Goal: Information Seeking & Learning: Learn about a topic

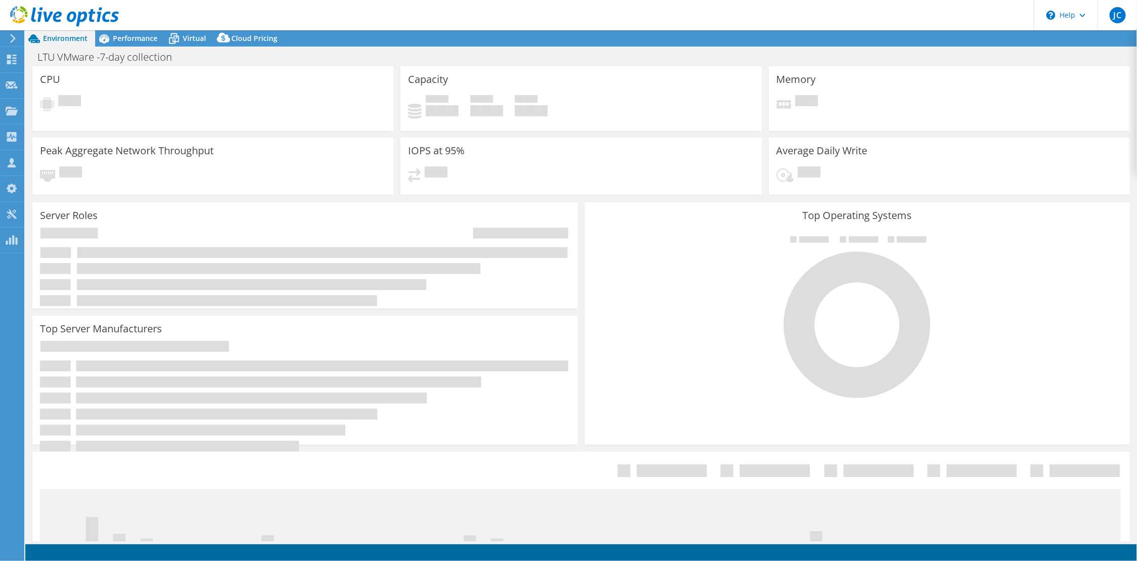
select select "USD"
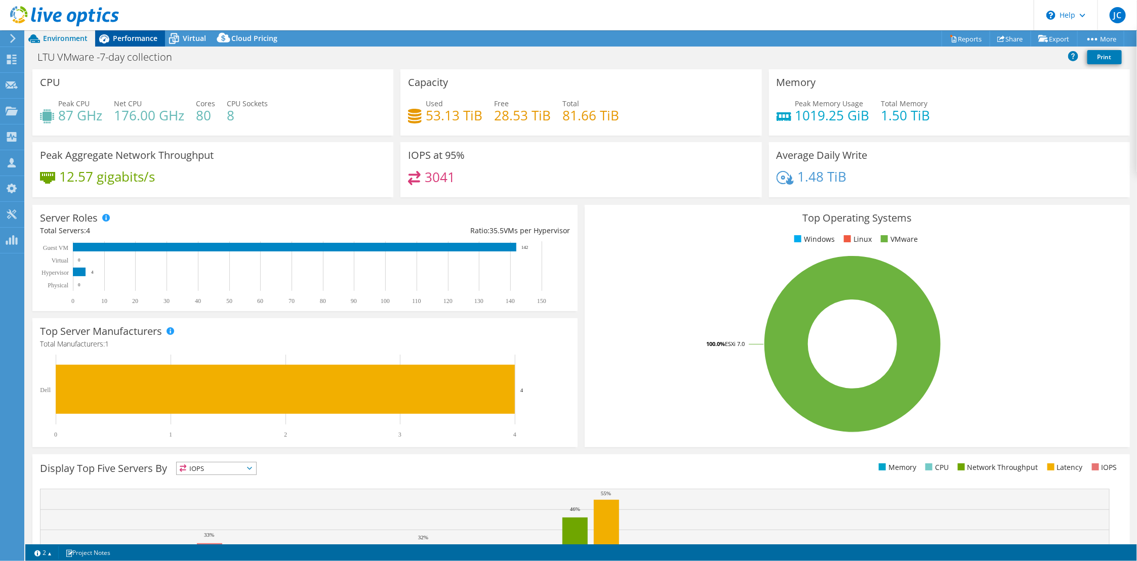
click at [134, 38] on span "Performance" at bounding box center [135, 38] width 45 height 10
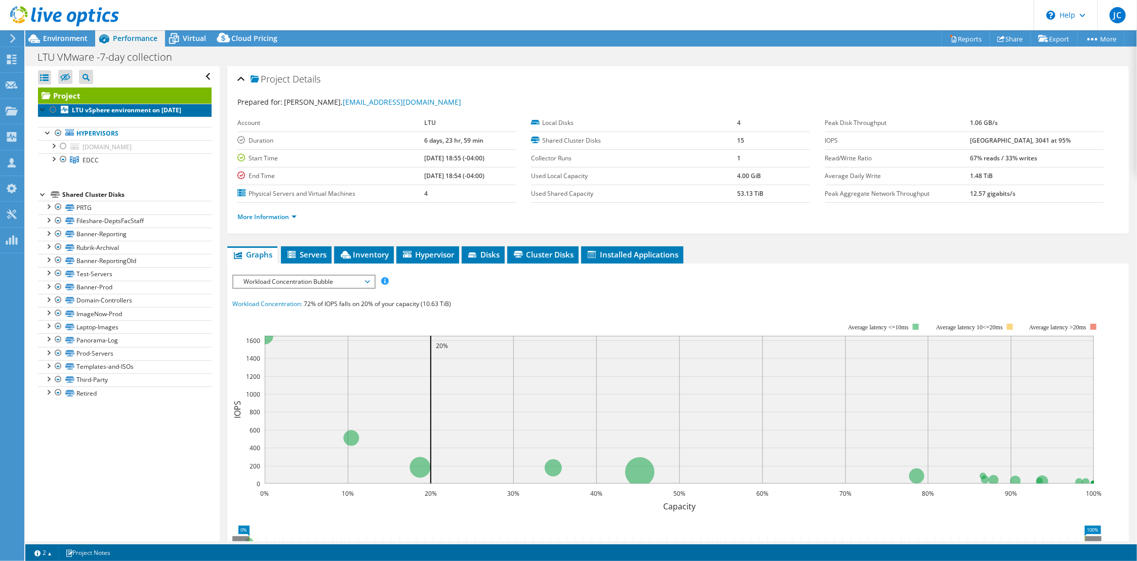
click at [115, 115] on link "LTU vSphere environment on [DATE]" at bounding box center [125, 110] width 174 height 13
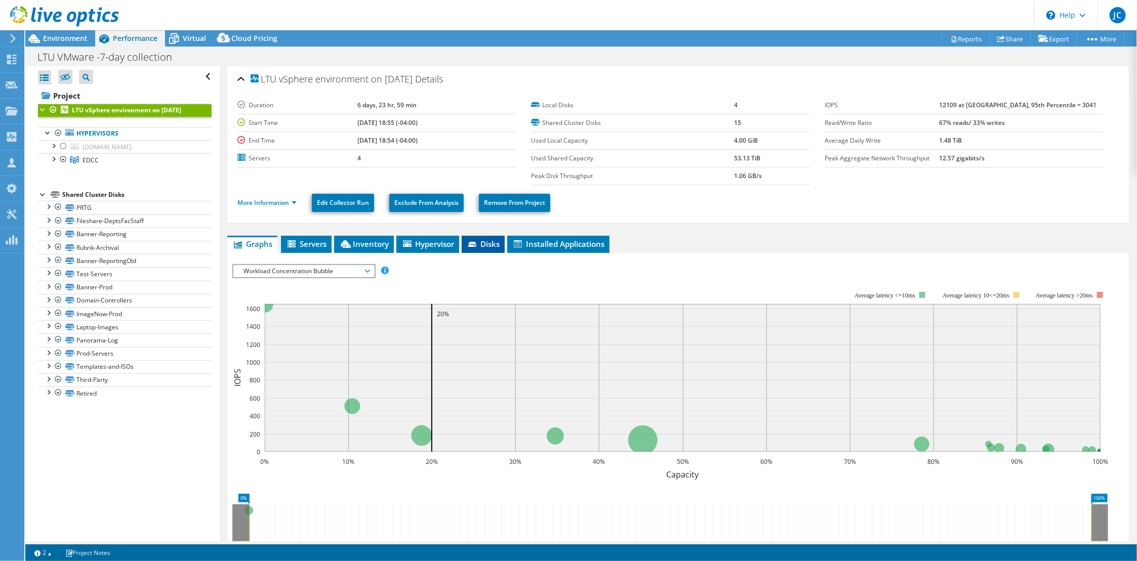
click at [477, 243] on icon at bounding box center [473, 245] width 10 height 7
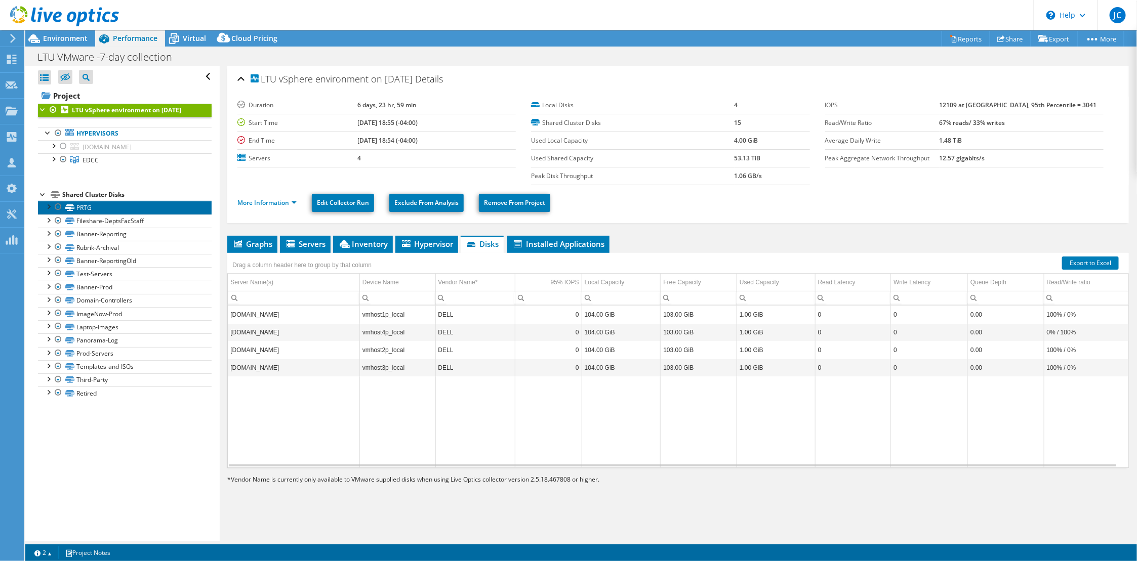
click at [93, 211] on link "PRTG" at bounding box center [125, 207] width 174 height 13
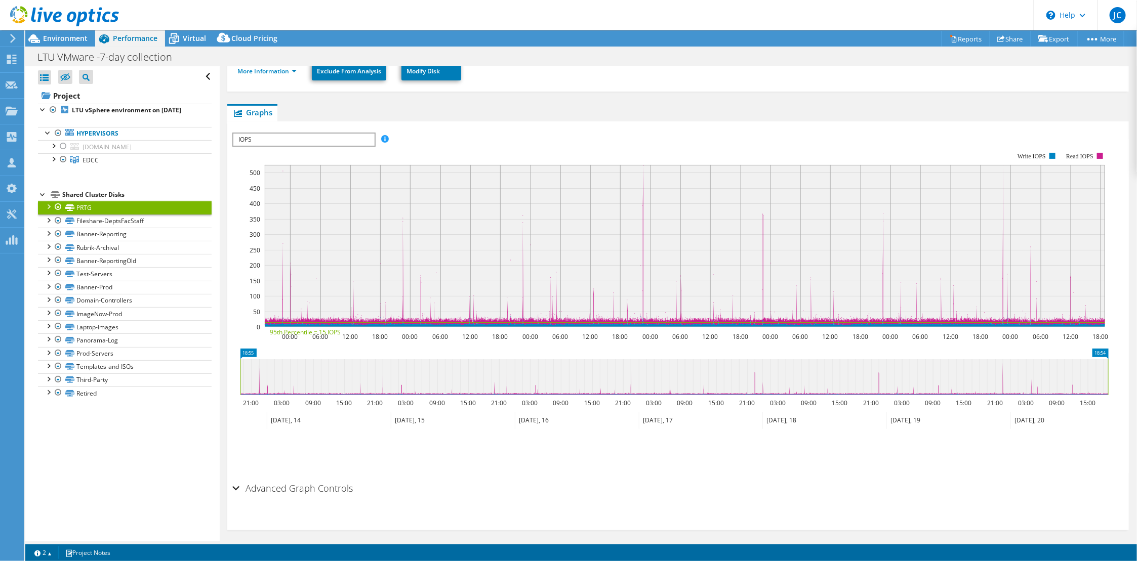
scroll to position [171, 0]
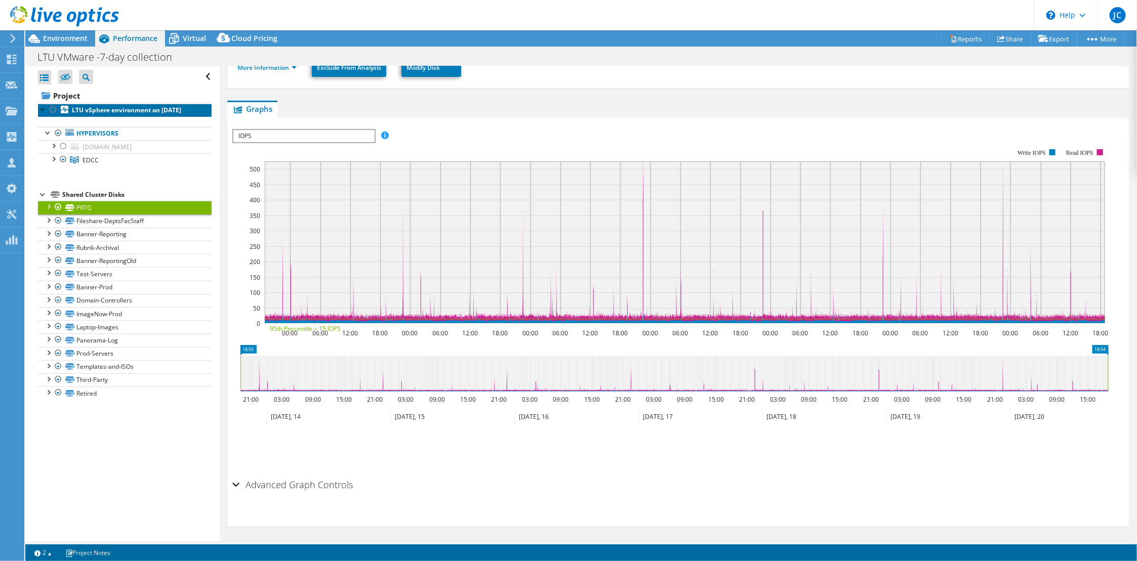
click at [112, 110] on b "LTU vSphere environment on [DATE]" at bounding box center [126, 110] width 109 height 9
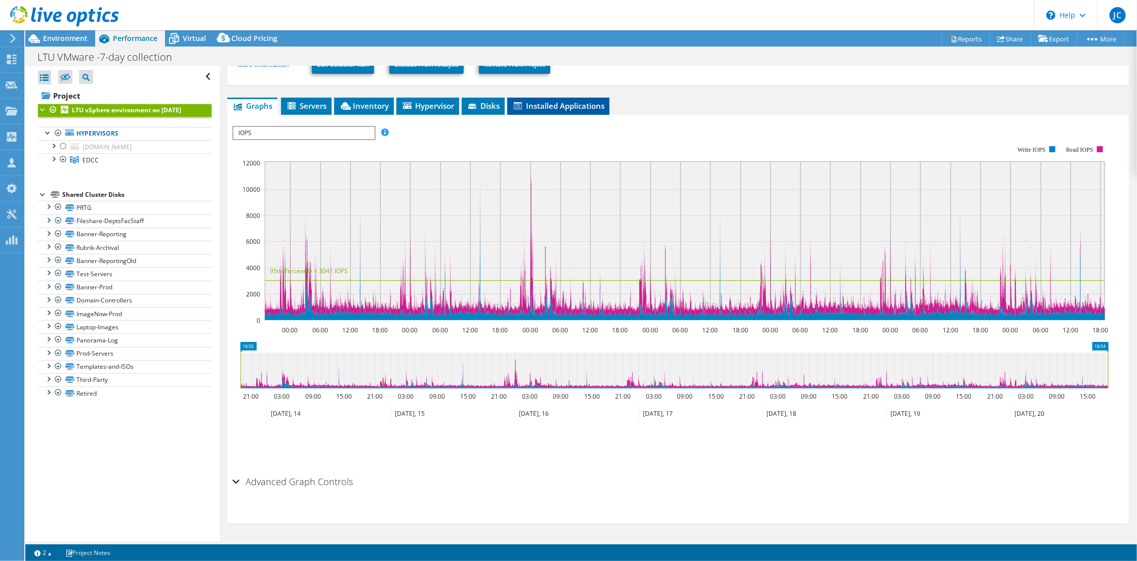
scroll to position [136, 0]
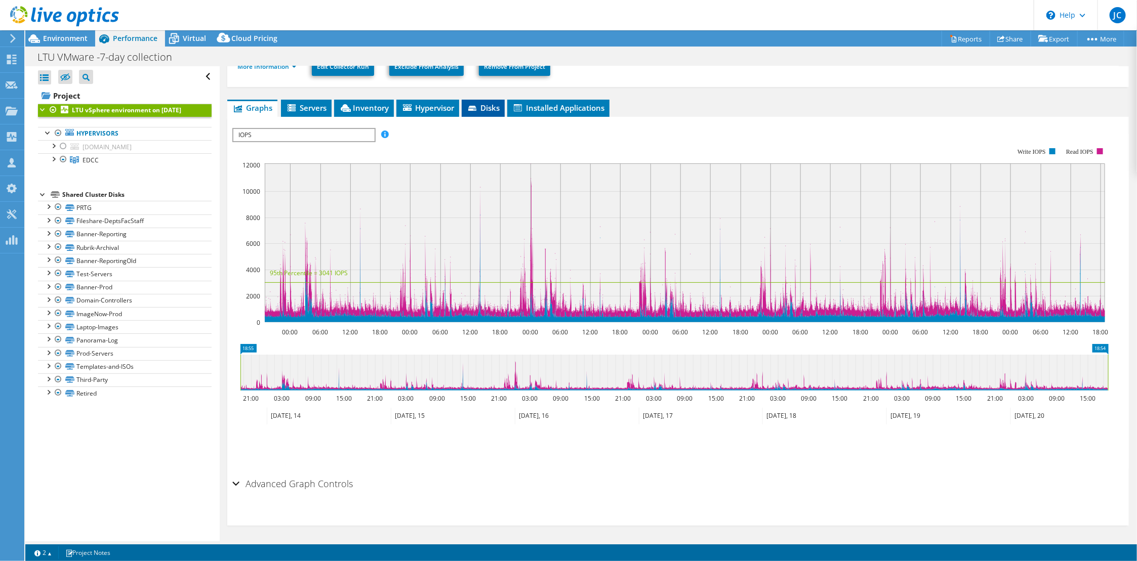
click at [483, 107] on span "Disks" at bounding box center [483, 108] width 33 height 10
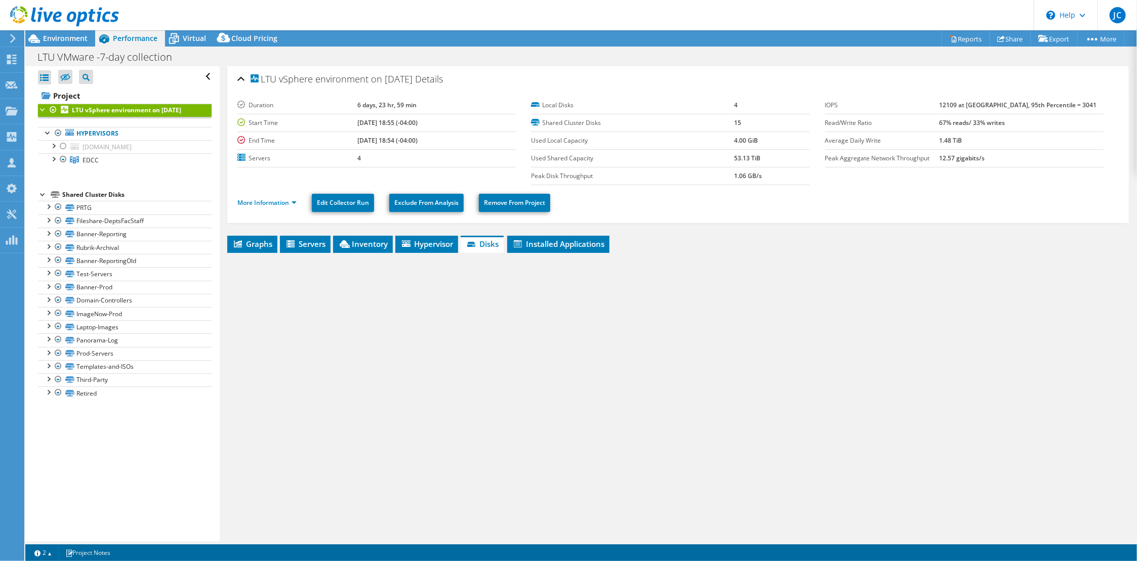
scroll to position [0, 0]
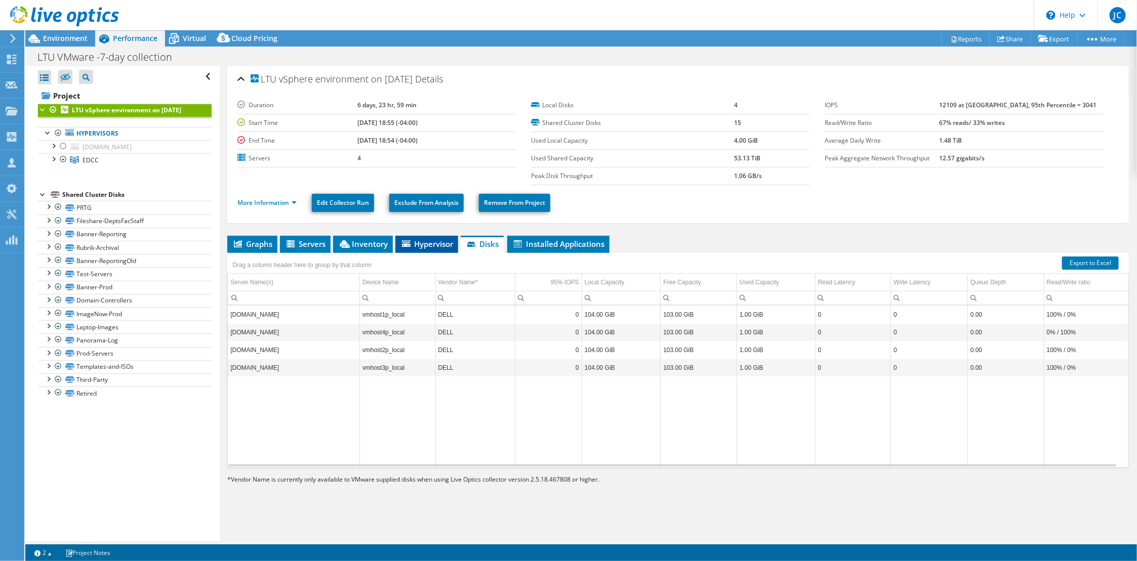
click at [438, 246] on span "Hypervisor" at bounding box center [426, 244] width 53 height 10
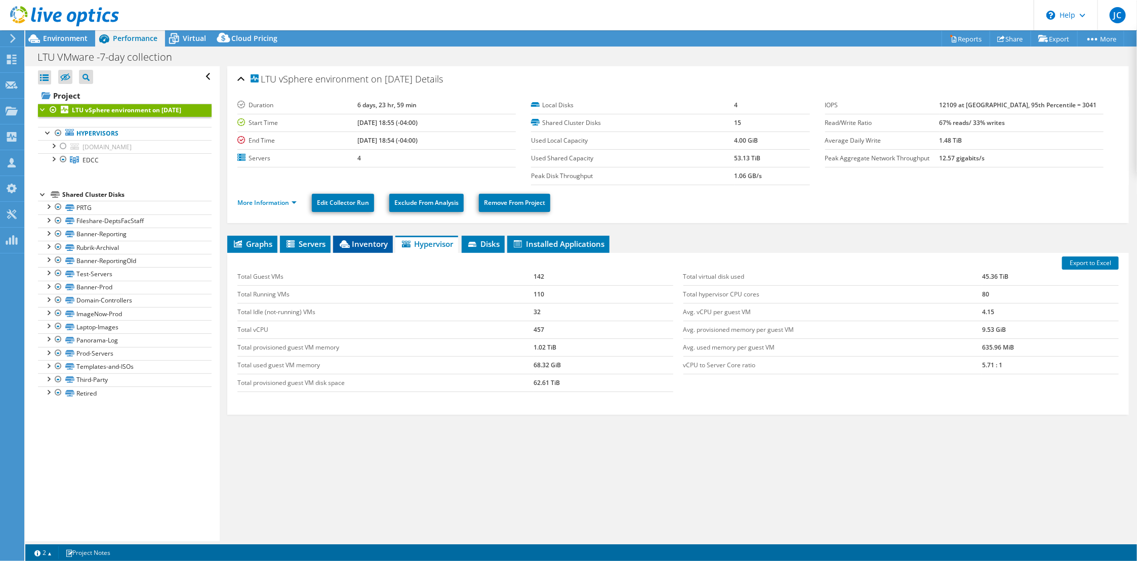
click at [368, 245] on span "Inventory" at bounding box center [363, 244] width 50 height 10
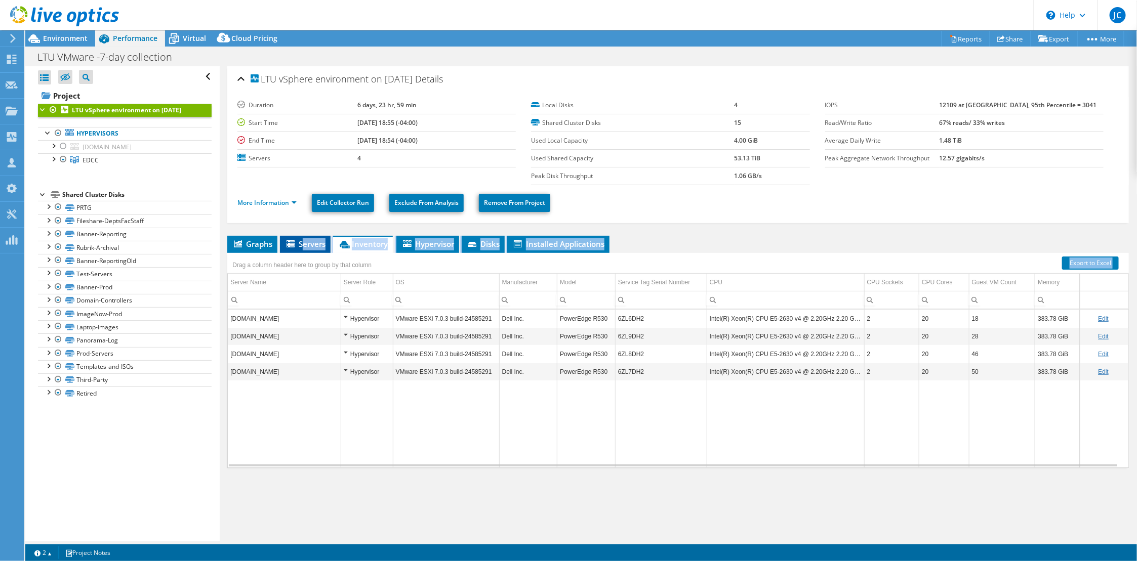
click at [304, 250] on div "Graphs Servers Inventory Hypervisor Disks Cluster Disks Installed Applications …" at bounding box center [678, 362] width 902 height 253
click at [304, 248] on li "Servers" at bounding box center [305, 244] width 51 height 17
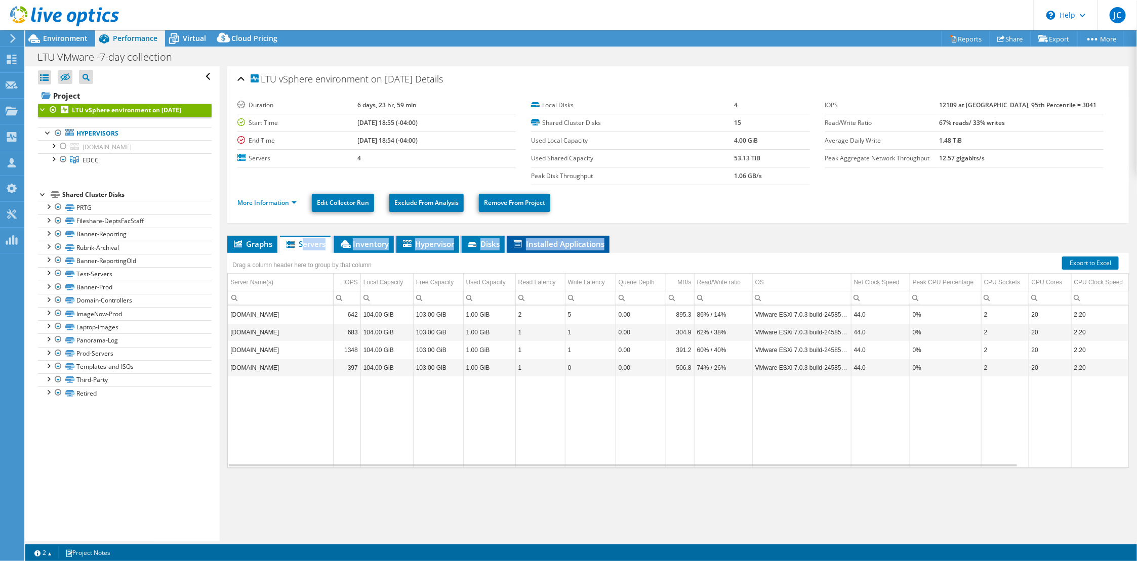
click at [575, 244] on span "Installed Applications" at bounding box center [558, 244] width 92 height 10
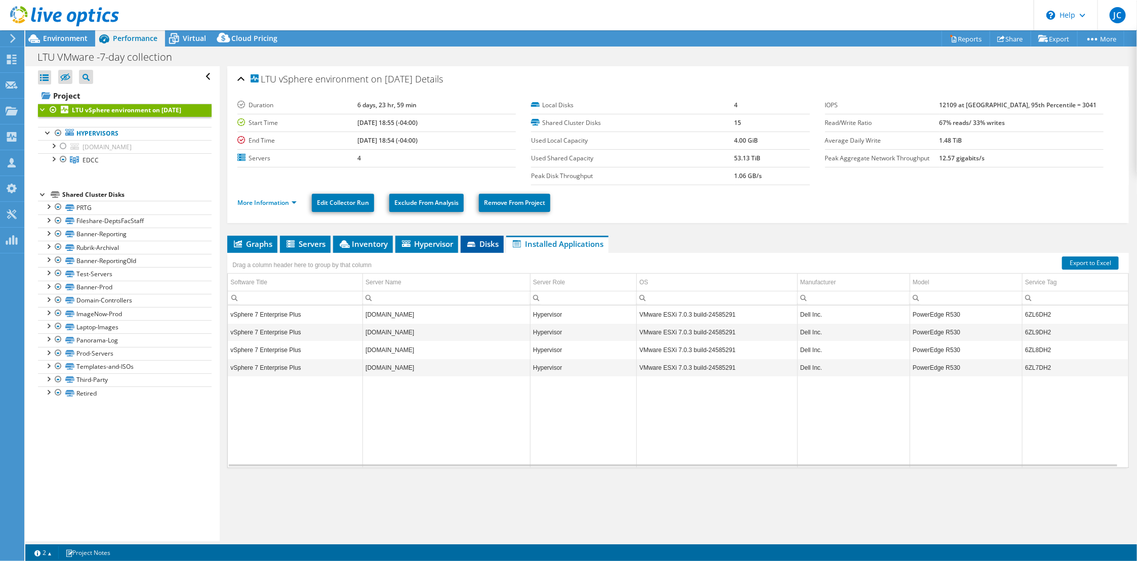
click at [481, 247] on span "Disks" at bounding box center [482, 244] width 33 height 10
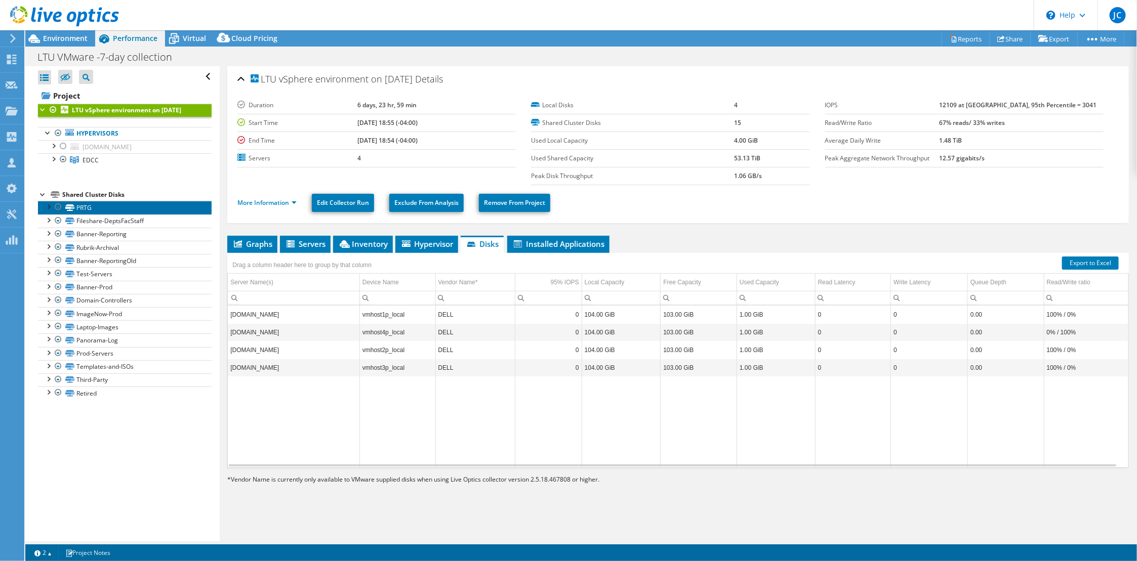
click at [95, 211] on link "PRTG" at bounding box center [125, 207] width 174 height 13
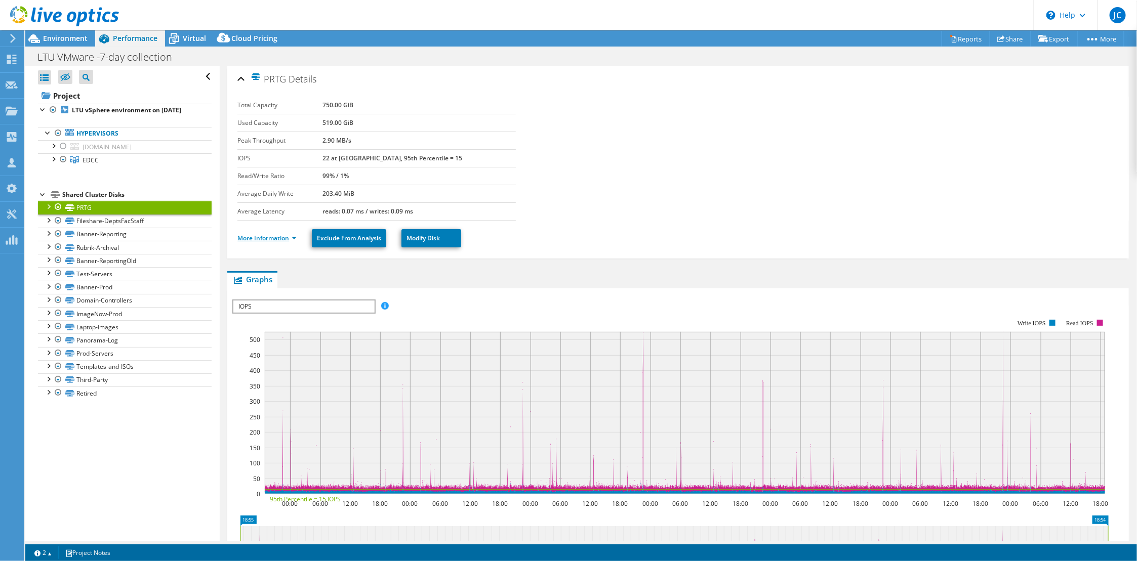
click at [280, 236] on link "More Information" at bounding box center [266, 238] width 59 height 9
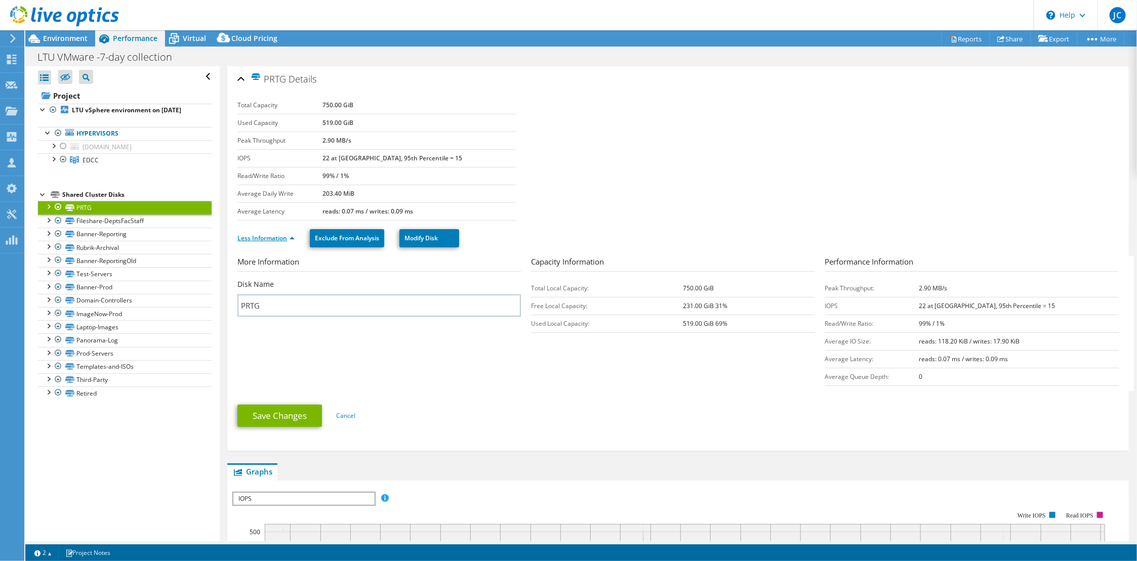
click at [280, 236] on link "Less Information" at bounding box center [265, 238] width 57 height 9
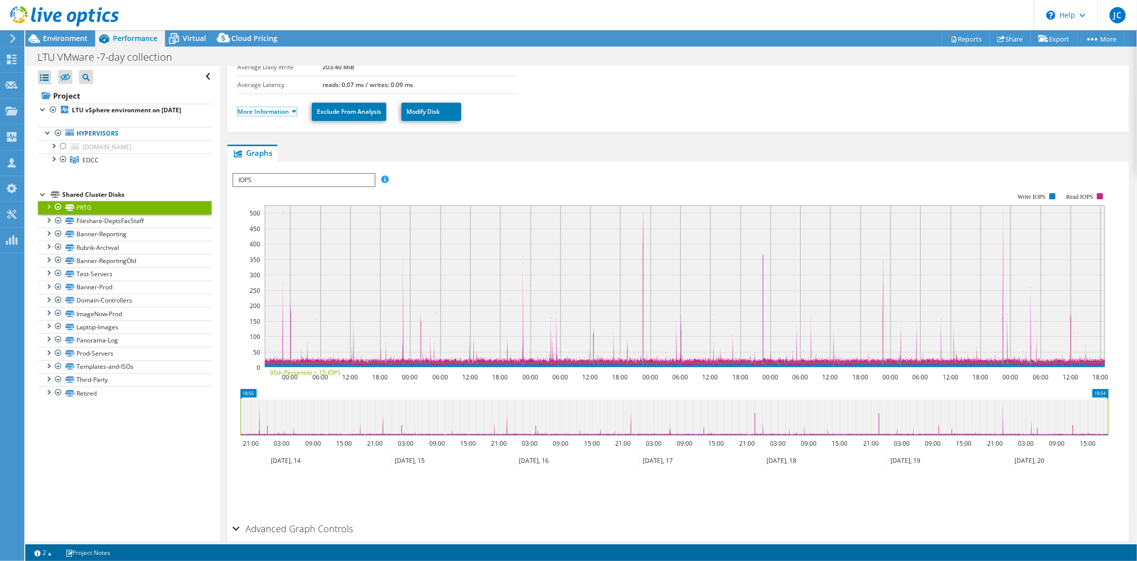
scroll to position [171, 0]
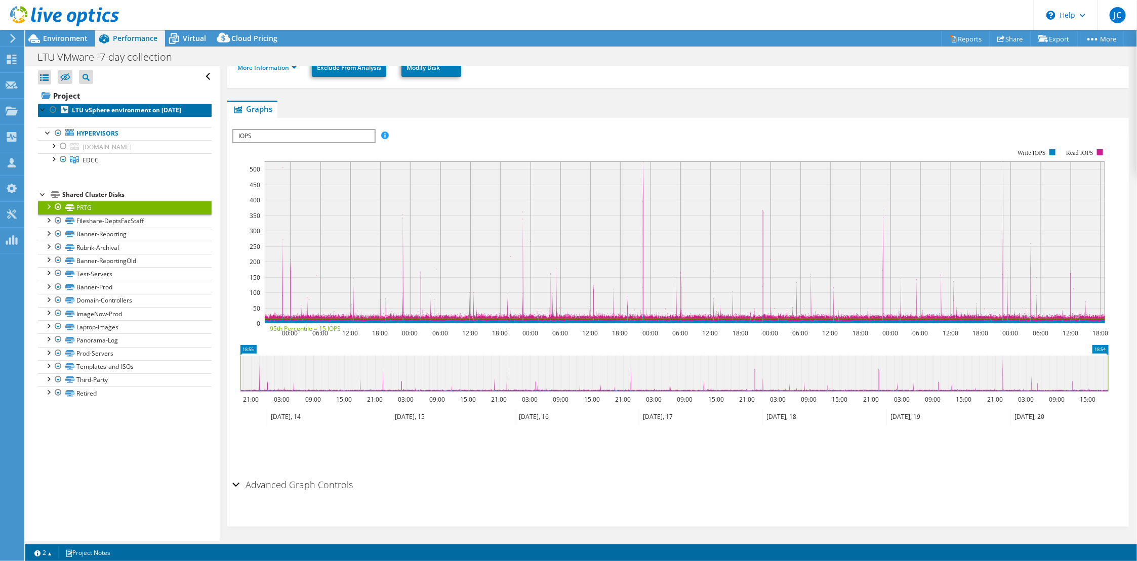
click at [141, 108] on b "LTU vSphere environment on [DATE]" at bounding box center [126, 110] width 109 height 9
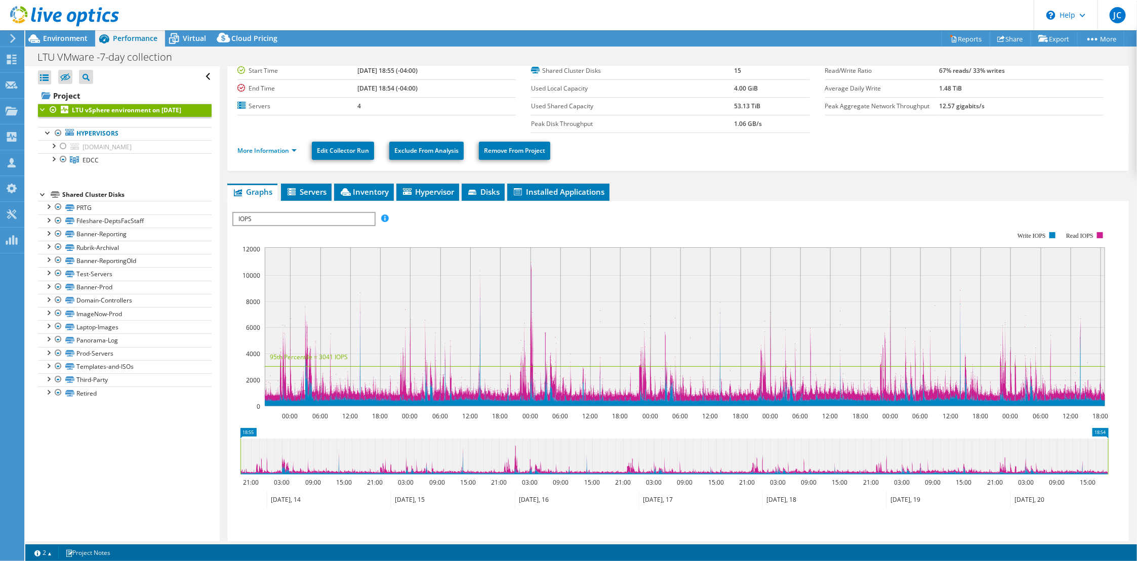
scroll to position [35, 0]
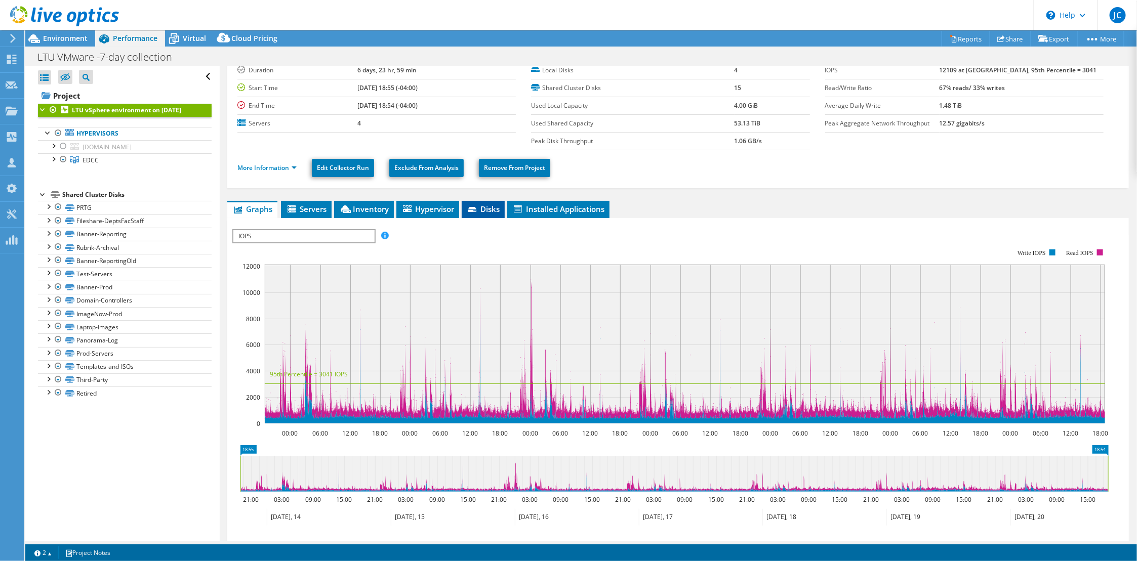
click at [481, 205] on span "Disks" at bounding box center [483, 209] width 33 height 10
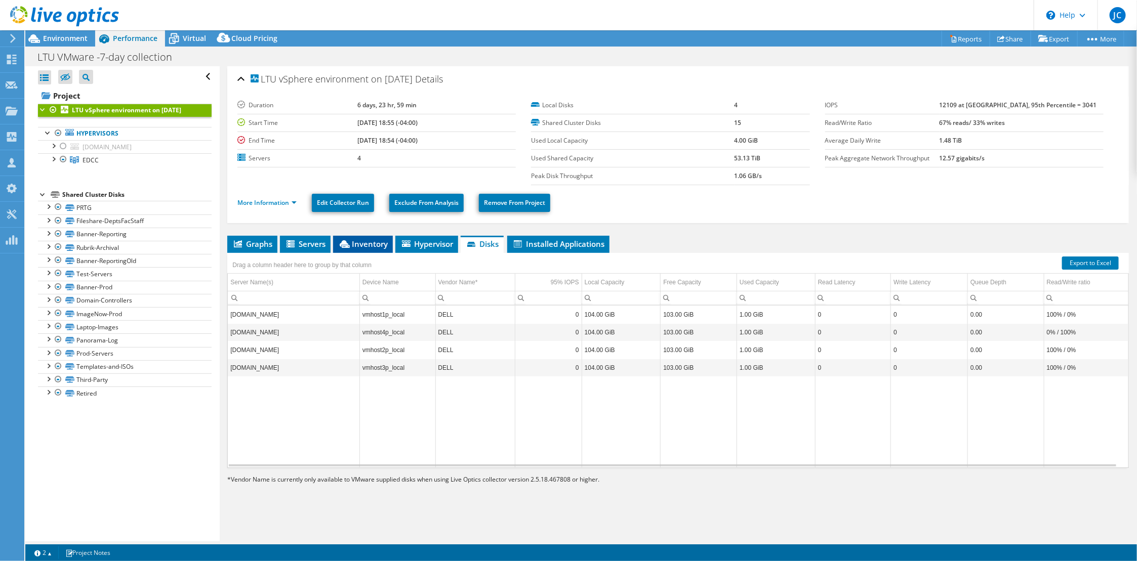
click at [368, 246] on span "Inventory" at bounding box center [363, 244] width 50 height 10
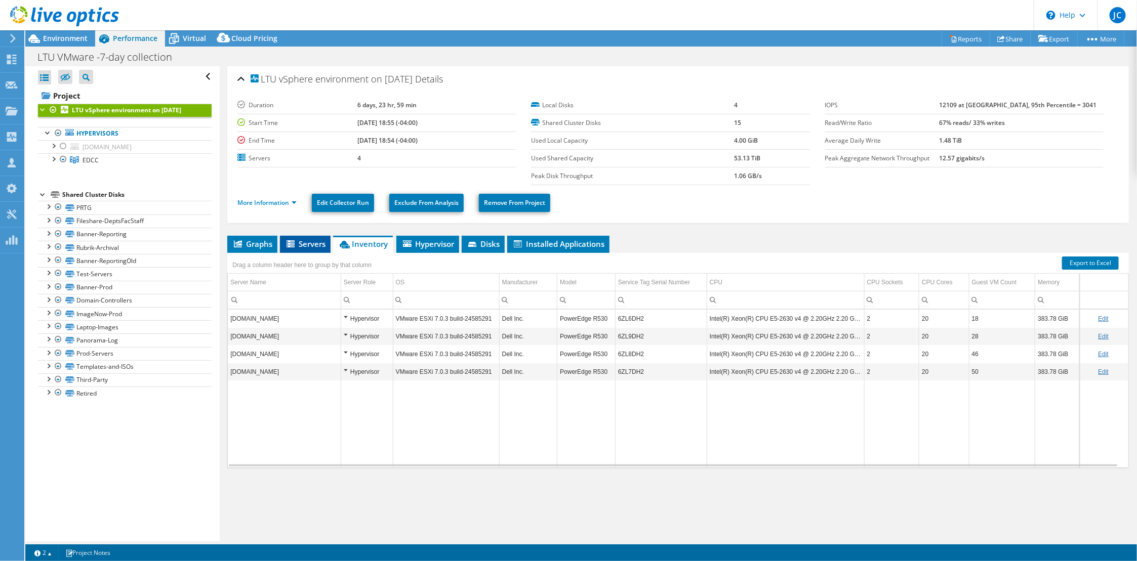
click at [307, 242] on span "Servers" at bounding box center [305, 244] width 41 height 10
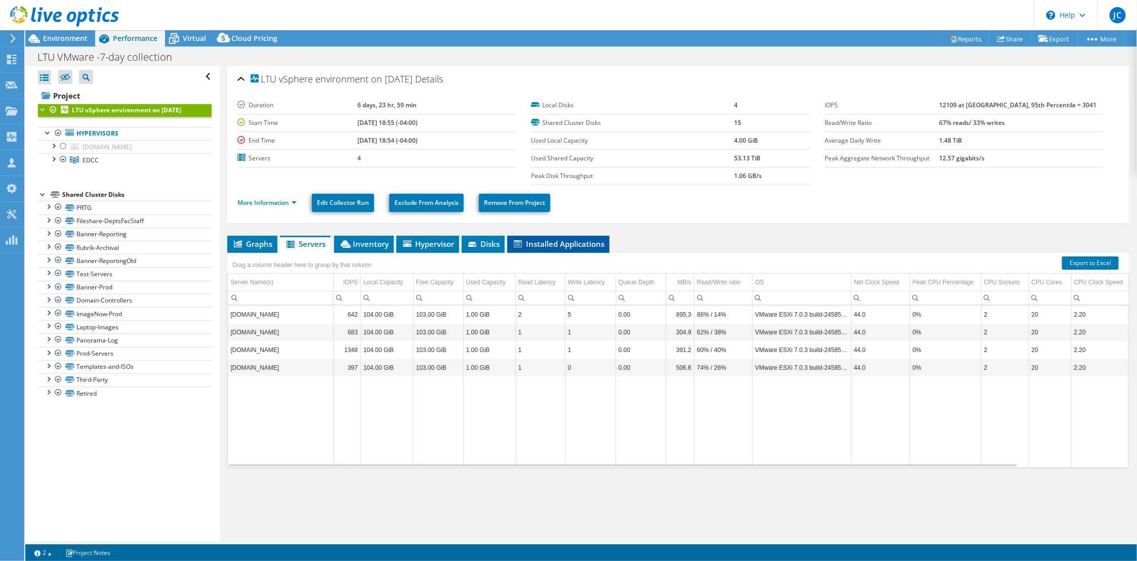
click at [552, 246] on span "Installed Applications" at bounding box center [558, 244] width 92 height 10
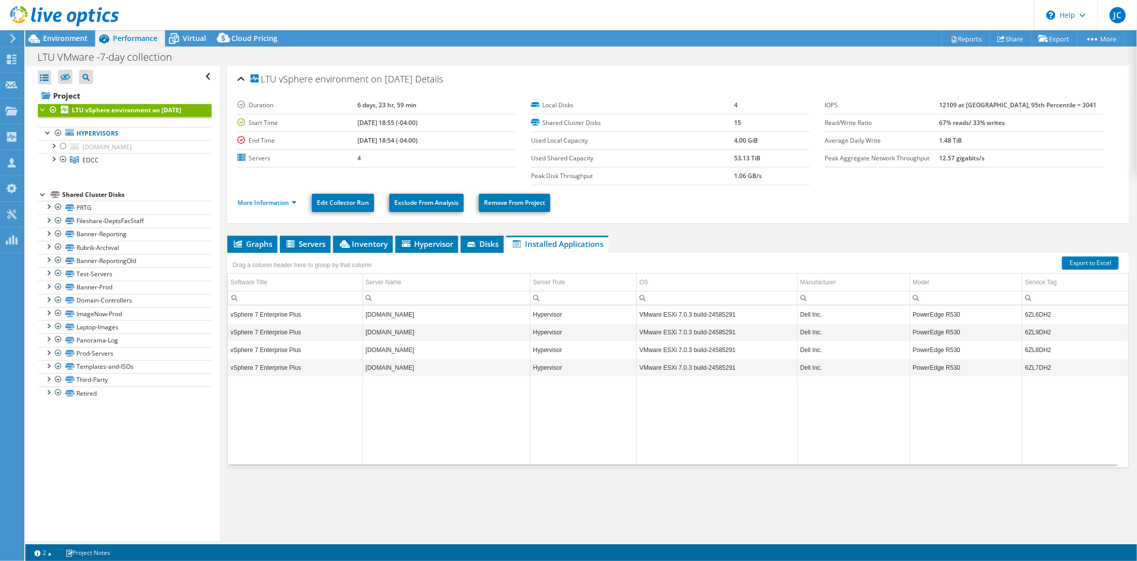
click at [144, 456] on div "Open All Close All Hide Excluded Nodes Project Tree Filter" at bounding box center [122, 303] width 194 height 475
click at [91, 162] on span "EDCC" at bounding box center [91, 160] width 16 height 9
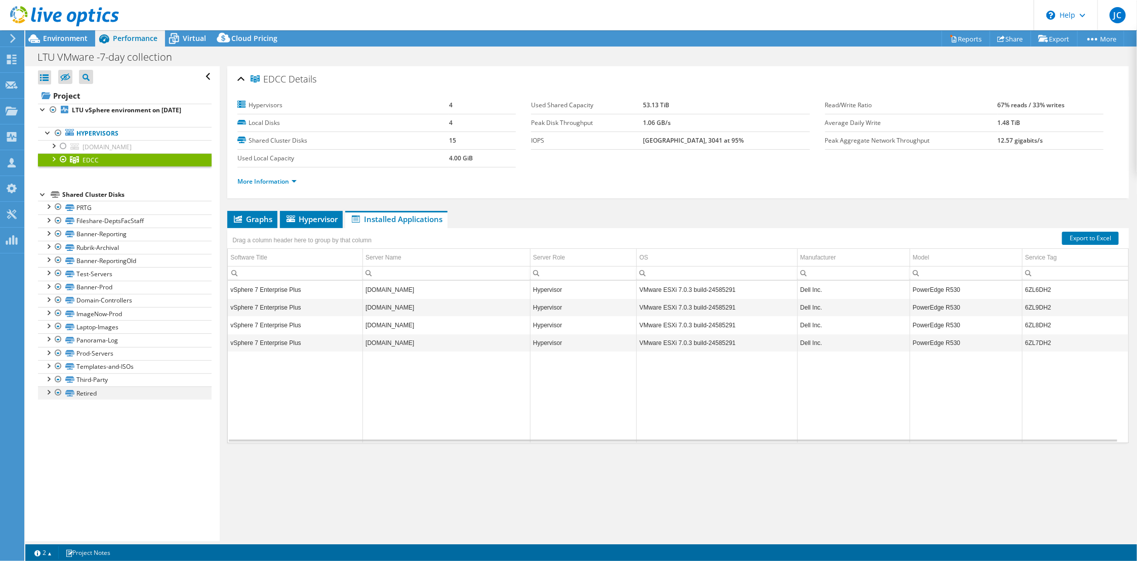
click at [49, 393] on div at bounding box center [48, 392] width 10 height 10
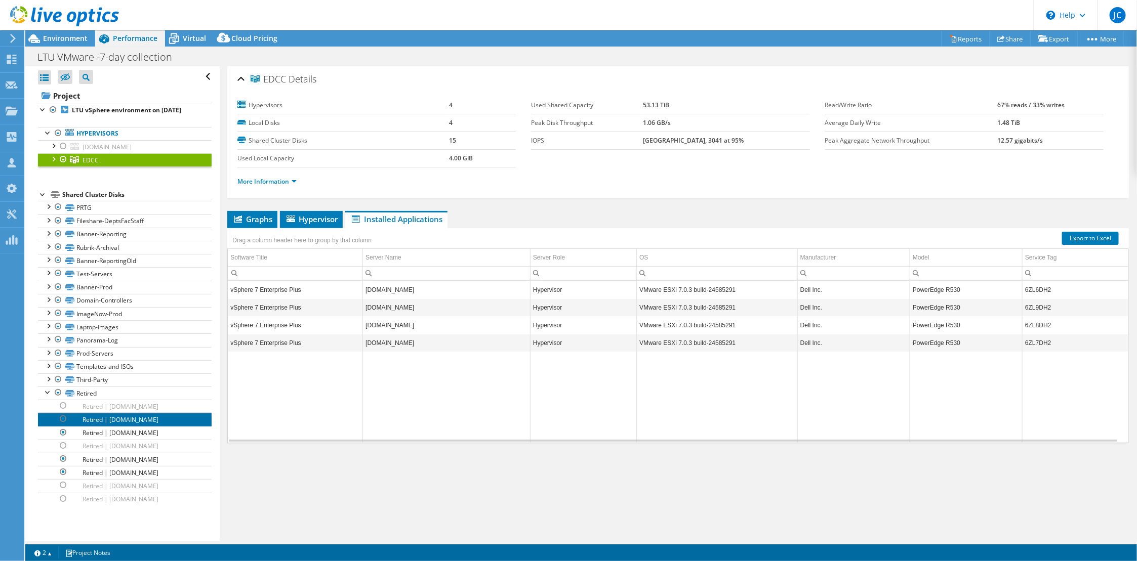
click at [110, 426] on link "Retired | [DOMAIN_NAME]" at bounding box center [125, 419] width 174 height 13
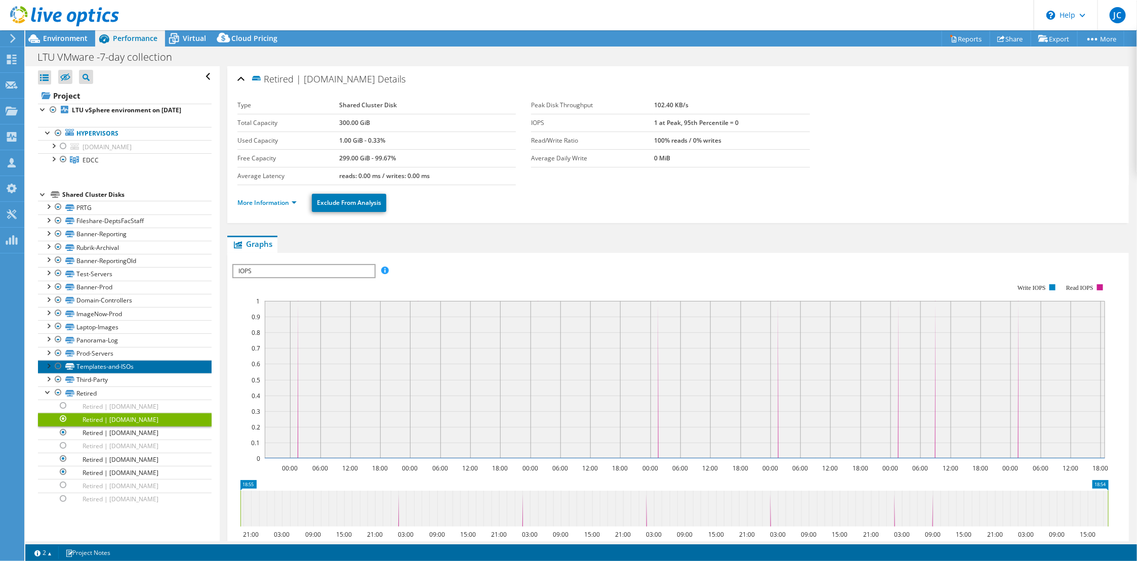
click at [92, 367] on link "Templates-and-ISOs" at bounding box center [125, 366] width 174 height 13
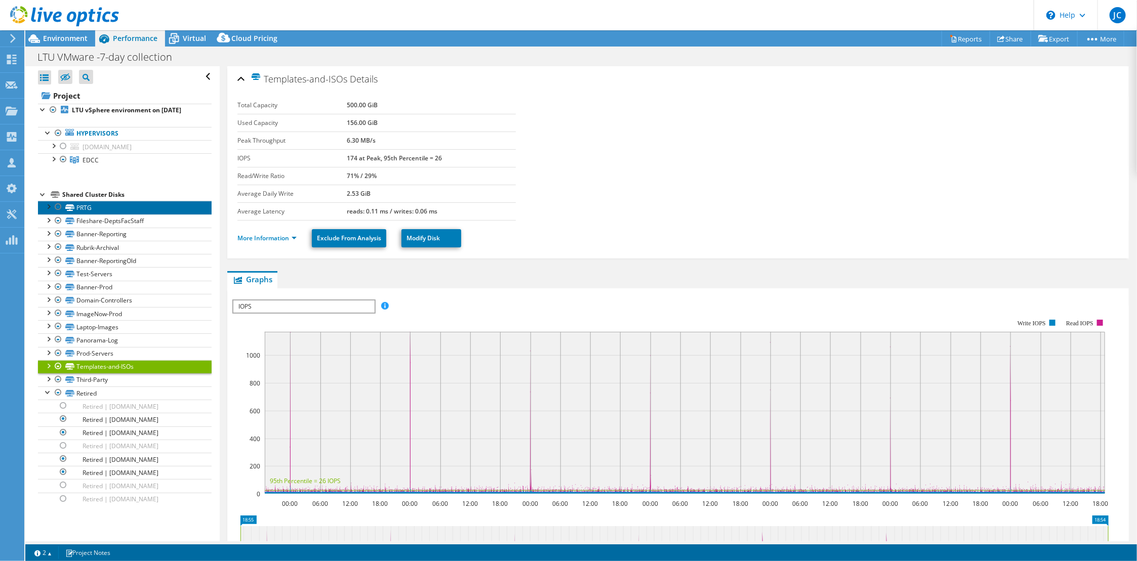
click at [106, 206] on link "PRTG" at bounding box center [125, 207] width 174 height 13
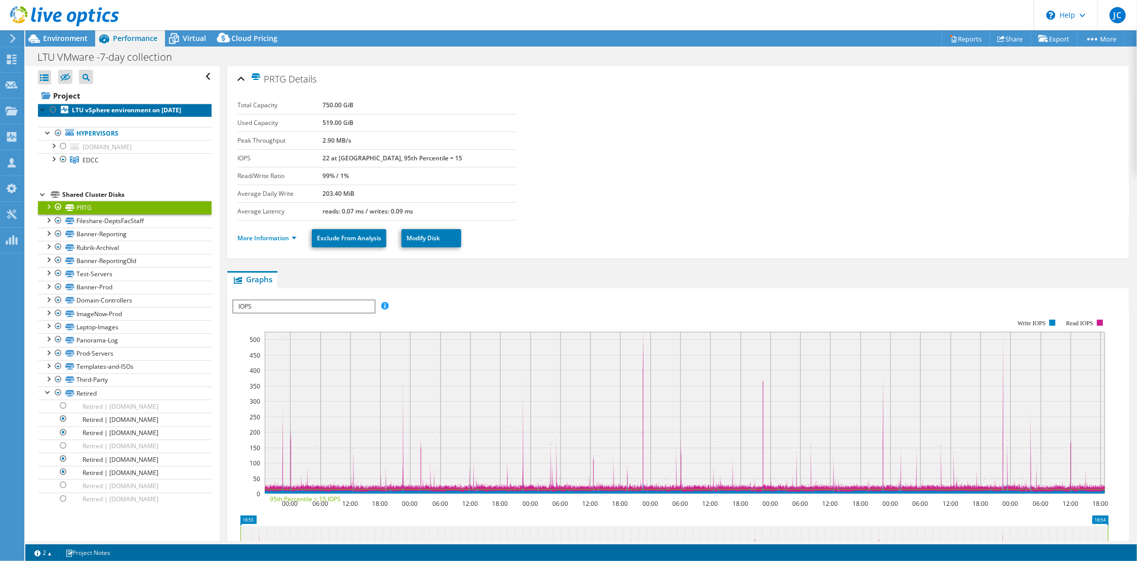
click at [83, 112] on b "LTU vSphere environment on [DATE]" at bounding box center [126, 110] width 109 height 9
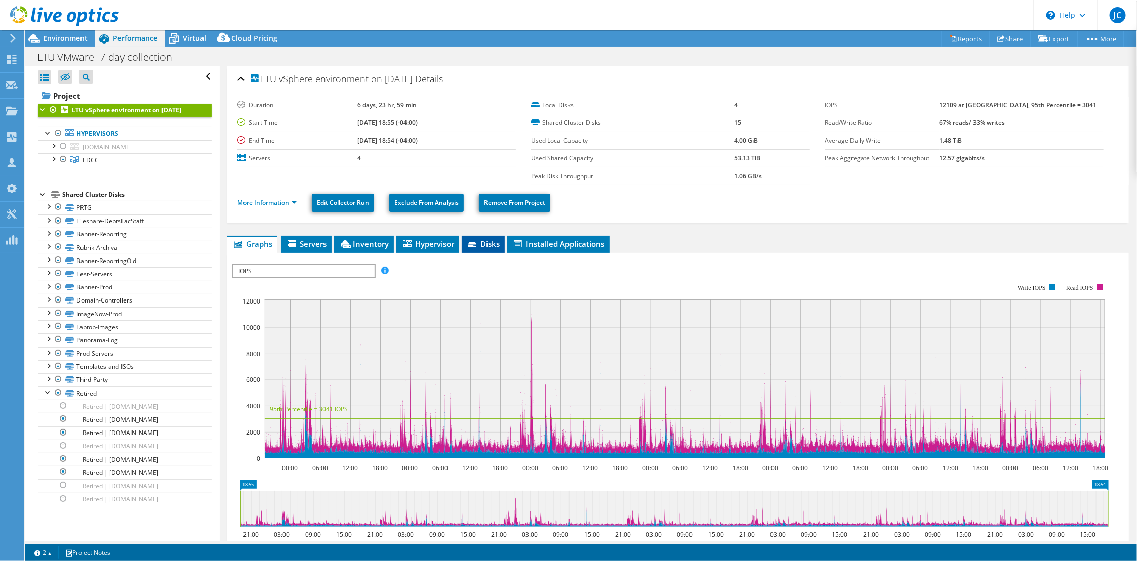
click at [489, 245] on span "Disks" at bounding box center [483, 244] width 33 height 10
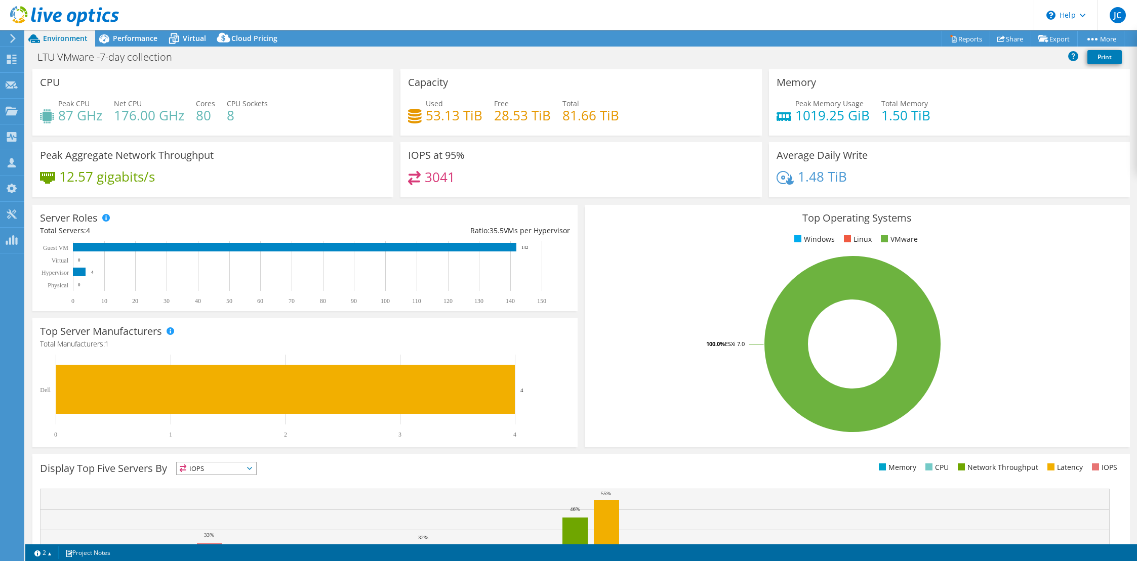
select select "USD"
click at [139, 40] on span "Performance" at bounding box center [135, 38] width 45 height 10
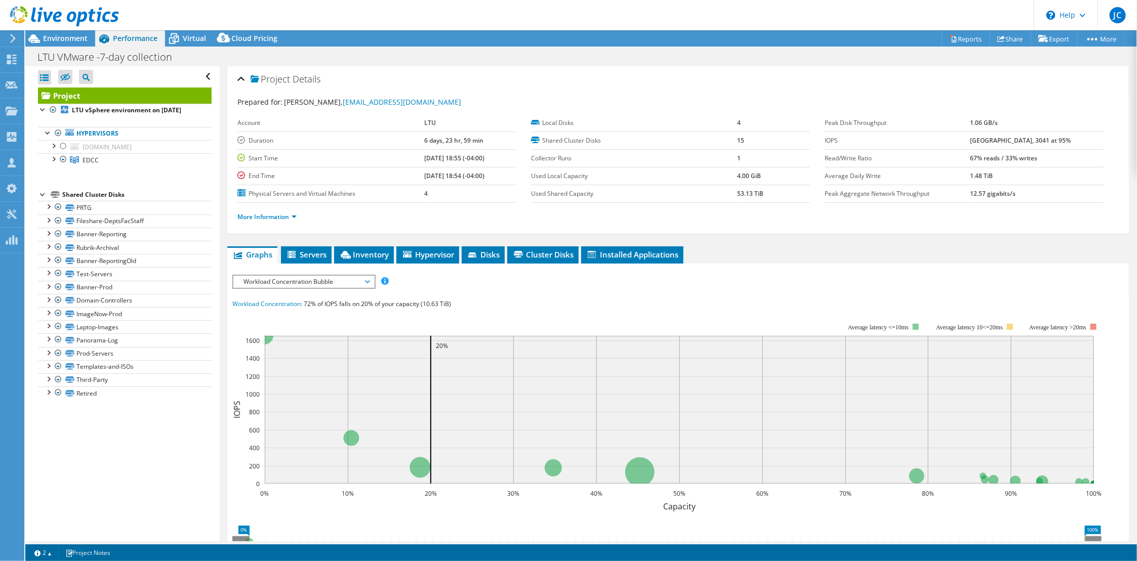
click at [43, 198] on div at bounding box center [43, 194] width 10 height 10
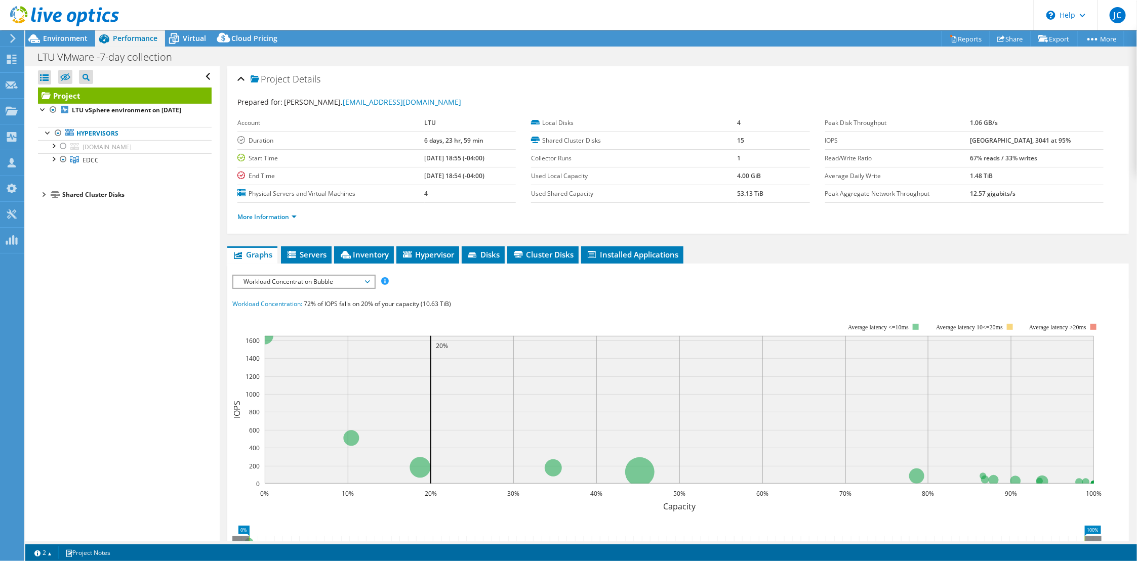
click at [43, 198] on div at bounding box center [43, 194] width 10 height 10
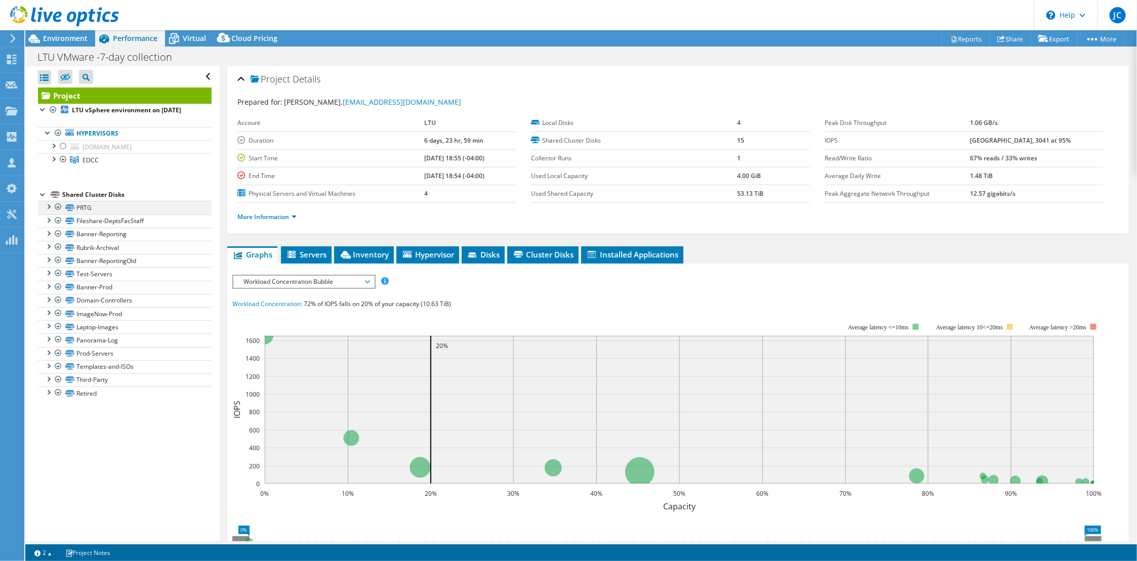
click at [48, 207] on div at bounding box center [48, 206] width 10 height 10
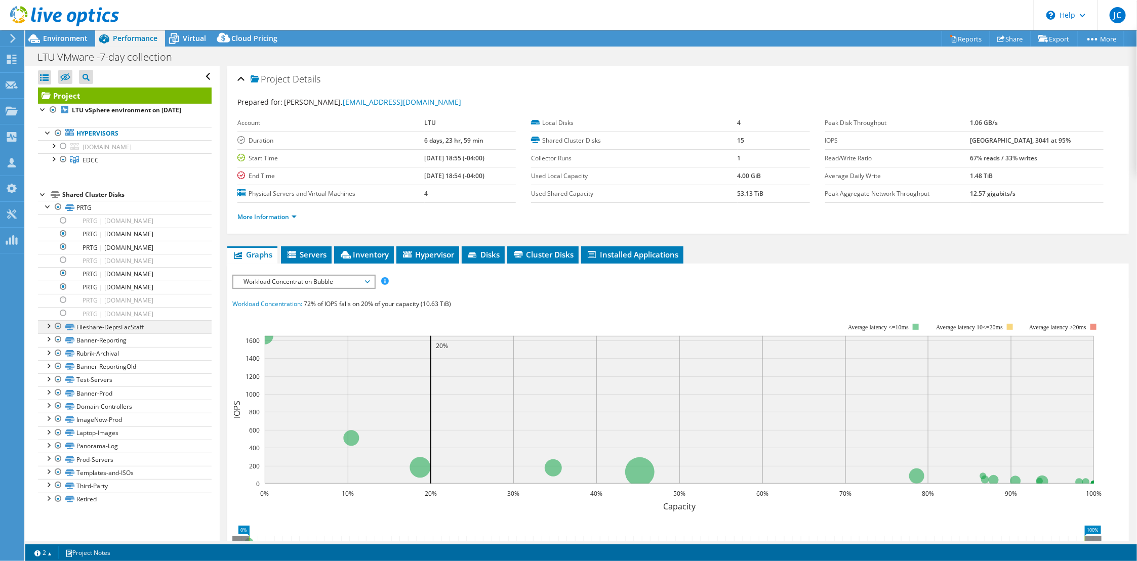
click at [47, 331] on div at bounding box center [48, 325] width 10 height 10
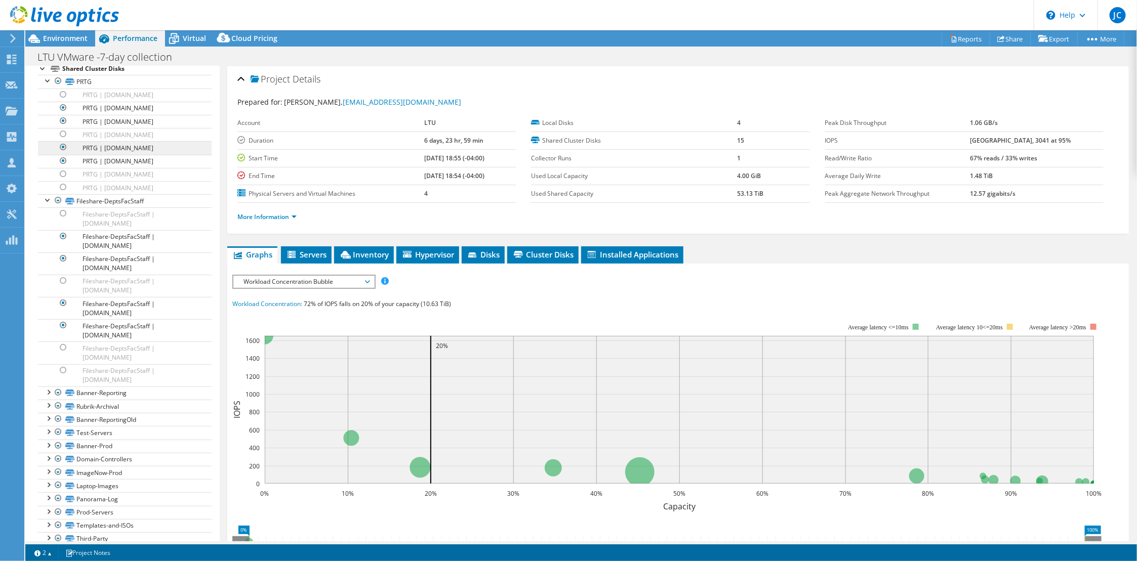
scroll to position [203, 0]
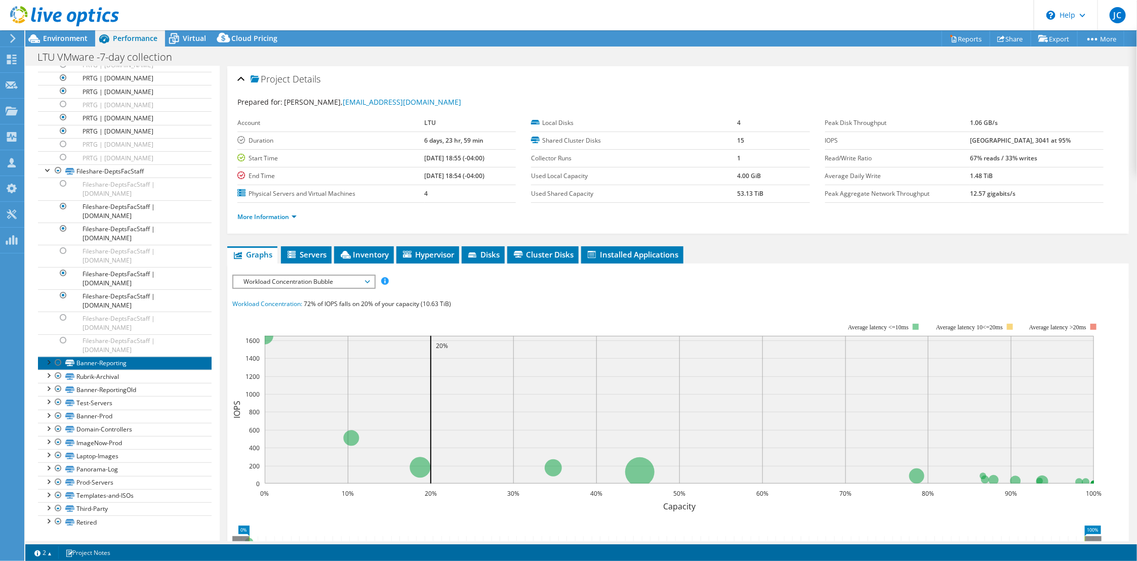
click at [42, 370] on link "Banner-Reporting" at bounding box center [125, 363] width 174 height 13
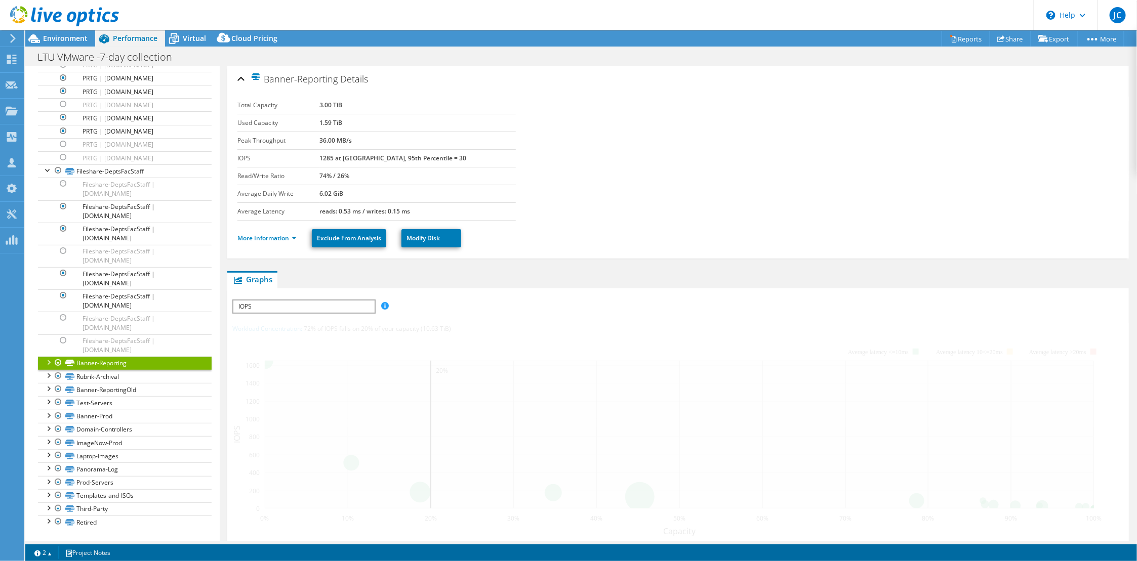
click at [45, 367] on div at bounding box center [48, 362] width 10 height 10
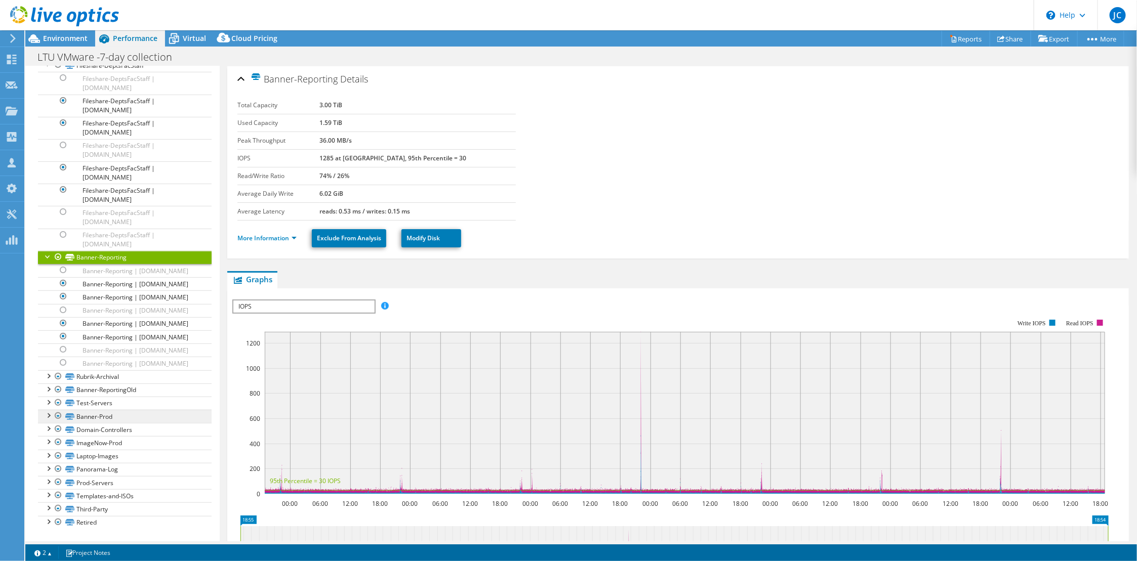
scroll to position [405, 0]
click at [50, 420] on div at bounding box center [48, 415] width 10 height 10
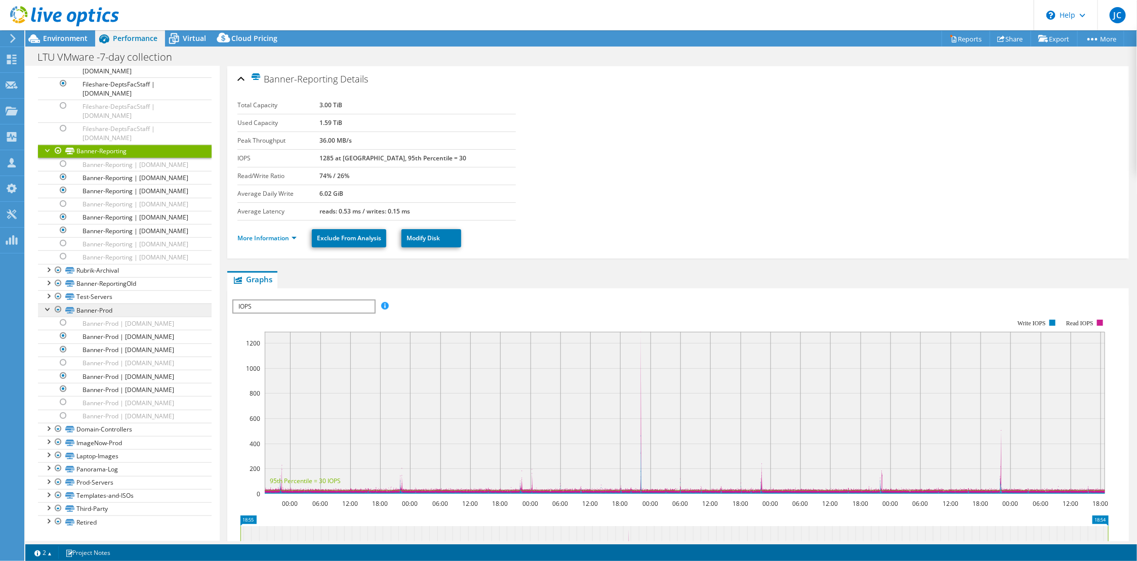
scroll to position [583, 0]
click at [61, 383] on div at bounding box center [63, 389] width 10 height 12
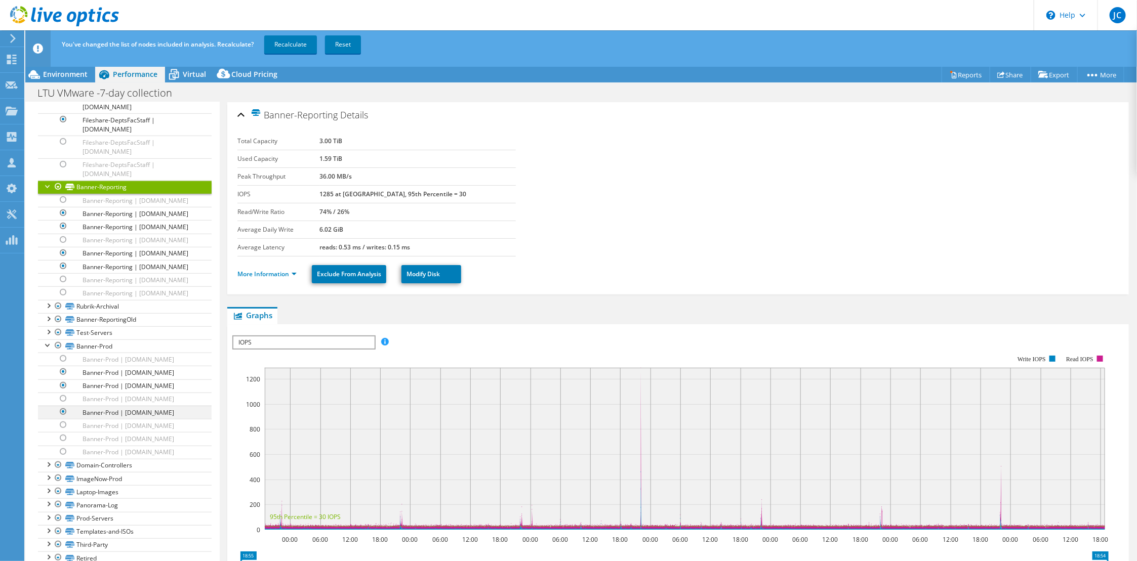
click at [65, 406] on div at bounding box center [63, 412] width 10 height 12
click at [58, 340] on div at bounding box center [58, 346] width 10 height 12
click at [48, 340] on div at bounding box center [48, 345] width 10 height 10
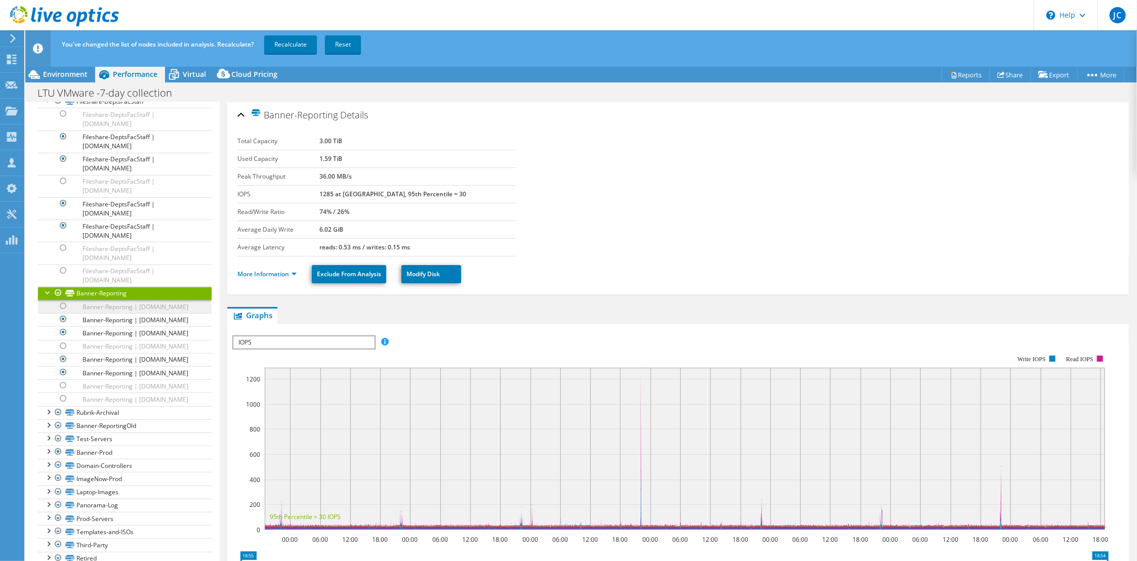
scroll to position [304, 0]
click at [47, 297] on div at bounding box center [48, 292] width 10 height 10
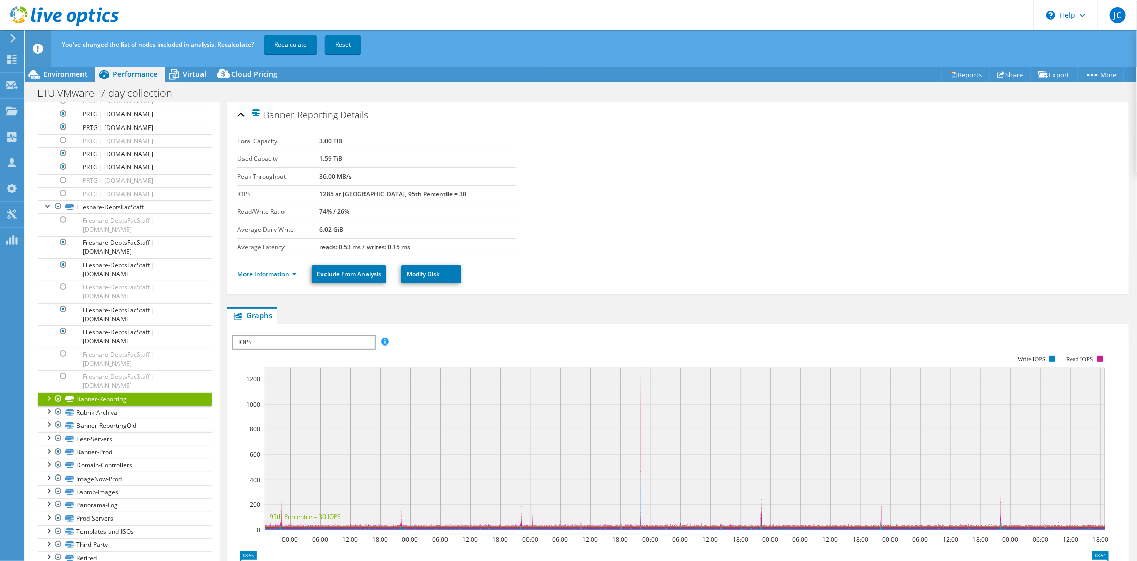
scroll to position [226, 0]
click at [47, 399] on div at bounding box center [48, 398] width 10 height 10
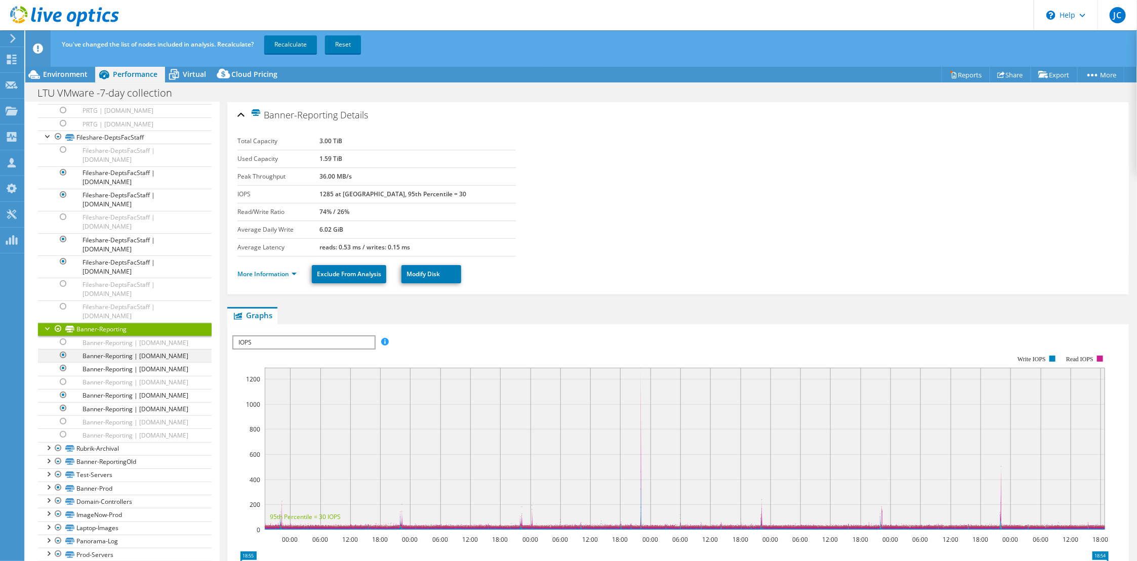
click at [64, 361] on div at bounding box center [63, 355] width 10 height 12
click at [60, 375] on div at bounding box center [63, 369] width 10 height 12
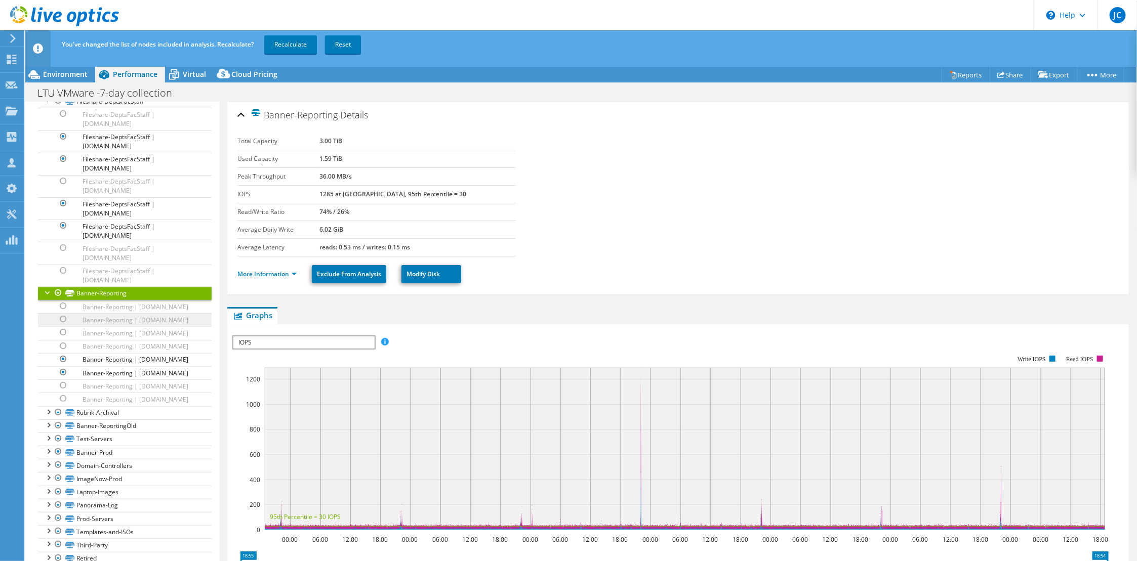
scroll to position [378, 0]
click at [61, 353] on div at bounding box center [63, 359] width 10 height 12
click at [65, 372] on div at bounding box center [63, 373] width 10 height 12
click at [59, 427] on div at bounding box center [58, 426] width 10 height 12
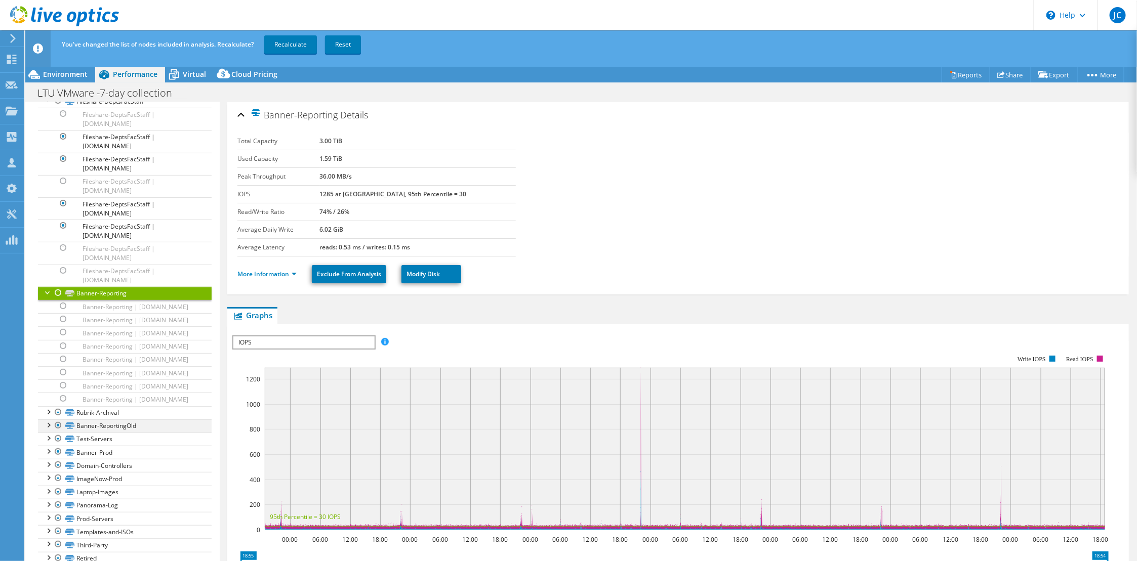
click at [58, 424] on div at bounding box center [58, 426] width 10 height 12
click at [49, 425] on div at bounding box center [48, 425] width 10 height 10
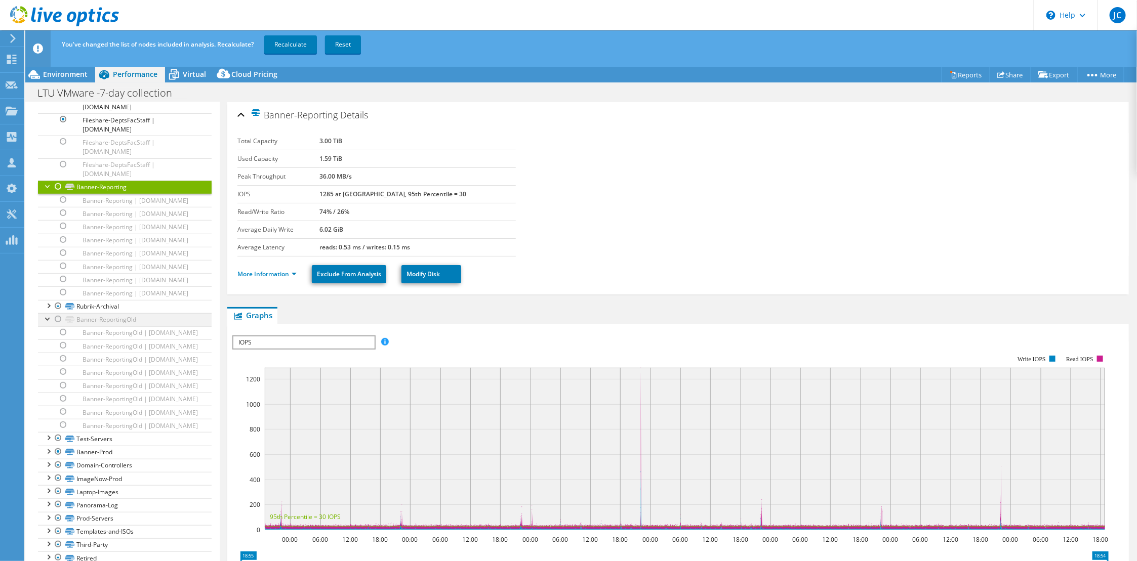
click at [49, 324] on div at bounding box center [48, 318] width 10 height 10
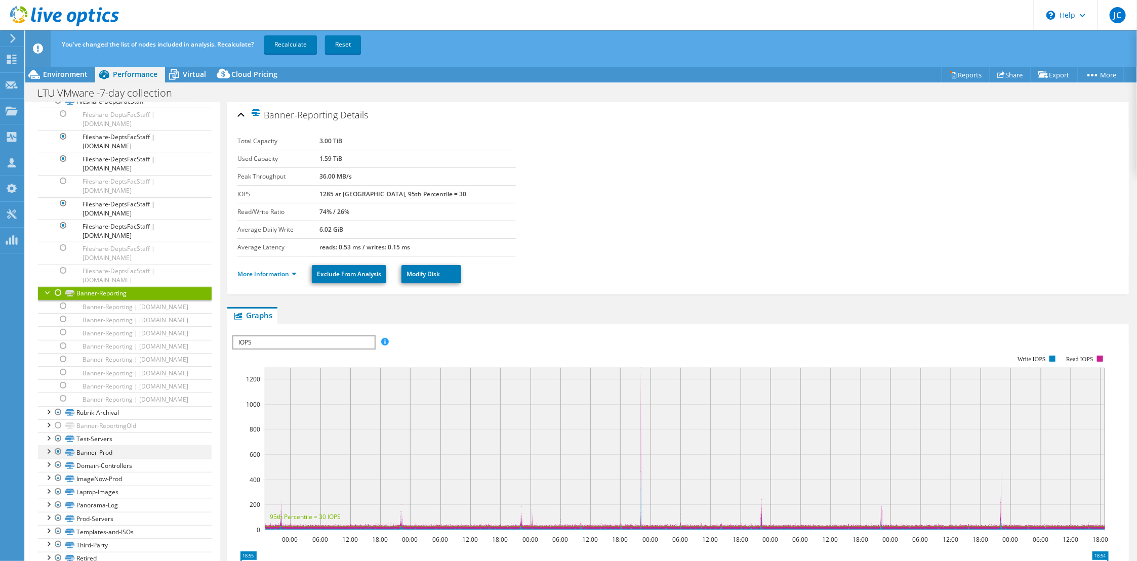
click at [47, 452] on div at bounding box center [48, 451] width 10 height 10
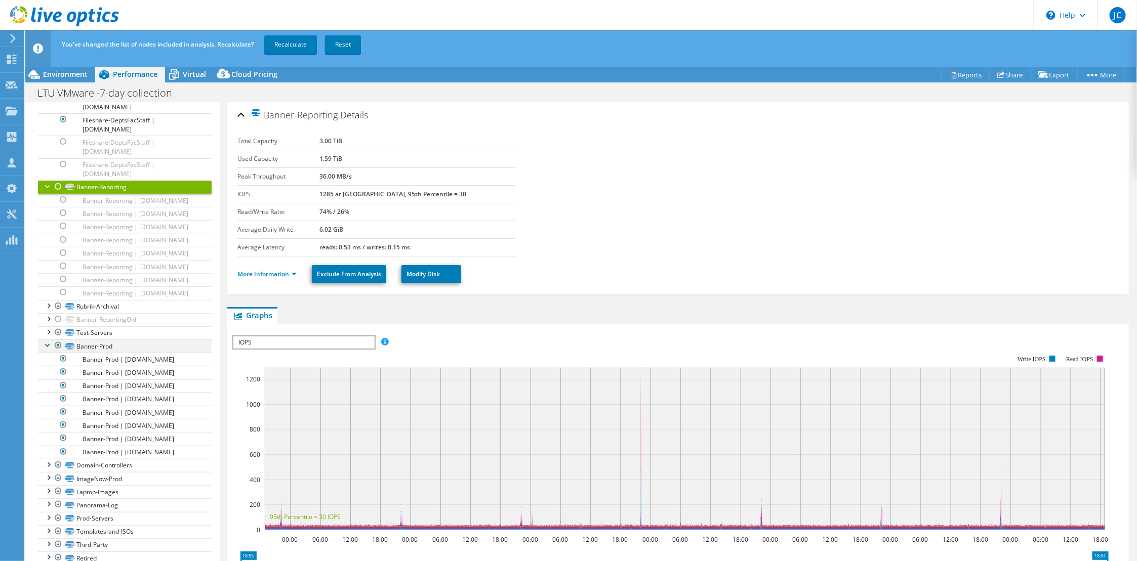
click at [58, 352] on div at bounding box center [58, 346] width 10 height 12
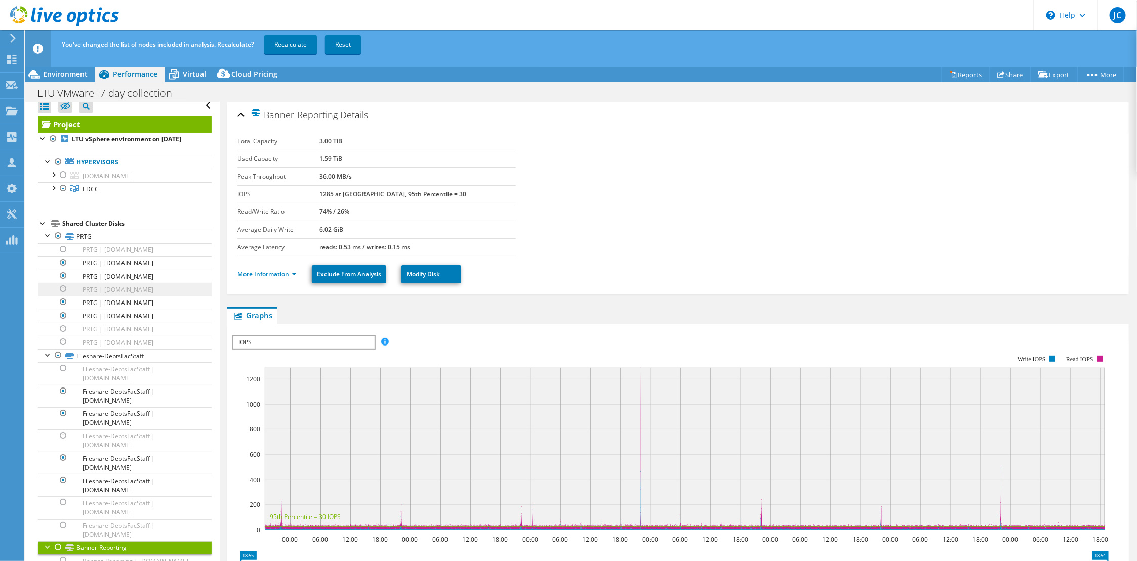
scroll to position [0, 0]
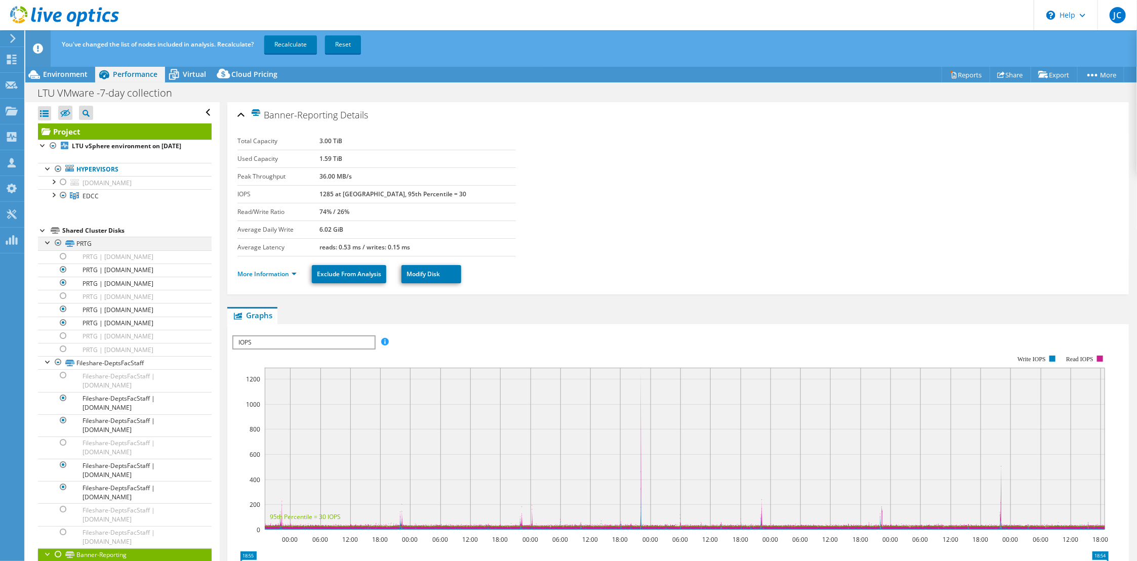
click at [46, 243] on div at bounding box center [48, 242] width 10 height 10
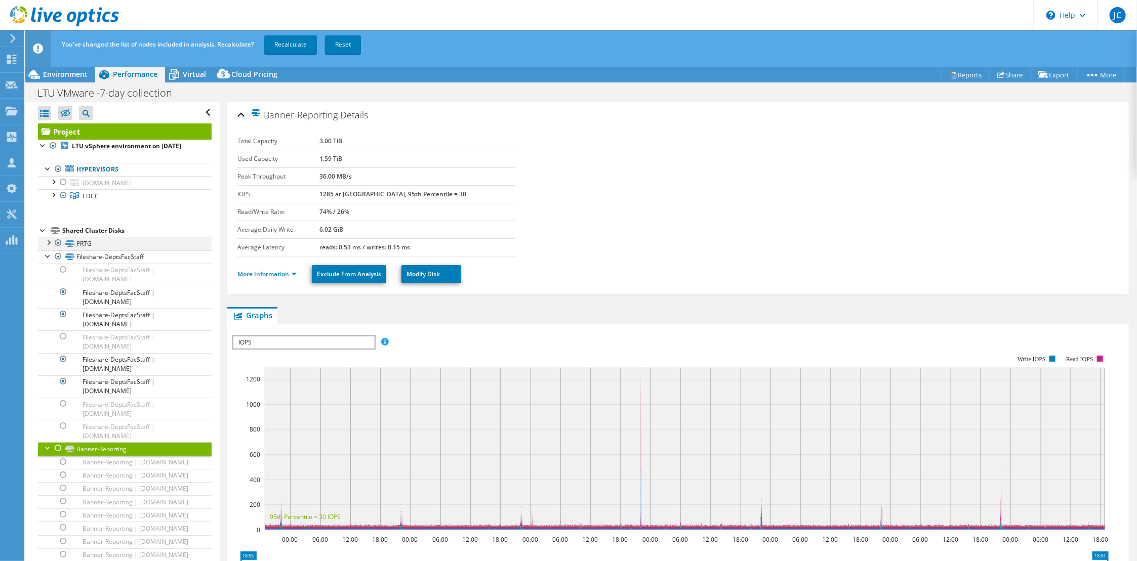
click at [46, 243] on div at bounding box center [48, 242] width 10 height 10
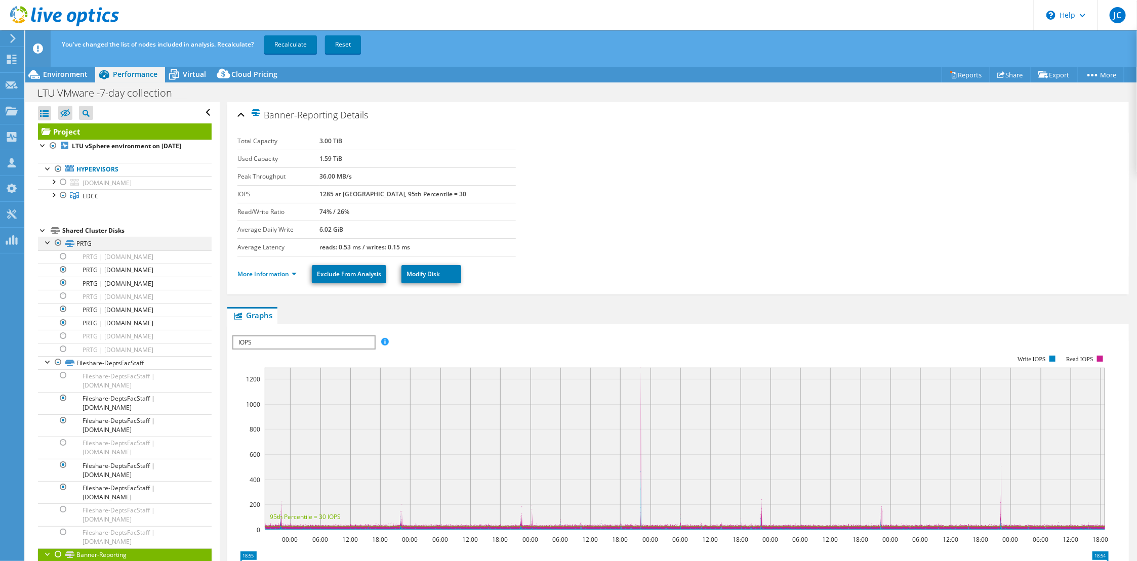
click at [46, 242] on div at bounding box center [48, 242] width 10 height 10
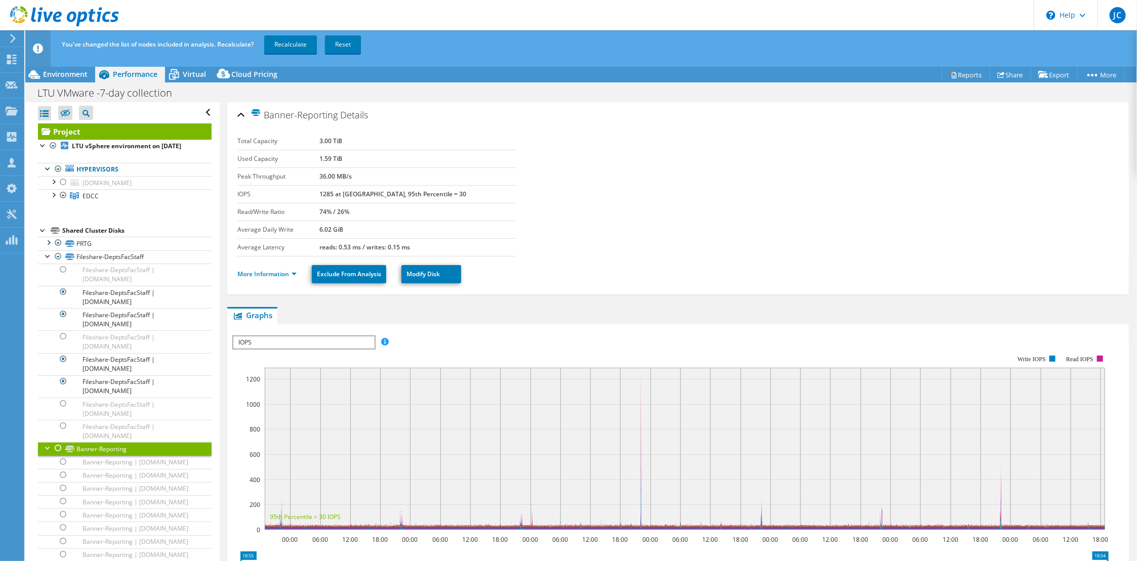
click at [43, 231] on div at bounding box center [43, 230] width 10 height 10
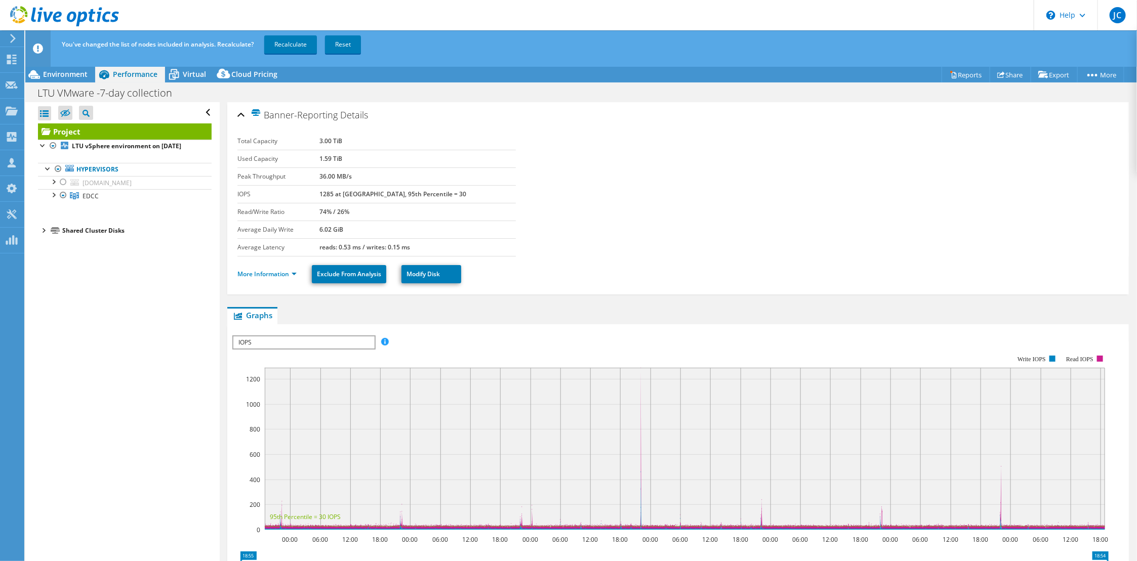
click at [43, 231] on div at bounding box center [43, 230] width 10 height 10
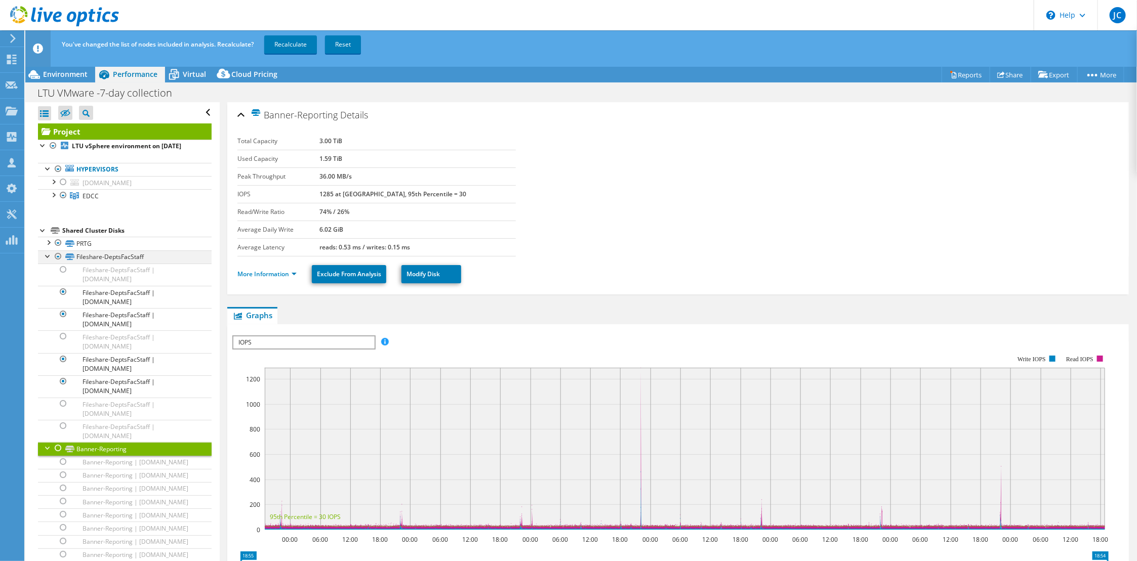
click at [47, 258] on div at bounding box center [48, 256] width 10 height 10
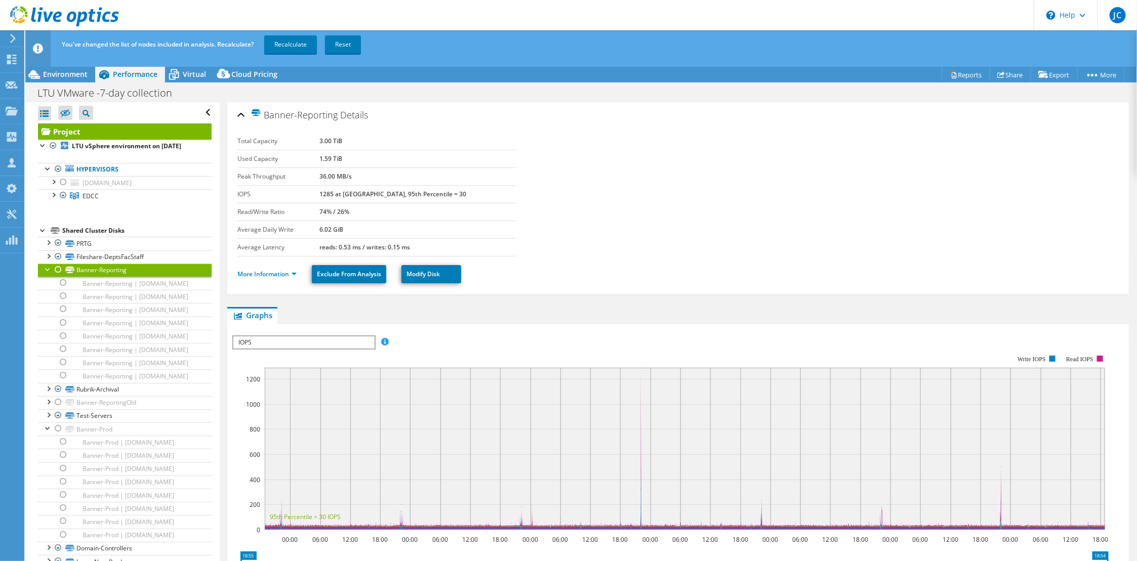
click at [48, 266] on div at bounding box center [48, 269] width 10 height 10
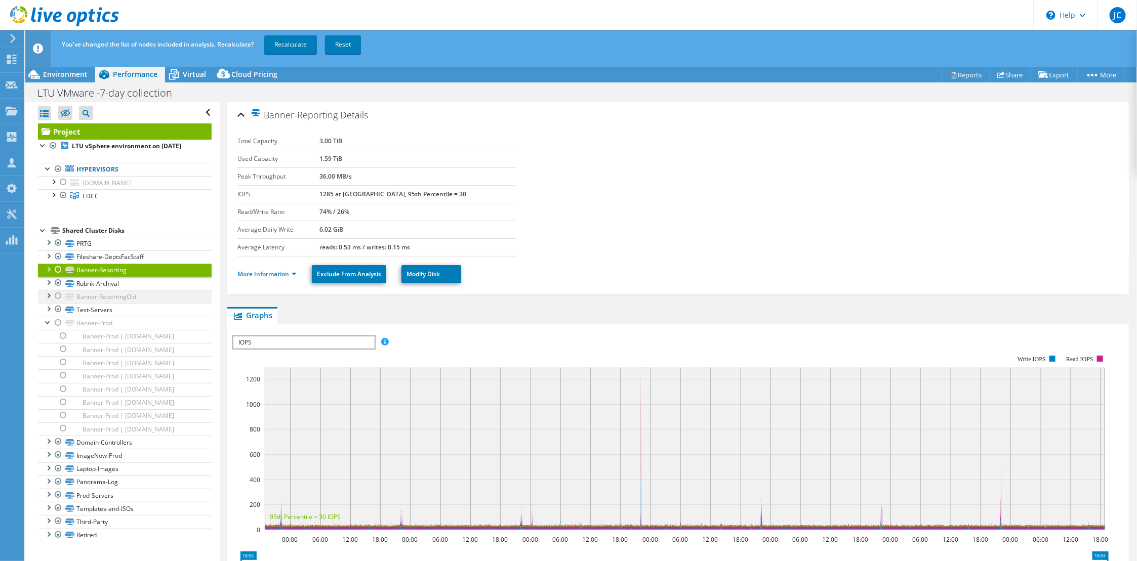
click at [47, 298] on div at bounding box center [48, 295] width 10 height 10
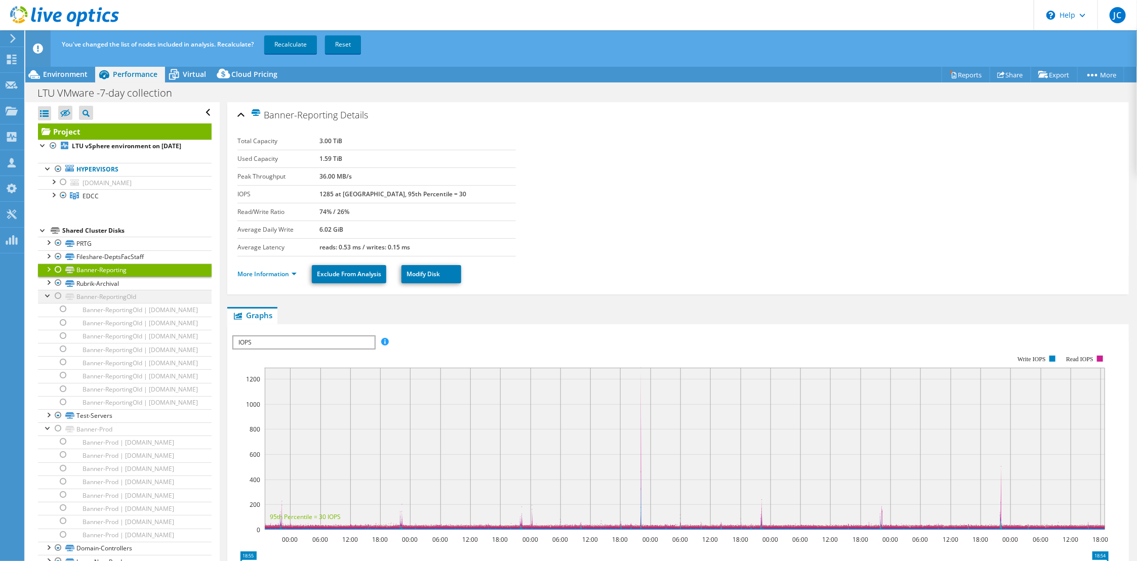
click at [47, 298] on div at bounding box center [48, 295] width 10 height 10
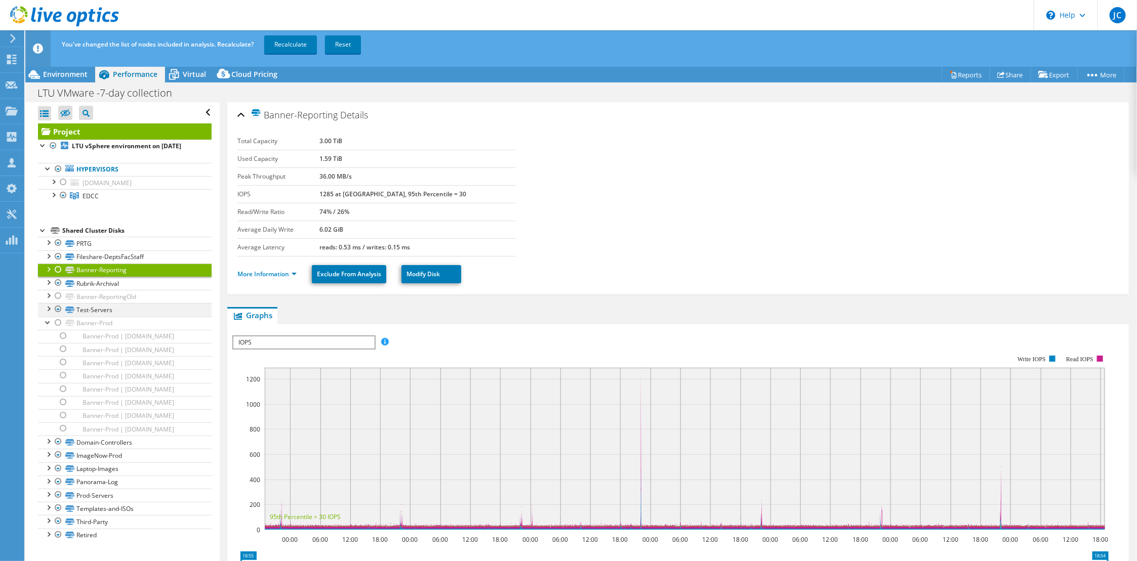
click at [47, 310] on div at bounding box center [48, 308] width 10 height 10
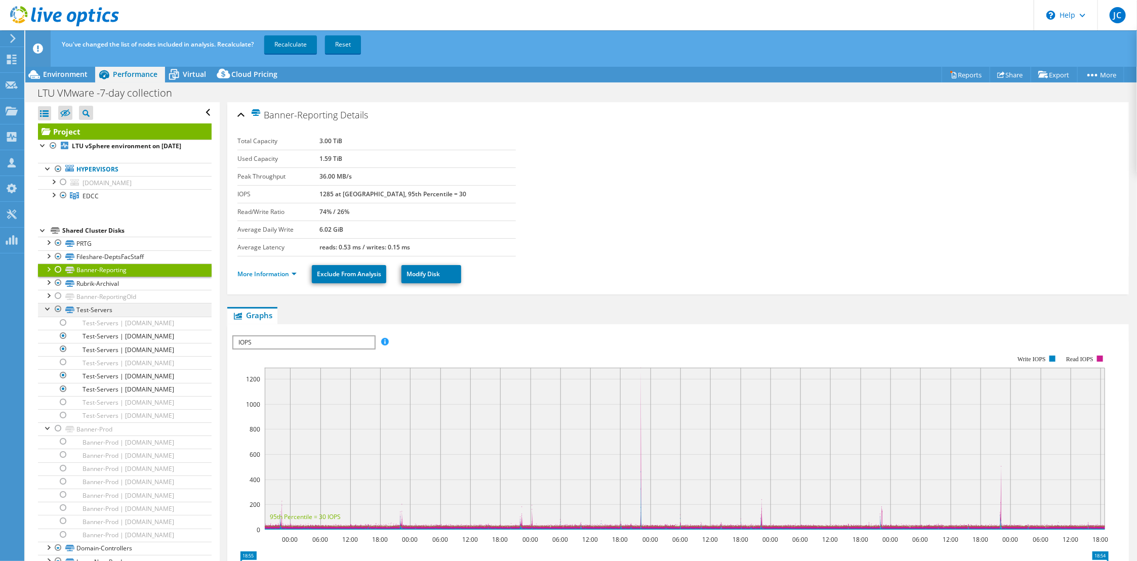
click at [47, 310] on div at bounding box center [48, 308] width 10 height 10
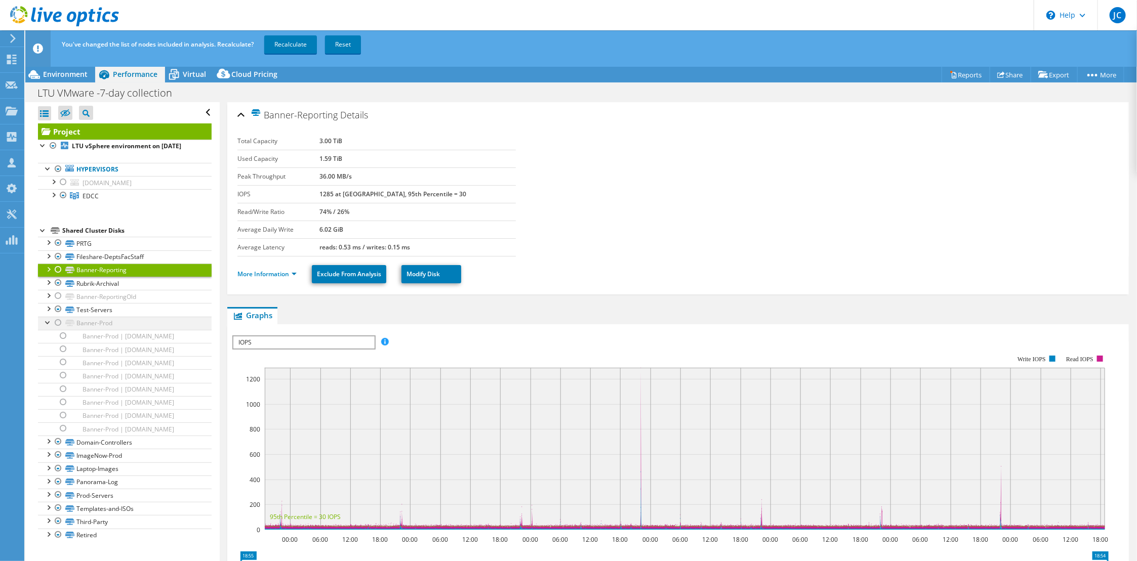
click at [45, 321] on div at bounding box center [48, 322] width 10 height 10
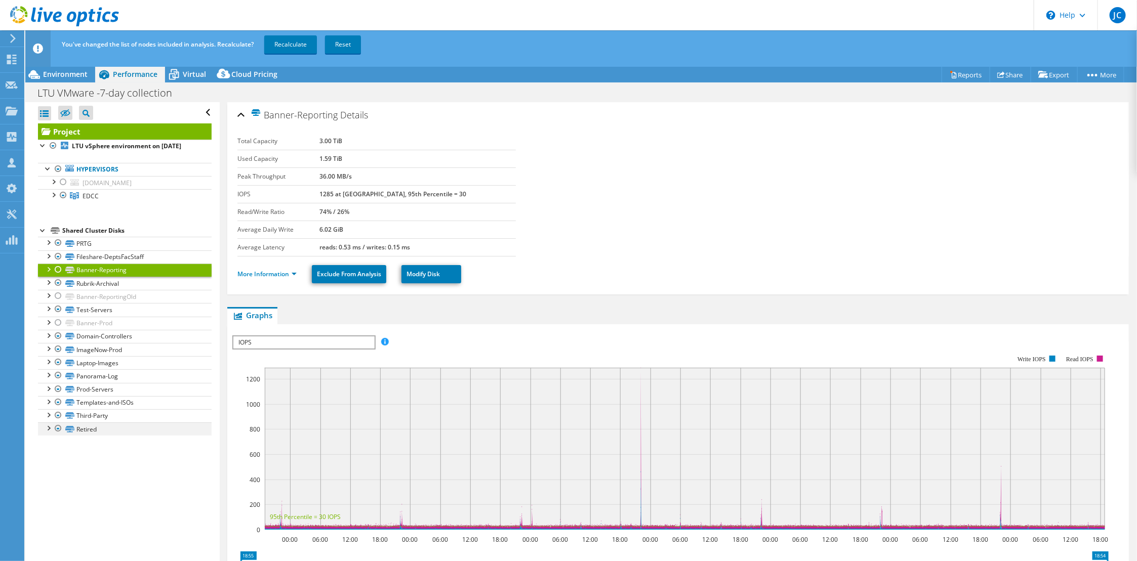
click at [49, 428] on div at bounding box center [48, 428] width 10 height 10
click at [45, 423] on div at bounding box center [48, 428] width 10 height 10
click at [294, 45] on link "Recalculate" at bounding box center [290, 44] width 53 height 18
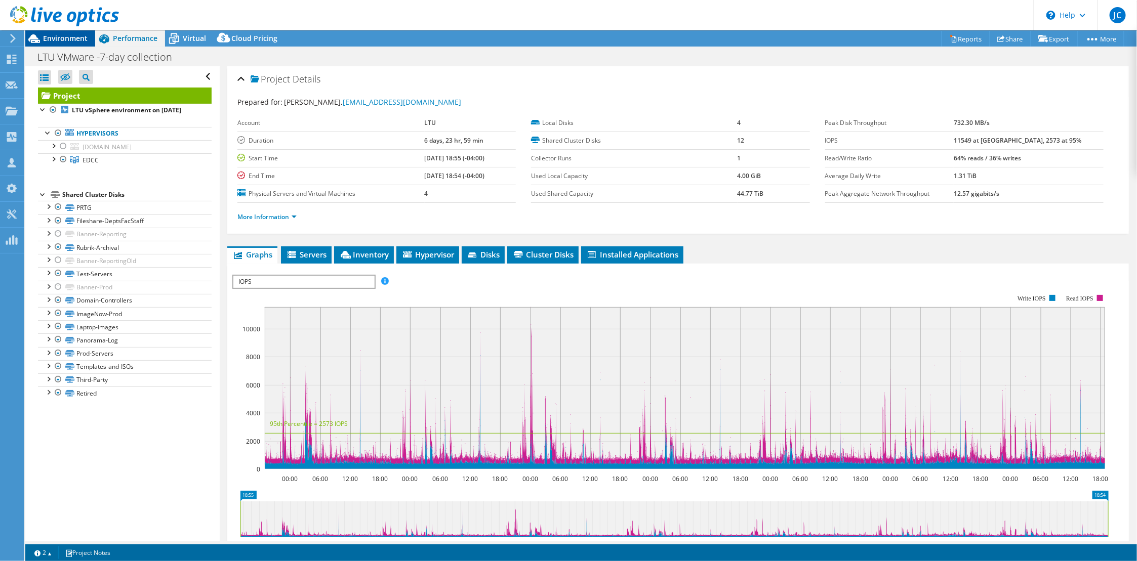
click at [61, 38] on span "Environment" at bounding box center [65, 38] width 45 height 10
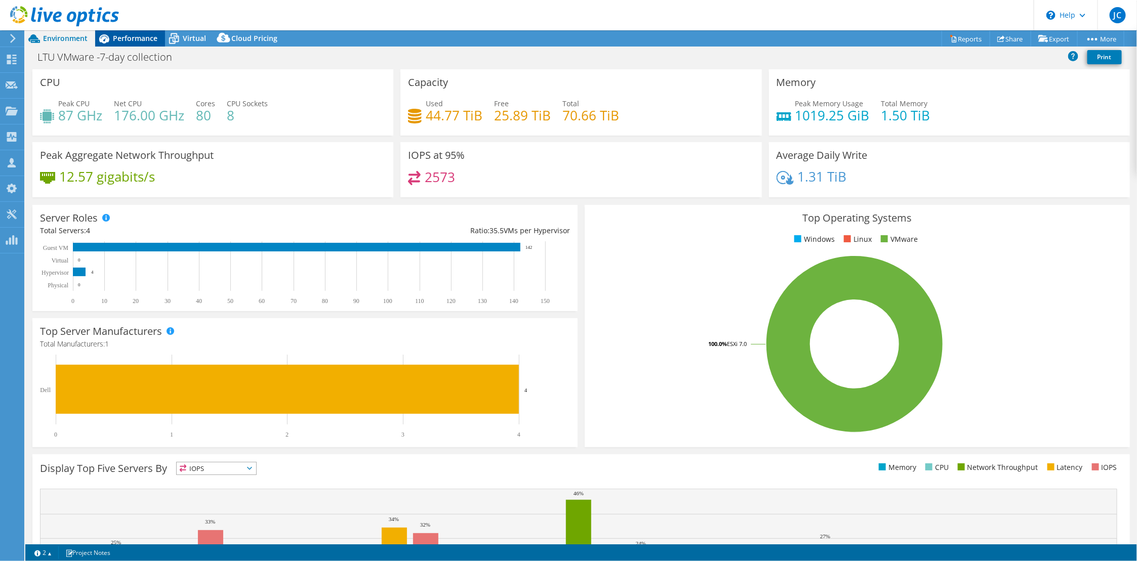
click at [134, 42] on span "Performance" at bounding box center [135, 38] width 45 height 10
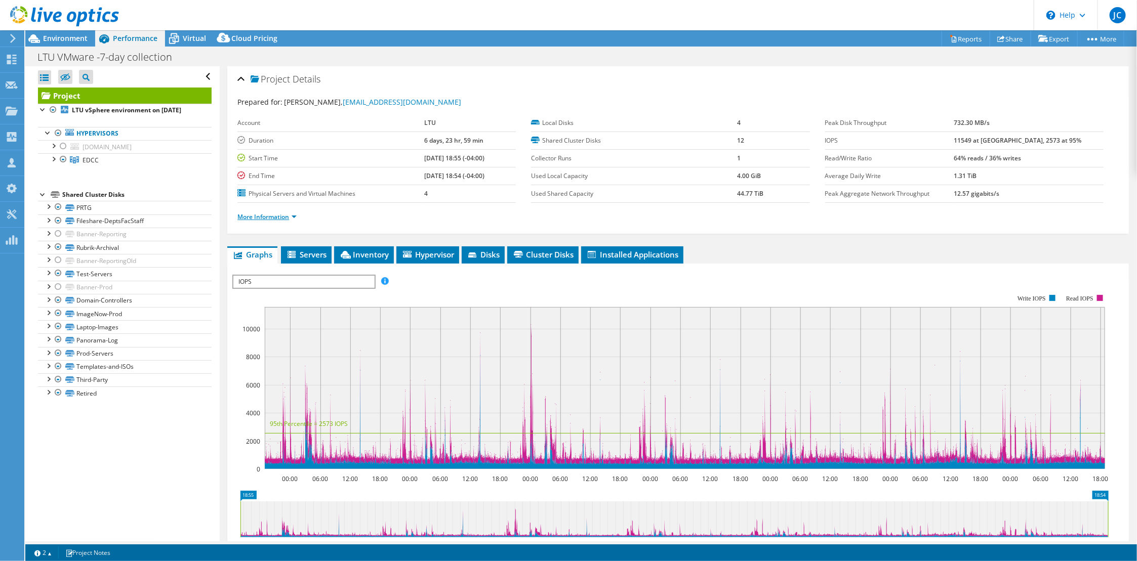
click at [252, 217] on link "More Information" at bounding box center [266, 217] width 59 height 9
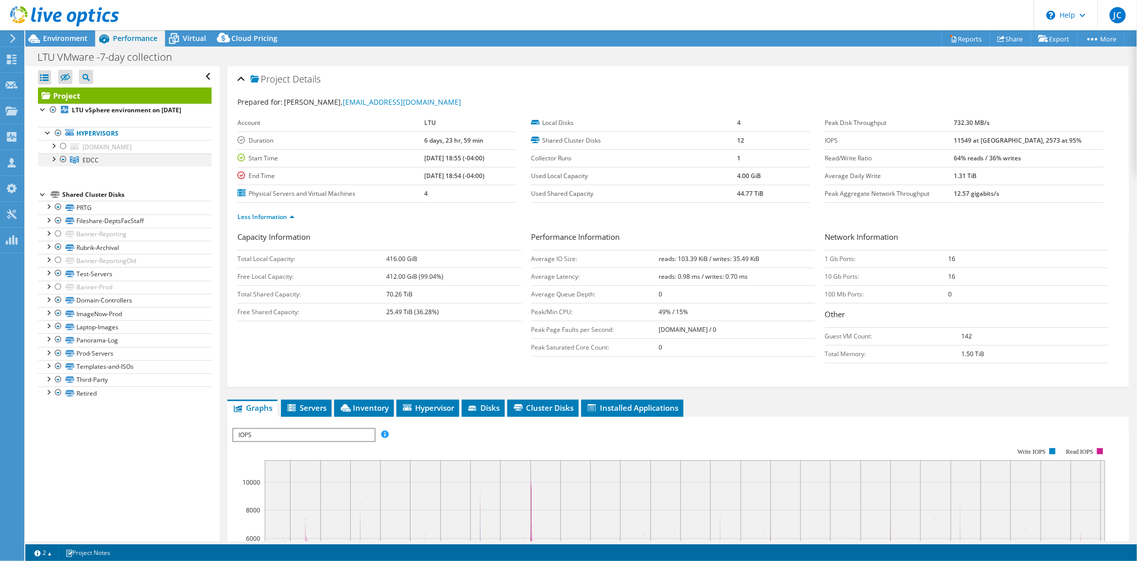
click at [52, 163] on div at bounding box center [53, 158] width 10 height 10
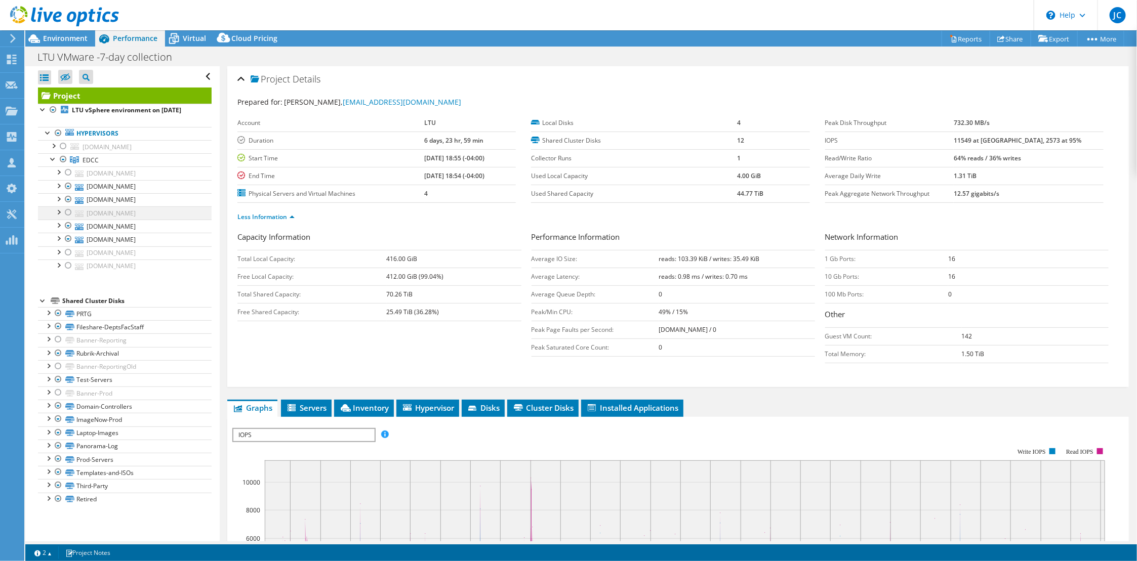
click at [65, 213] on div at bounding box center [68, 213] width 10 height 12
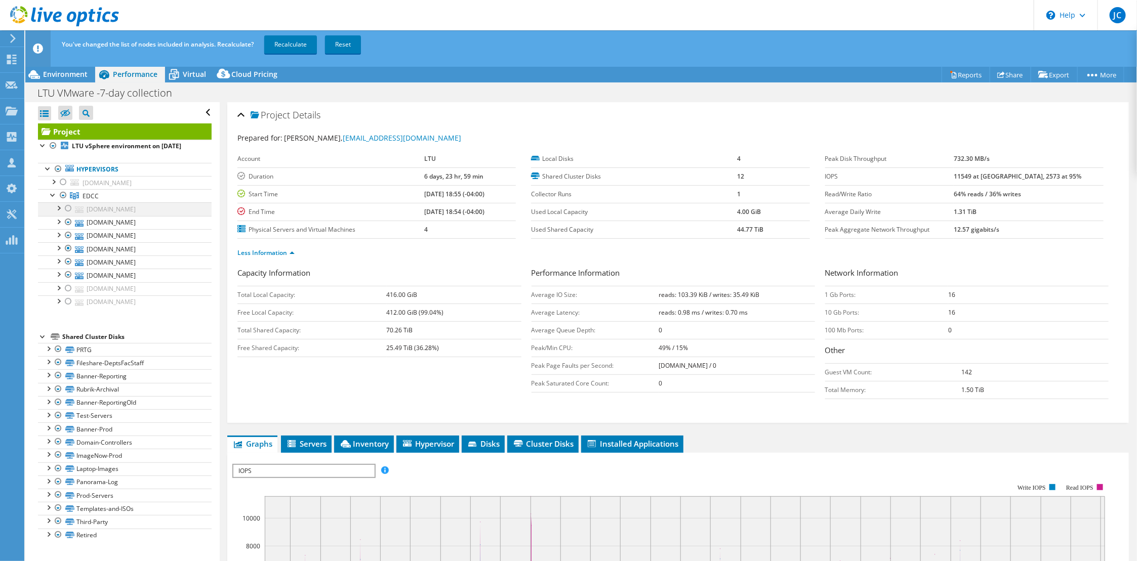
click at [64, 206] on div at bounding box center [68, 209] width 10 height 12
click at [70, 286] on div at bounding box center [68, 289] width 10 height 12
click at [68, 302] on div at bounding box center [68, 302] width 10 height 12
click at [67, 273] on div at bounding box center [68, 275] width 10 height 12
click at [69, 260] on div at bounding box center [68, 262] width 10 height 12
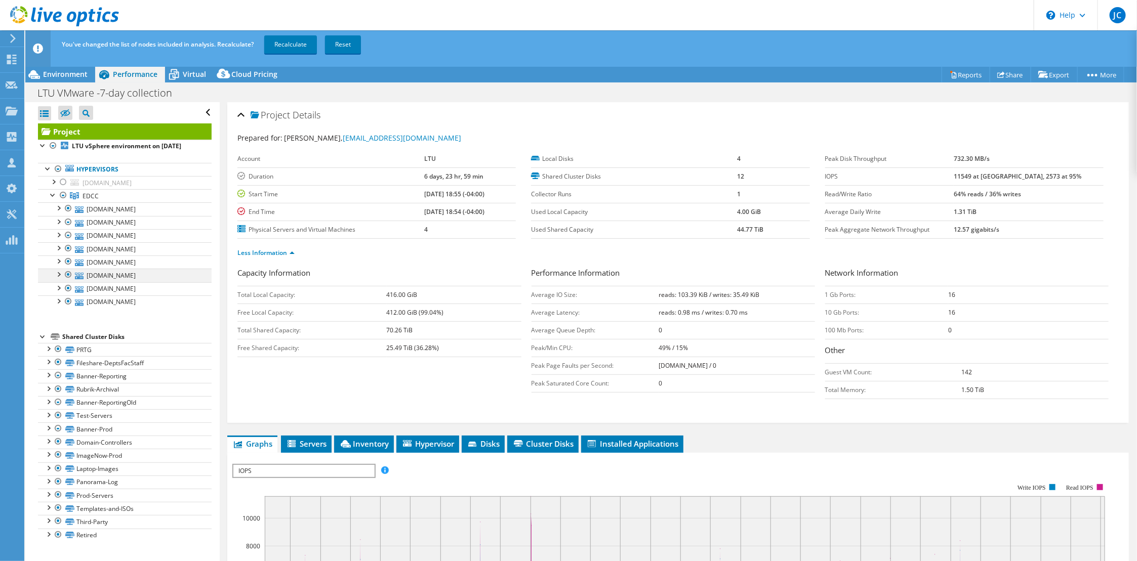
click at [61, 275] on div at bounding box center [58, 274] width 10 height 10
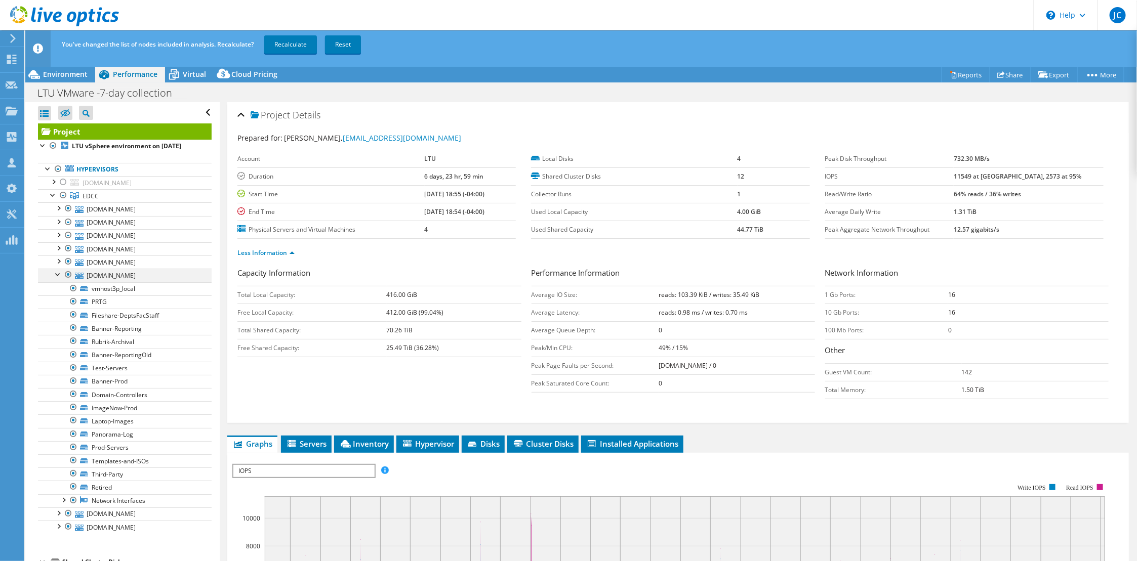
click at [61, 275] on div at bounding box center [58, 274] width 10 height 10
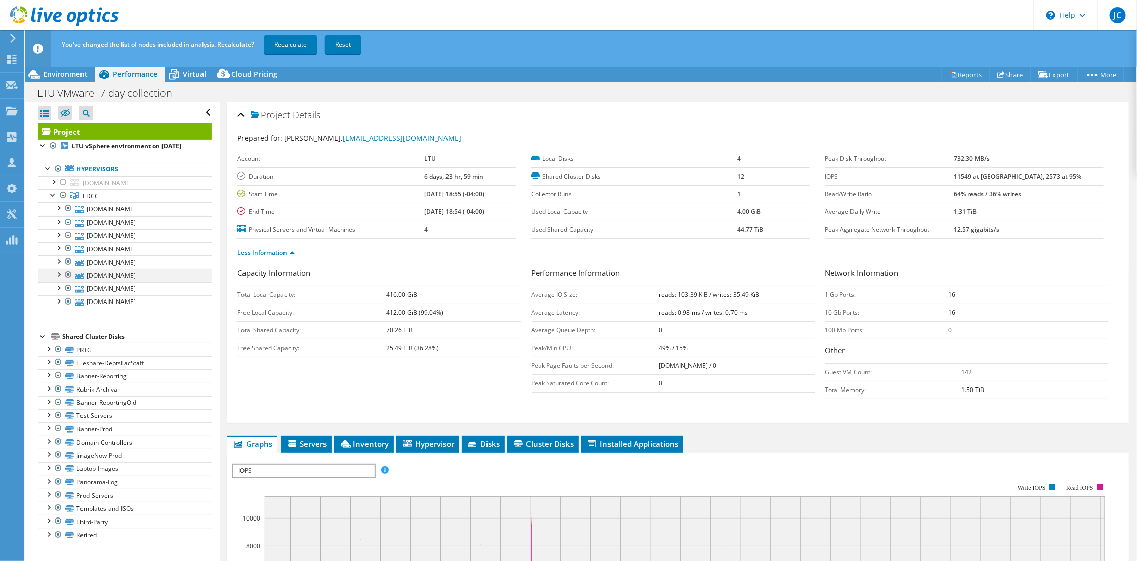
click at [67, 275] on div at bounding box center [68, 275] width 10 height 12
click at [67, 263] on div at bounding box center [68, 262] width 10 height 12
click at [68, 236] on div at bounding box center [68, 235] width 10 height 12
click at [68, 235] on div at bounding box center [68, 235] width 10 height 12
click at [68, 222] on div at bounding box center [68, 222] width 10 height 12
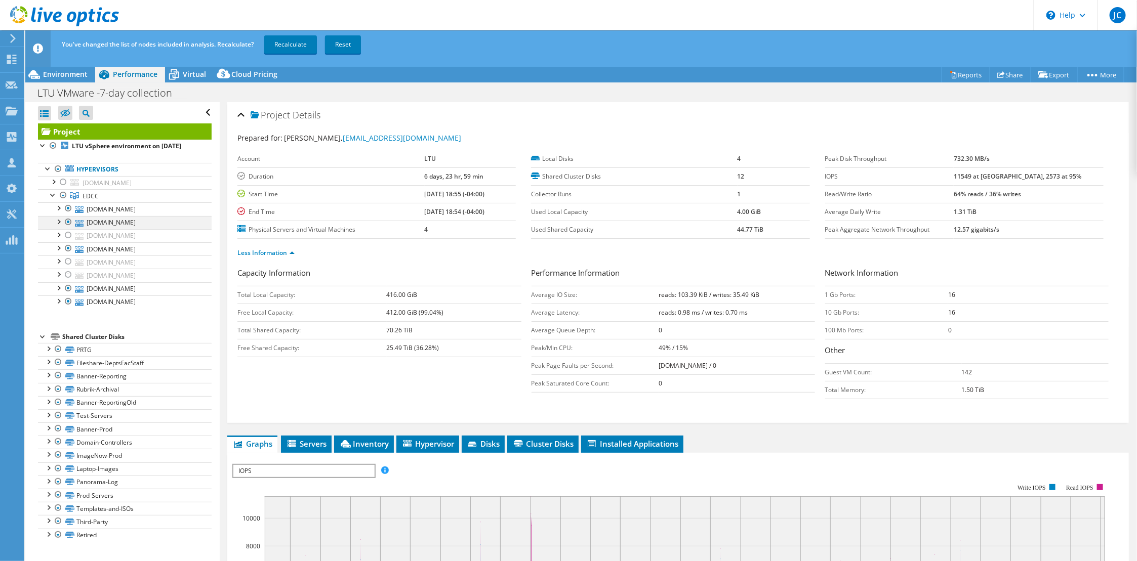
click at [67, 222] on div at bounding box center [68, 222] width 10 height 12
click at [284, 41] on link "Recalculate" at bounding box center [290, 44] width 53 height 18
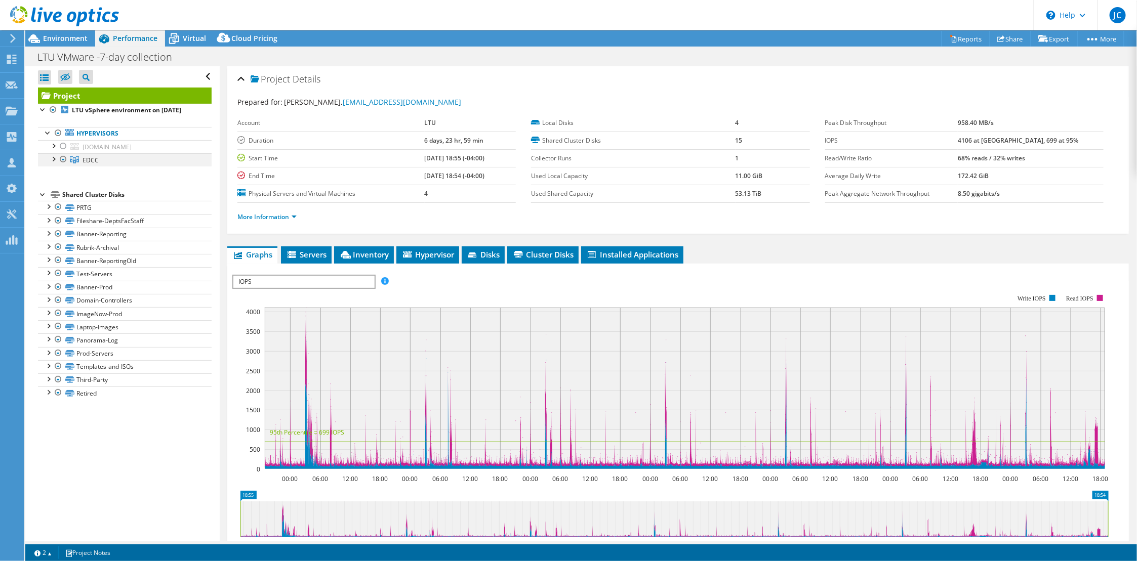
click at [54, 163] on div at bounding box center [53, 158] width 10 height 10
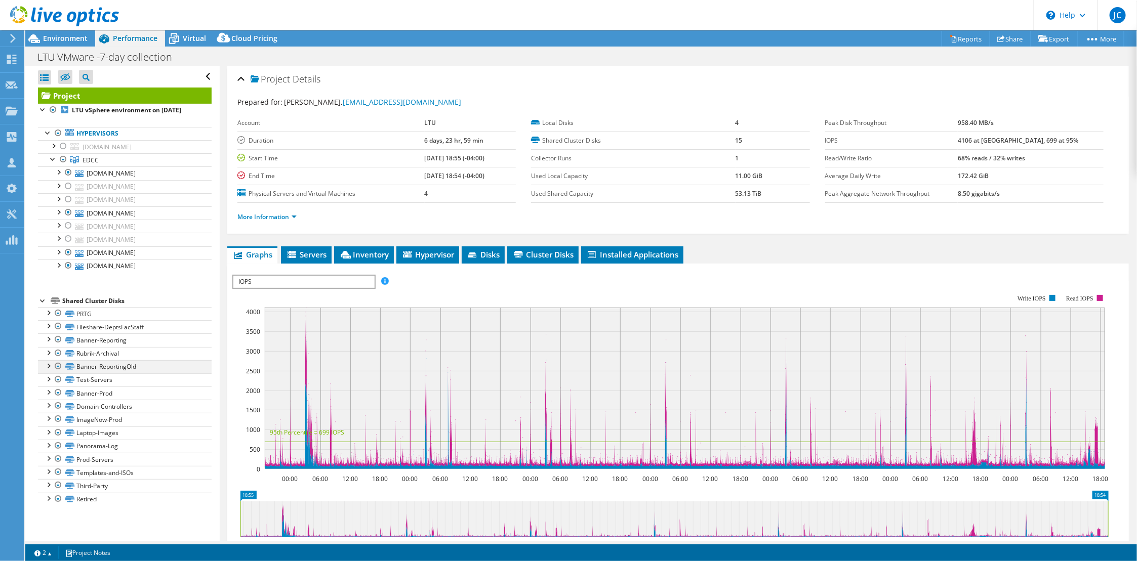
click at [51, 368] on div at bounding box center [48, 365] width 10 height 10
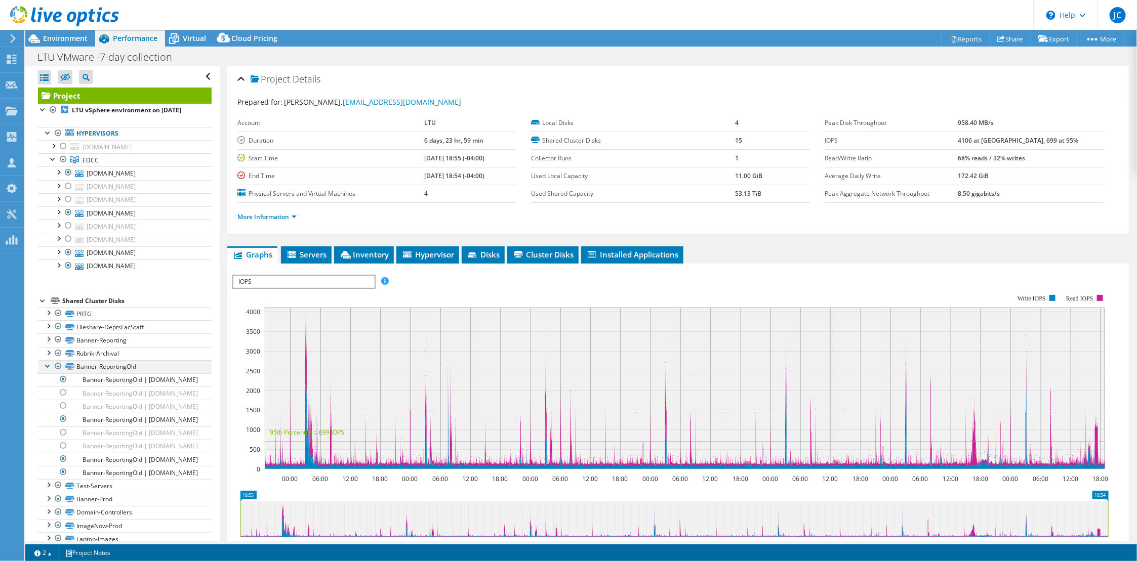
click at [58, 364] on div at bounding box center [58, 366] width 10 height 12
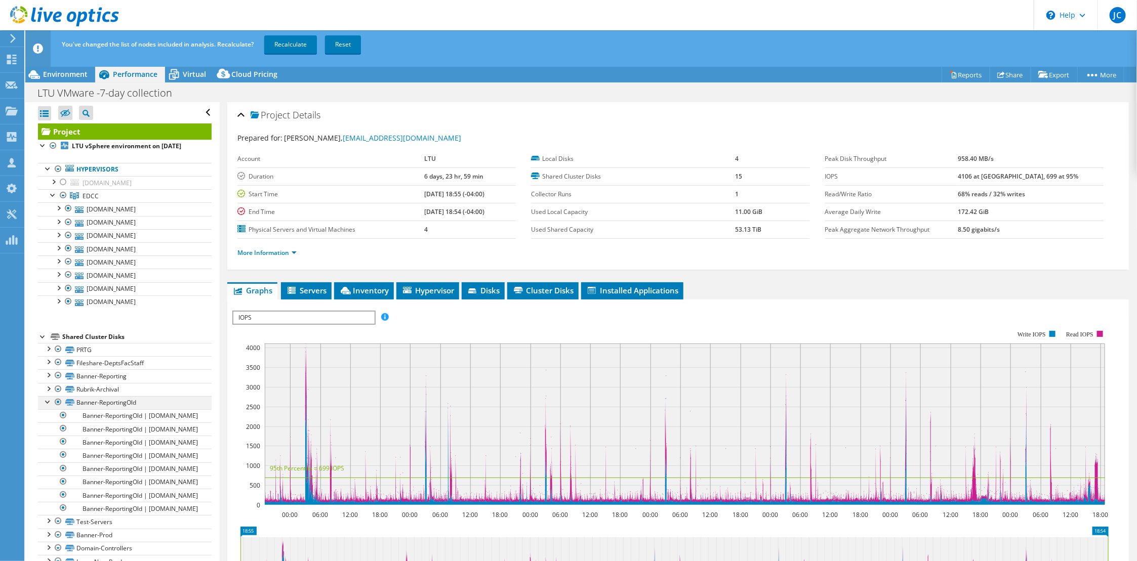
click at [57, 399] on div at bounding box center [58, 402] width 10 height 12
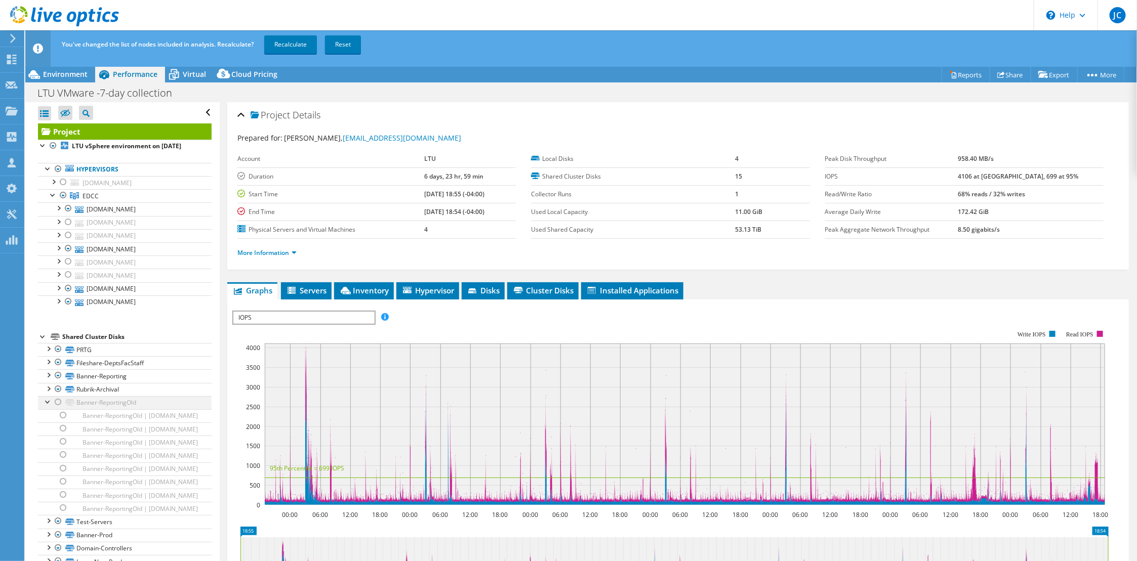
click at [48, 403] on div at bounding box center [48, 401] width 10 height 10
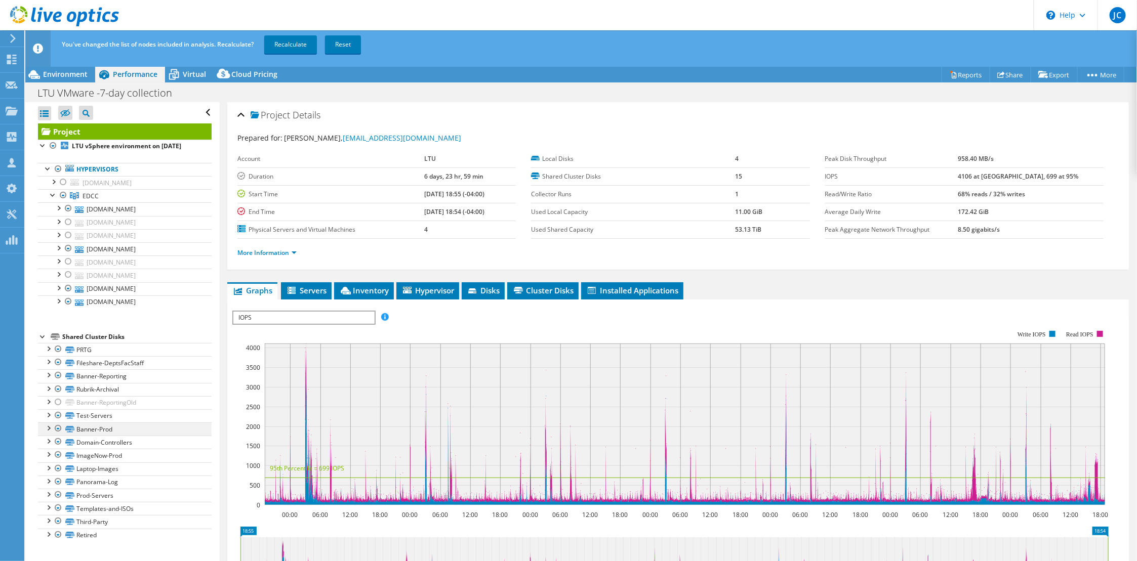
click at [51, 429] on div at bounding box center [48, 428] width 10 height 10
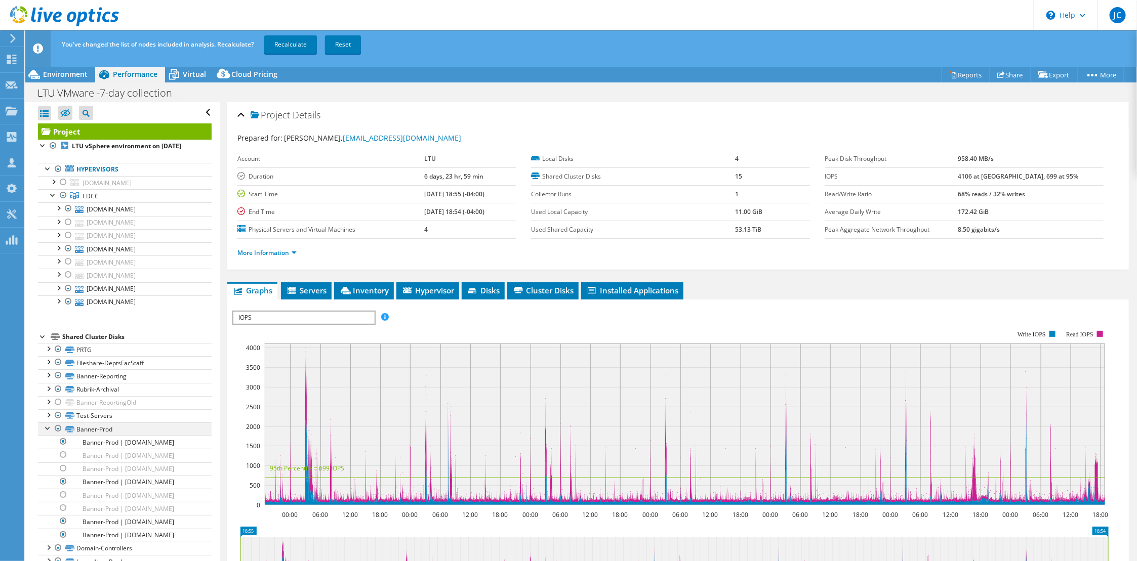
click at [58, 427] on div at bounding box center [58, 429] width 10 height 12
click at [46, 427] on div at bounding box center [48, 428] width 10 height 10
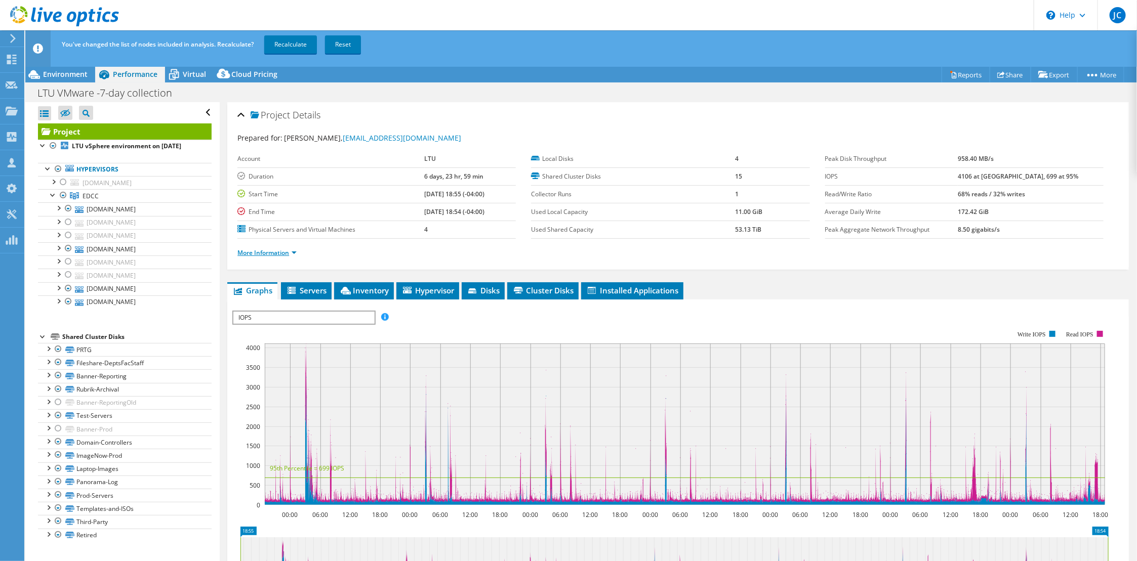
click at [263, 253] on link "More Information" at bounding box center [266, 253] width 59 height 9
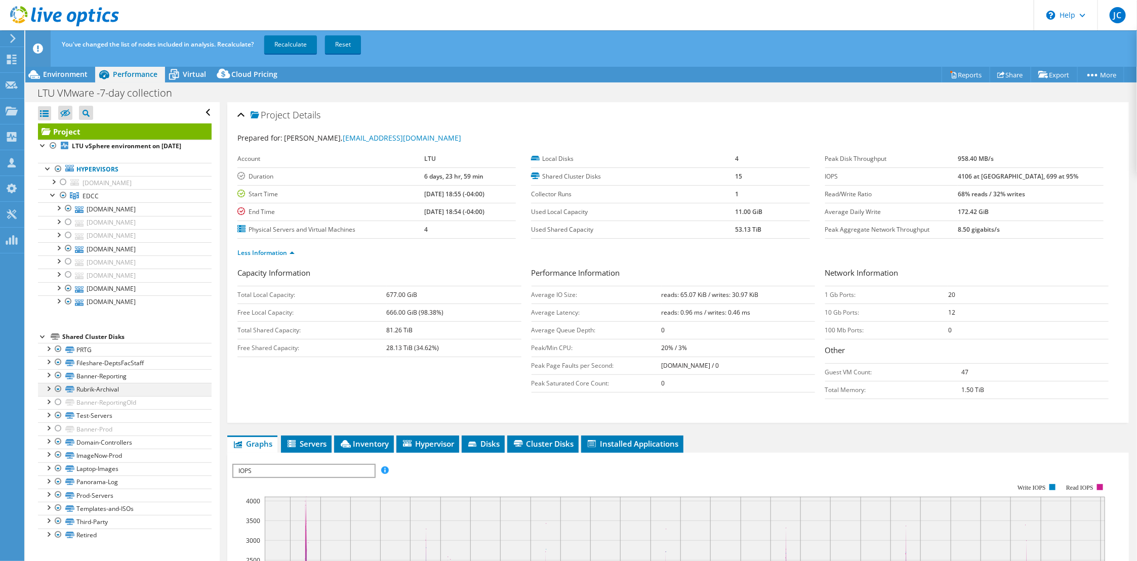
click at [48, 389] on div at bounding box center [48, 388] width 10 height 10
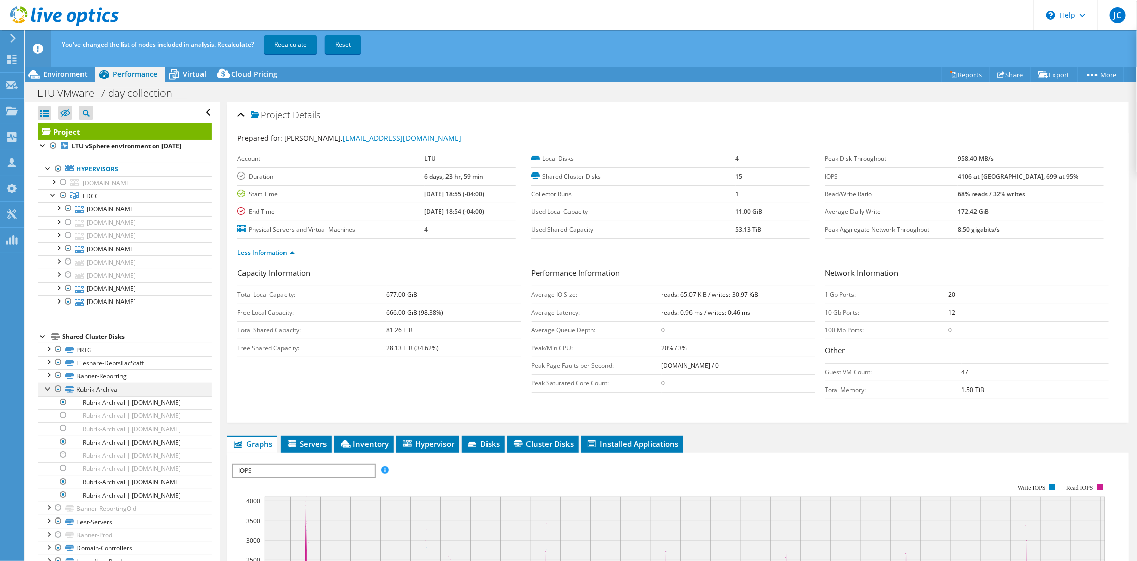
click at [48, 389] on div at bounding box center [48, 388] width 10 height 10
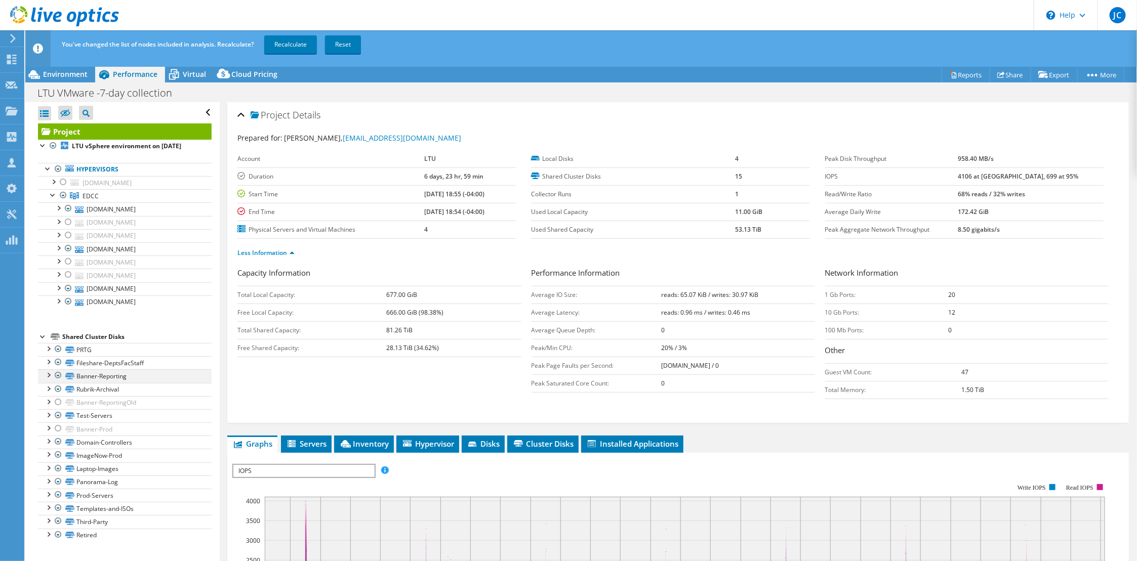
click at [47, 375] on div at bounding box center [48, 375] width 10 height 10
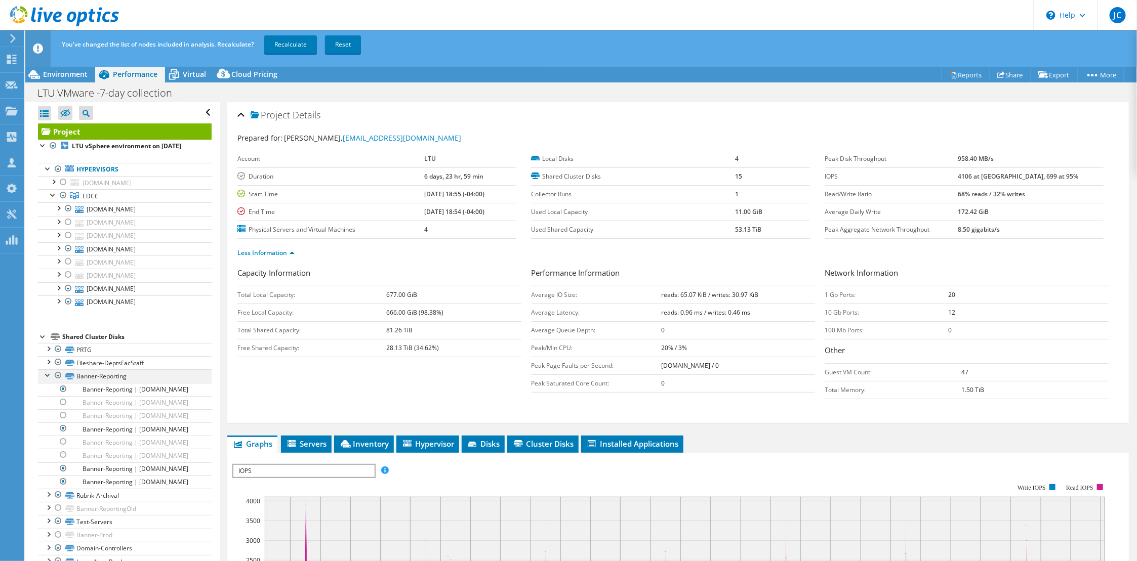
click at [56, 373] on div at bounding box center [58, 376] width 10 height 12
click at [55, 373] on div at bounding box center [58, 376] width 10 height 12
click at [47, 374] on div at bounding box center [48, 375] width 10 height 10
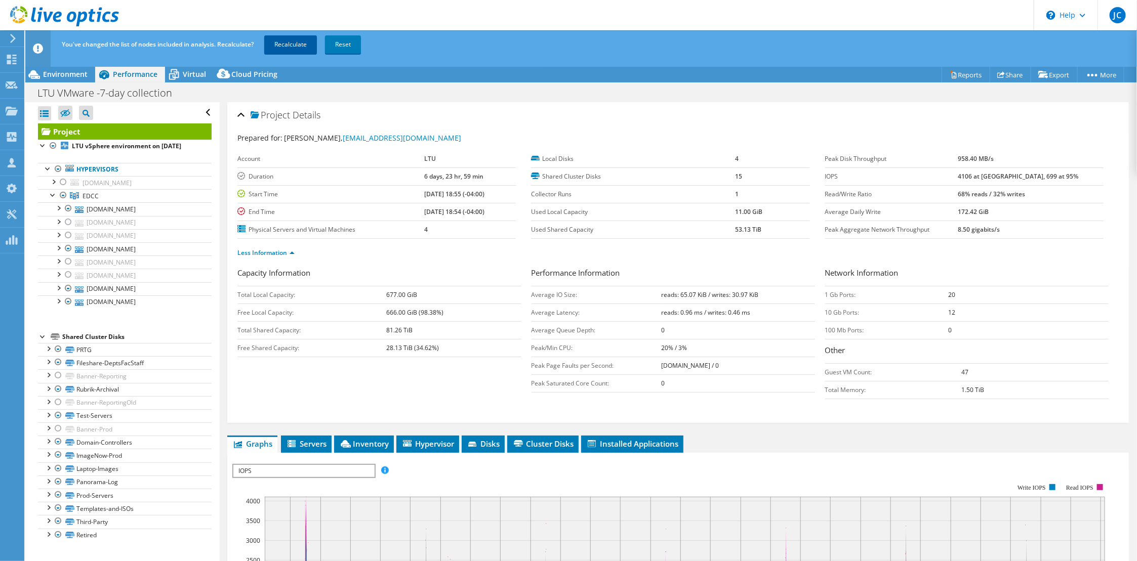
click at [296, 39] on link "Recalculate" at bounding box center [290, 44] width 53 height 18
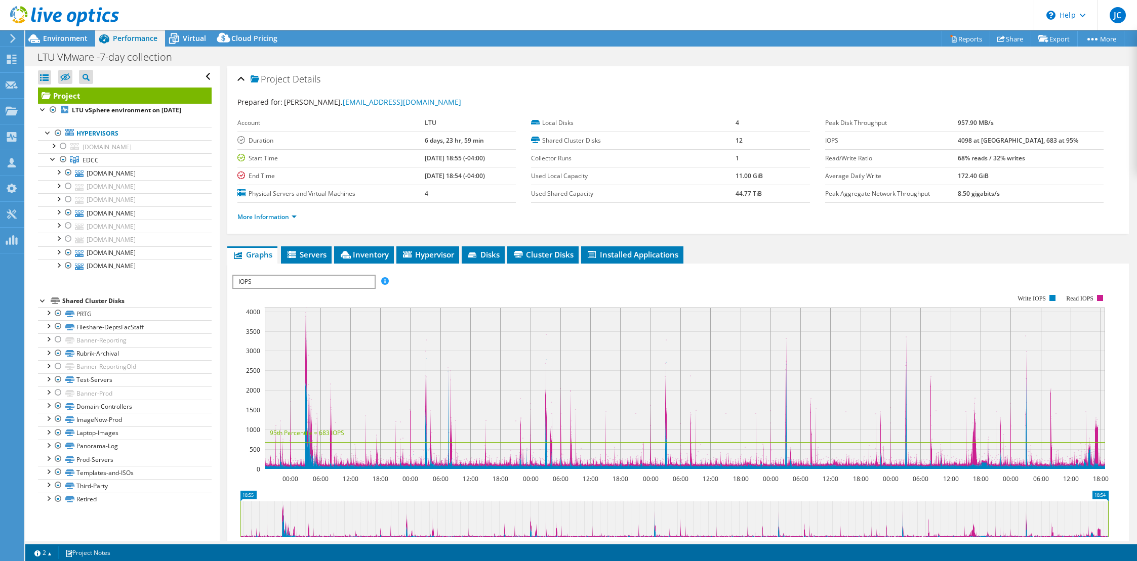
select select "USD"
click at [249, 216] on link "More Information" at bounding box center [266, 217] width 59 height 9
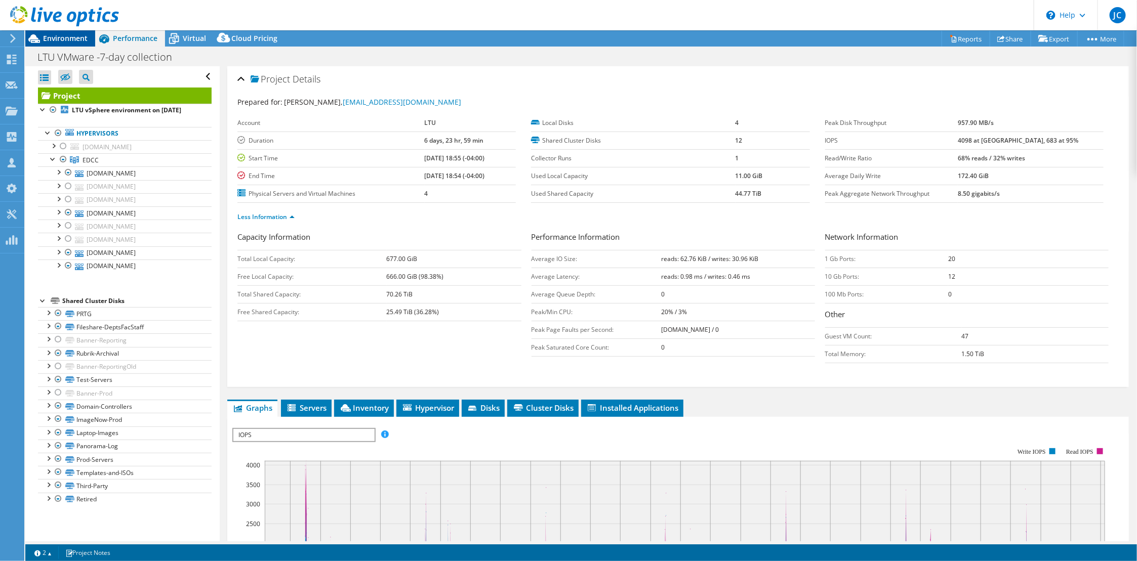
click at [69, 36] on span "Environment" at bounding box center [65, 38] width 45 height 10
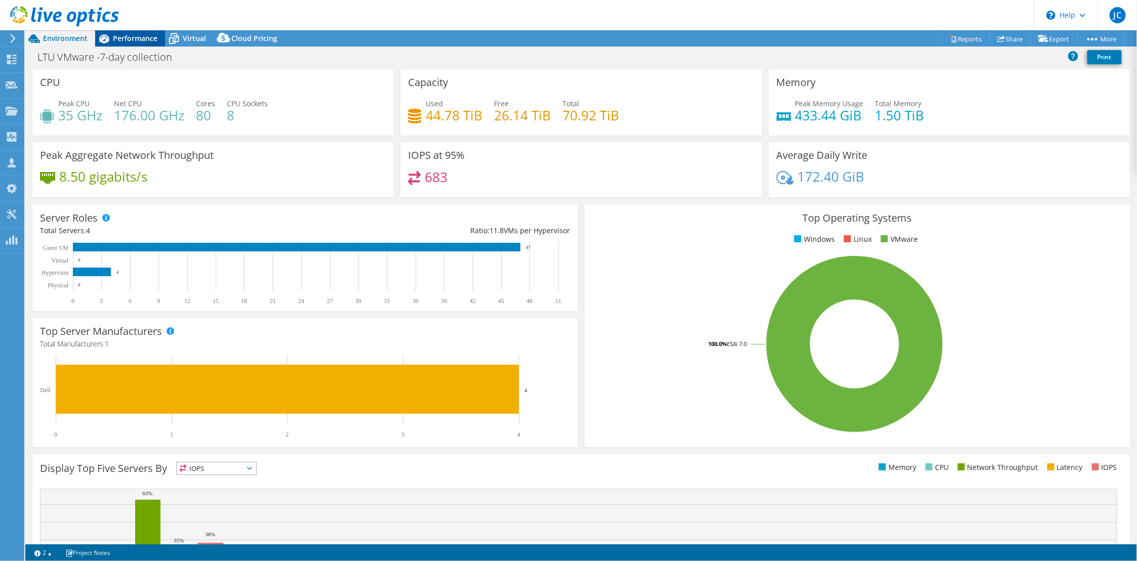
click at [136, 40] on span "Performance" at bounding box center [135, 38] width 45 height 10
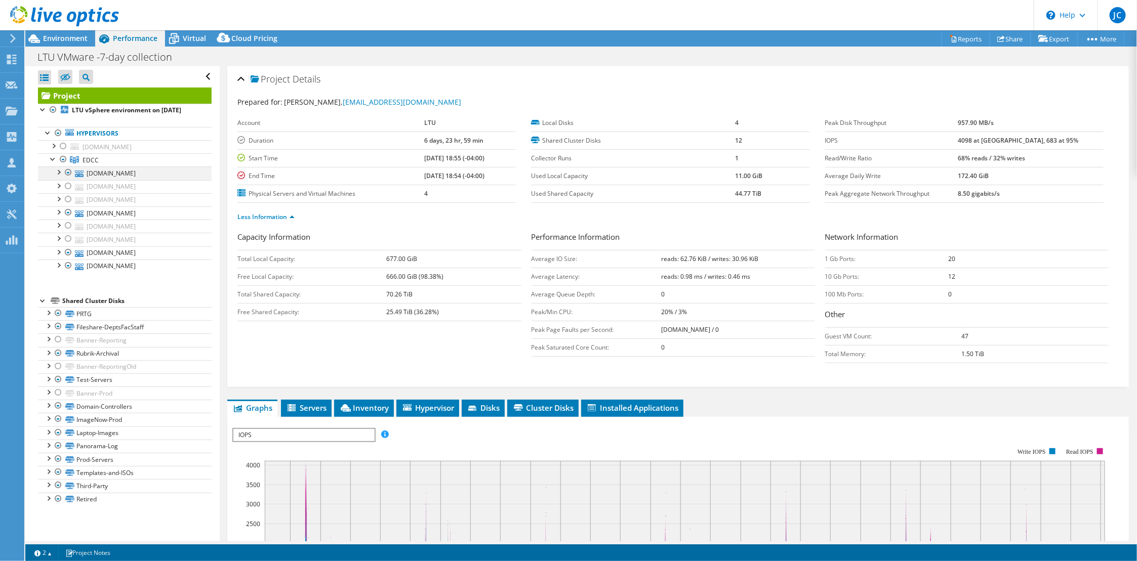
click at [60, 174] on div at bounding box center [58, 172] width 10 height 10
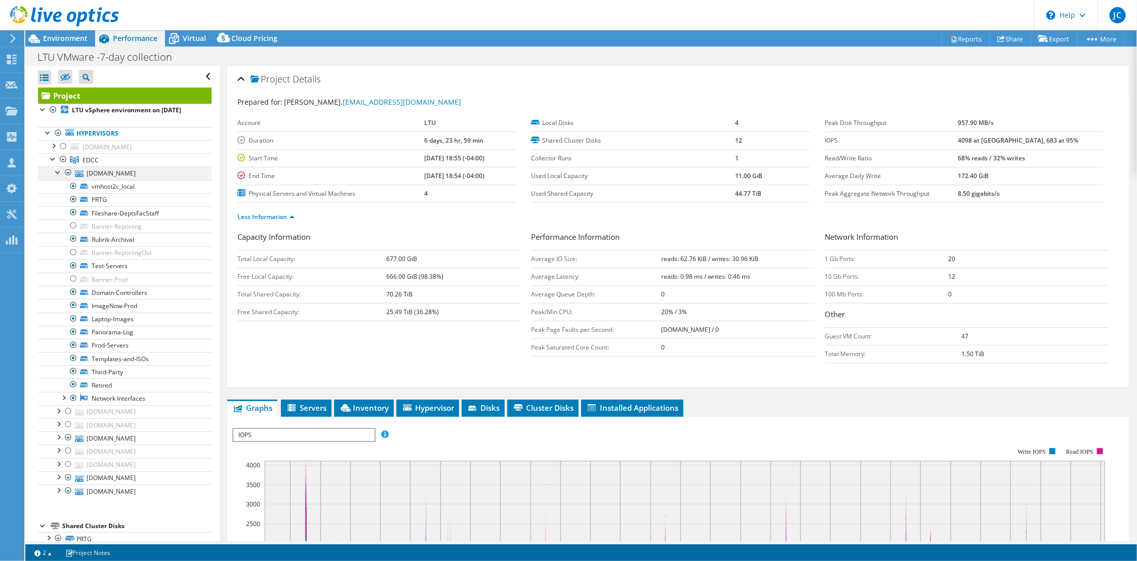
click at [60, 174] on div at bounding box center [58, 172] width 10 height 10
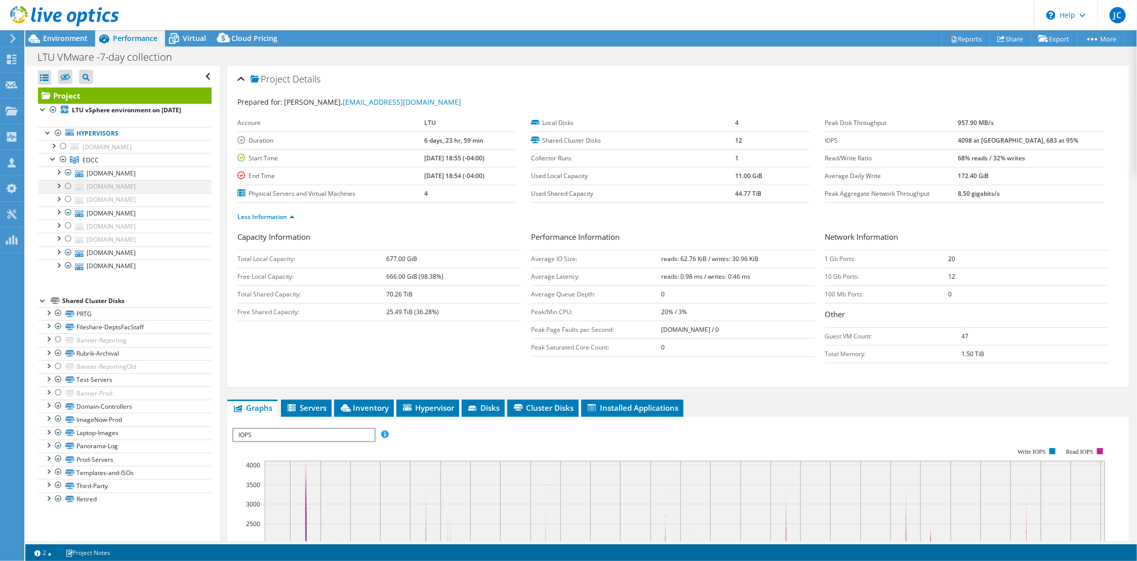
click at [65, 187] on div at bounding box center [68, 186] width 10 height 12
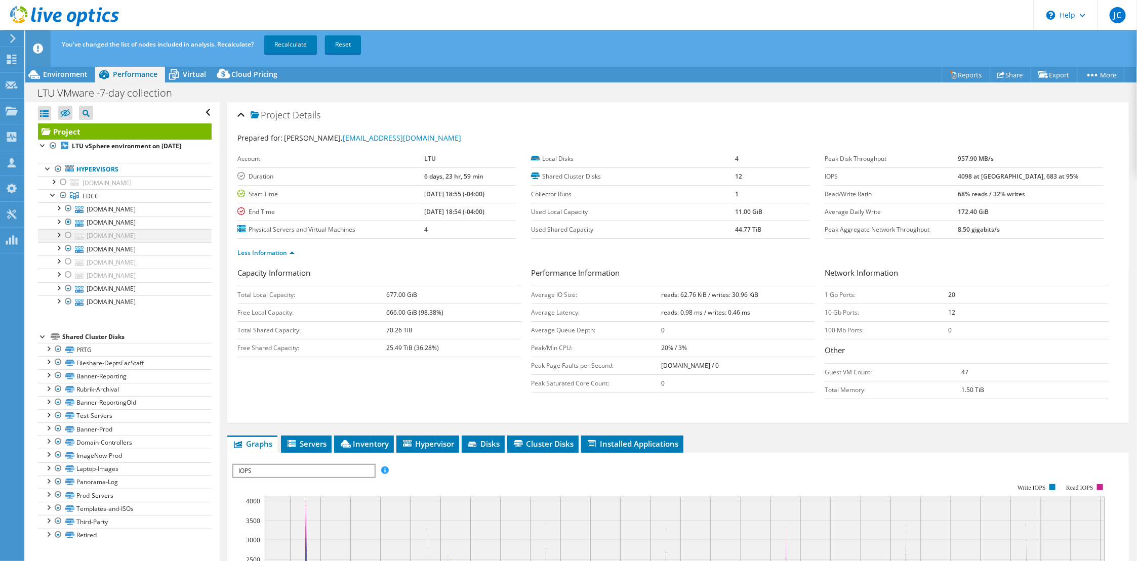
click at [72, 236] on div at bounding box center [68, 235] width 10 height 12
click at [71, 263] on div at bounding box center [68, 262] width 10 height 12
click at [72, 276] on div at bounding box center [68, 275] width 10 height 12
click at [69, 210] on div at bounding box center [68, 209] width 10 height 12
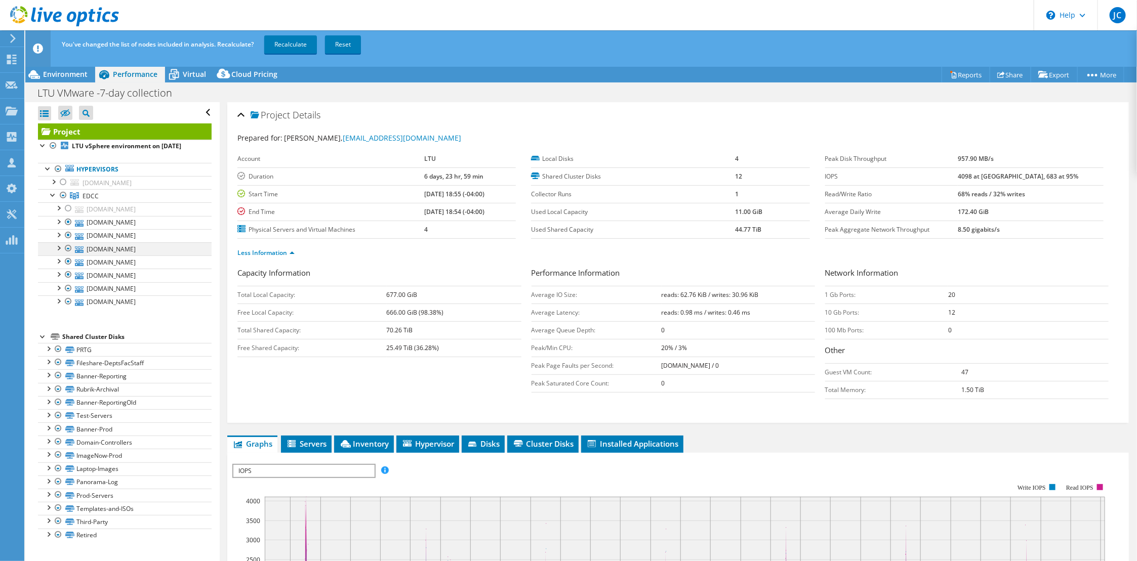
click at [66, 249] on div at bounding box center [68, 249] width 10 height 12
click at [68, 287] on div at bounding box center [68, 289] width 10 height 12
click at [68, 300] on div at bounding box center [68, 302] width 10 height 12
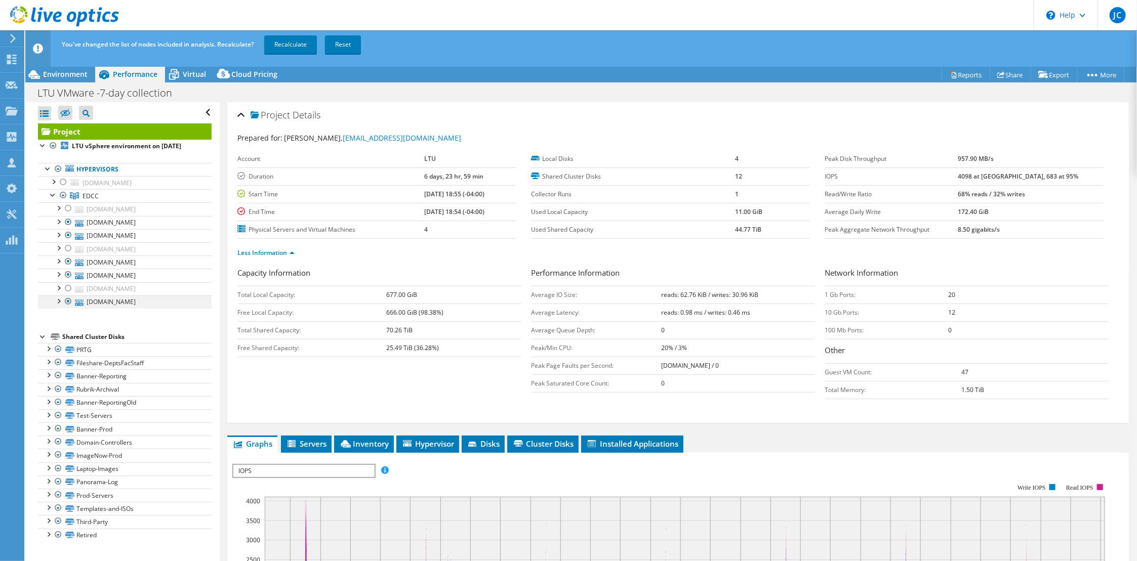
click at [67, 300] on div at bounding box center [68, 302] width 10 height 12
click at [59, 373] on div at bounding box center [58, 376] width 10 height 12
click at [58, 373] on div at bounding box center [58, 376] width 10 height 12
click at [56, 401] on div at bounding box center [58, 402] width 10 height 12
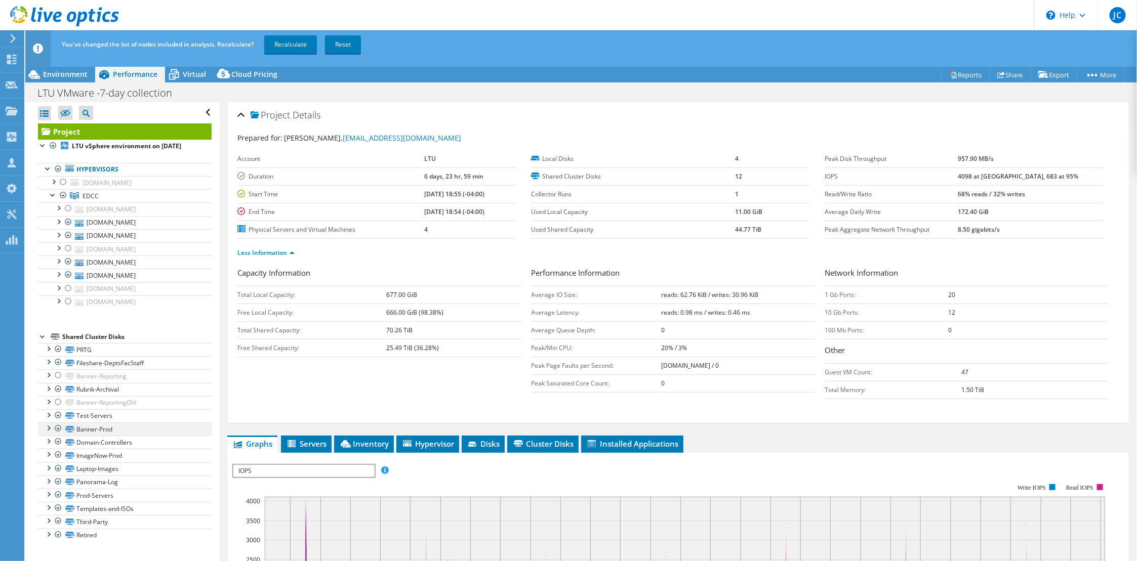
click at [58, 427] on div at bounding box center [58, 429] width 10 height 12
click at [281, 47] on link "Recalculate" at bounding box center [290, 44] width 53 height 18
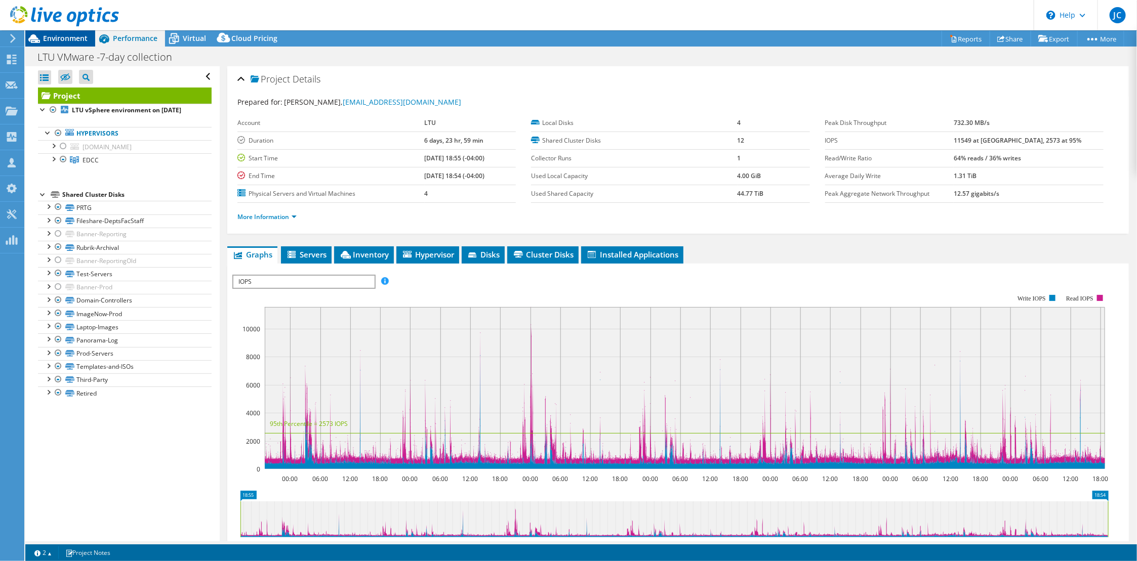
click at [57, 37] on span "Environment" at bounding box center [65, 38] width 45 height 10
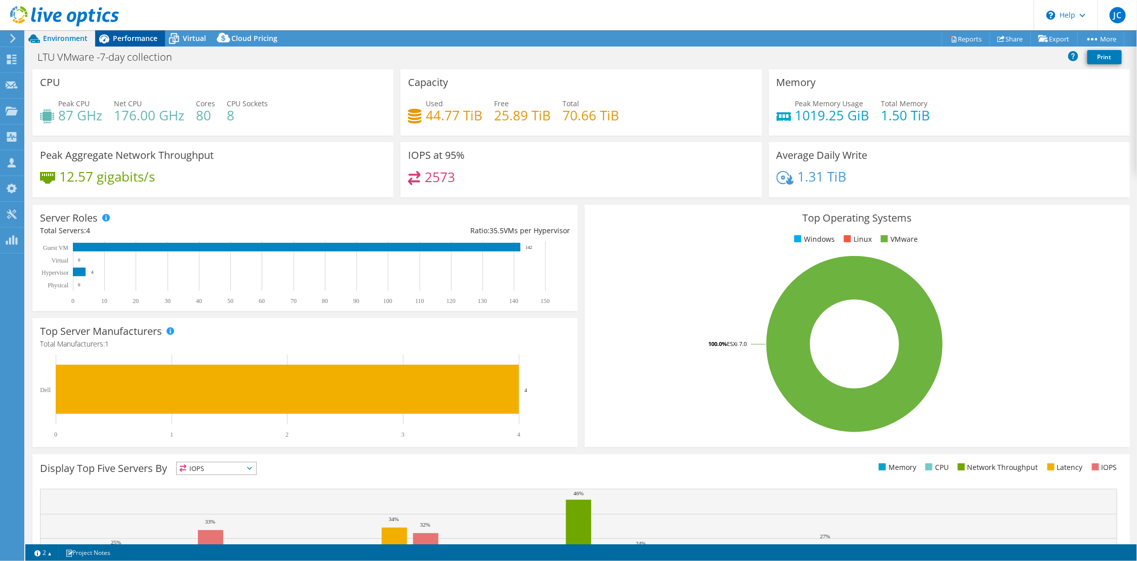
click at [121, 41] on span "Performance" at bounding box center [135, 38] width 45 height 10
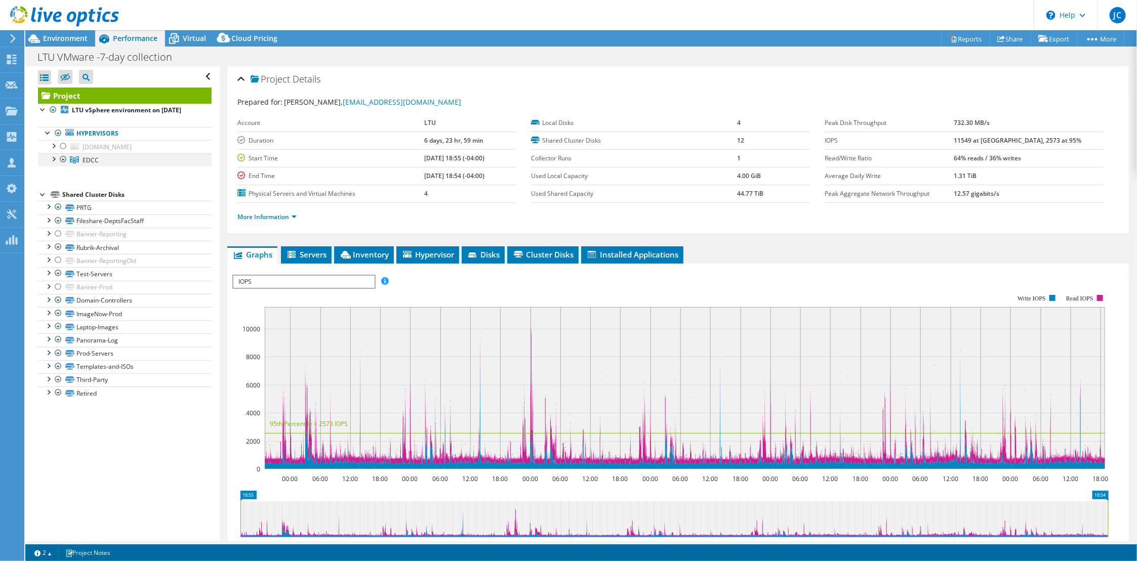
click at [51, 161] on div at bounding box center [53, 158] width 10 height 10
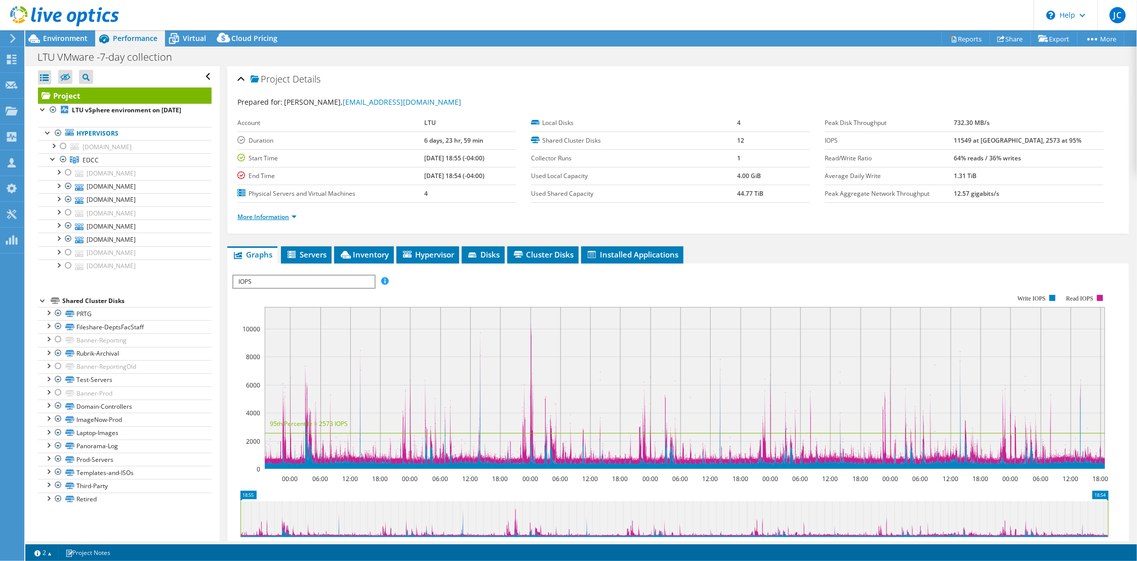
click at [262, 214] on link "More Information" at bounding box center [266, 217] width 59 height 9
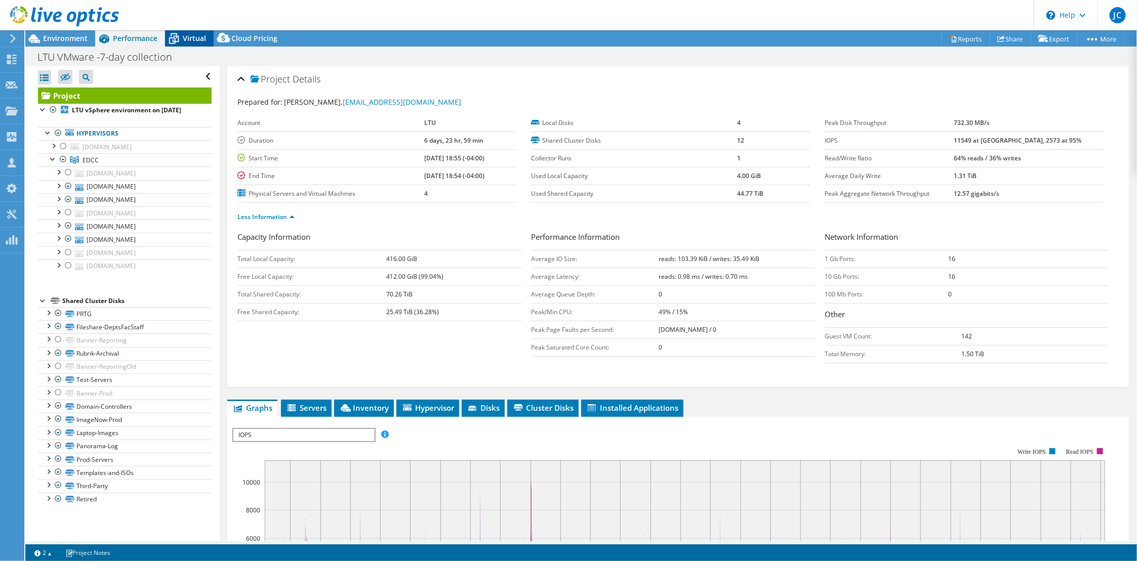
click at [191, 35] on span "Virtual" at bounding box center [194, 38] width 23 height 10
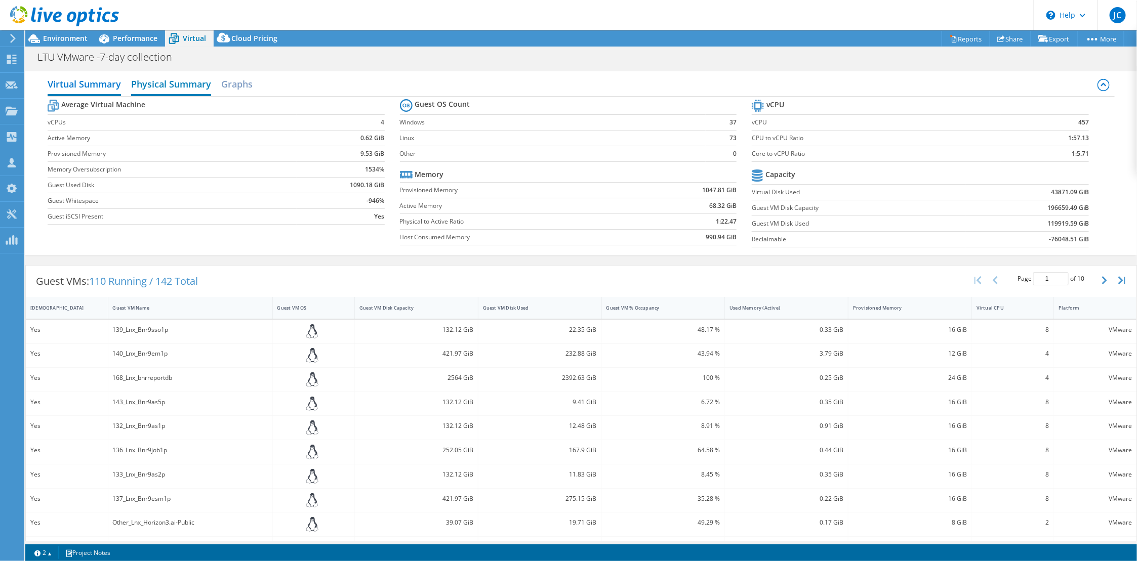
click at [160, 82] on h2 "Physical Summary" at bounding box center [171, 85] width 80 height 22
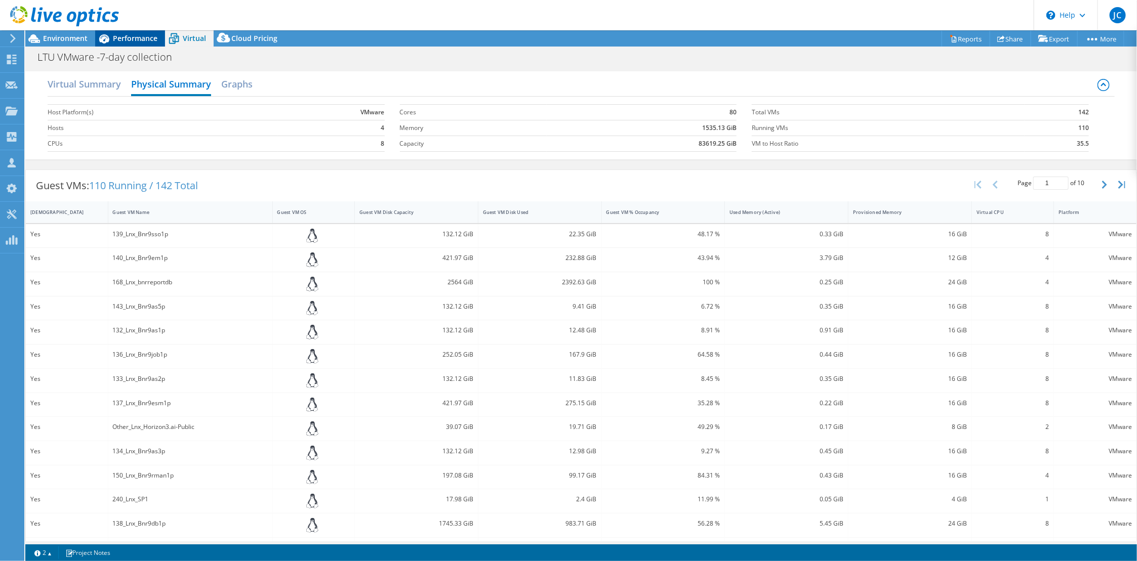
click at [128, 40] on span "Performance" at bounding box center [135, 38] width 45 height 10
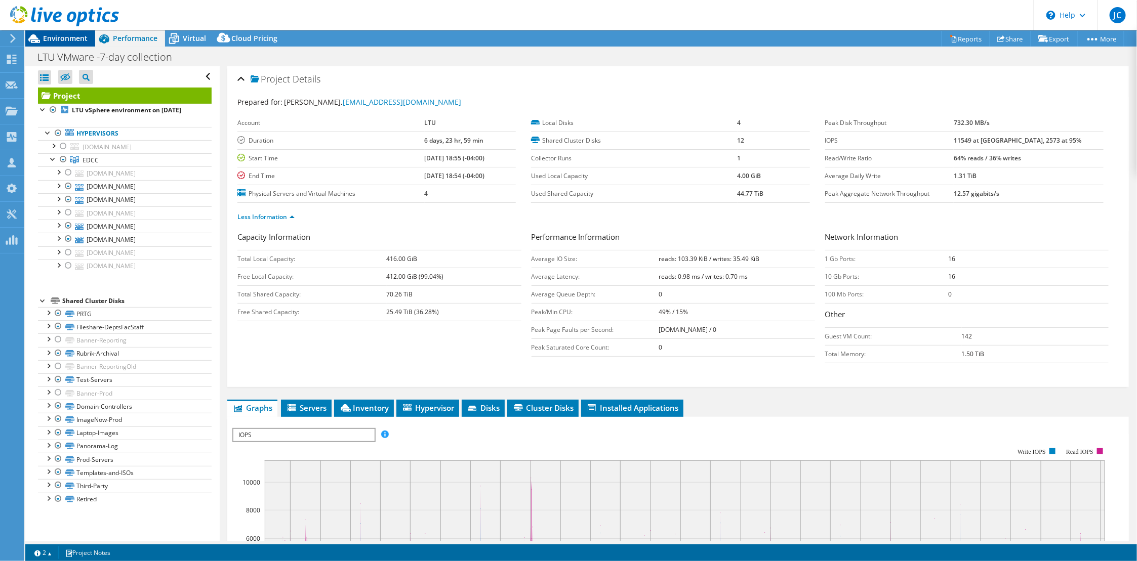
click at [67, 37] on span "Environment" at bounding box center [65, 38] width 45 height 10
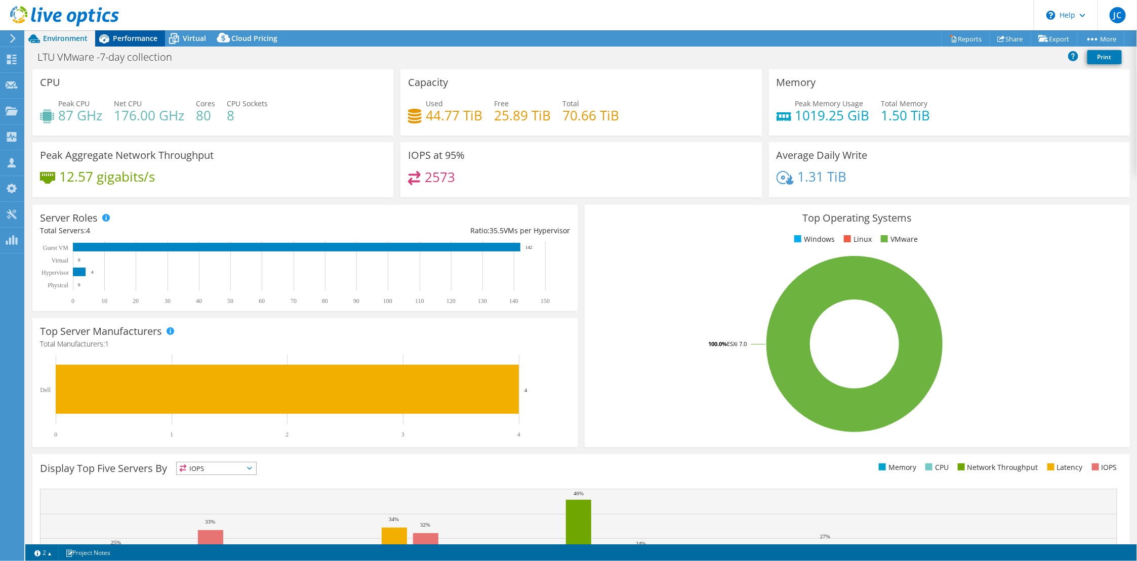
click at [131, 38] on span "Performance" at bounding box center [135, 38] width 45 height 10
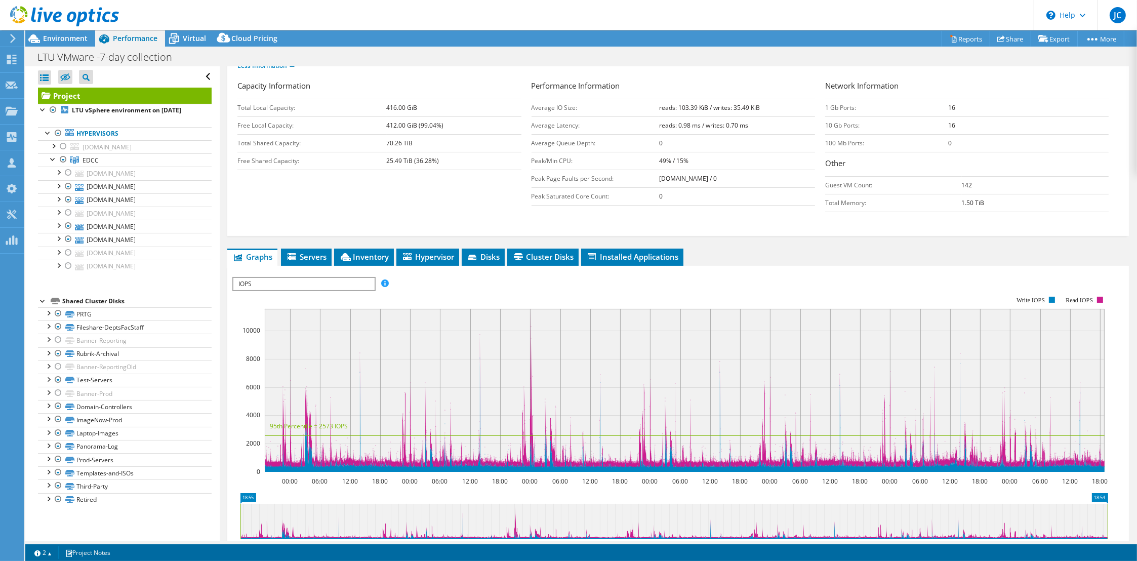
scroll to position [152, 0]
click at [370, 278] on span "IOPS" at bounding box center [303, 283] width 140 height 12
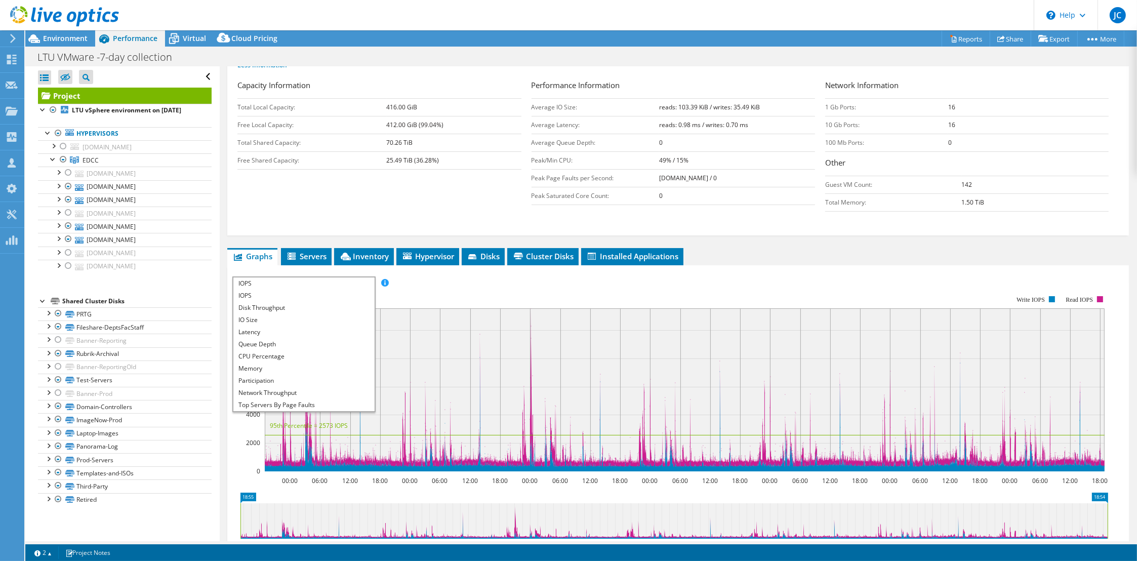
click at [313, 279] on span "IOPS" at bounding box center [303, 283] width 140 height 12
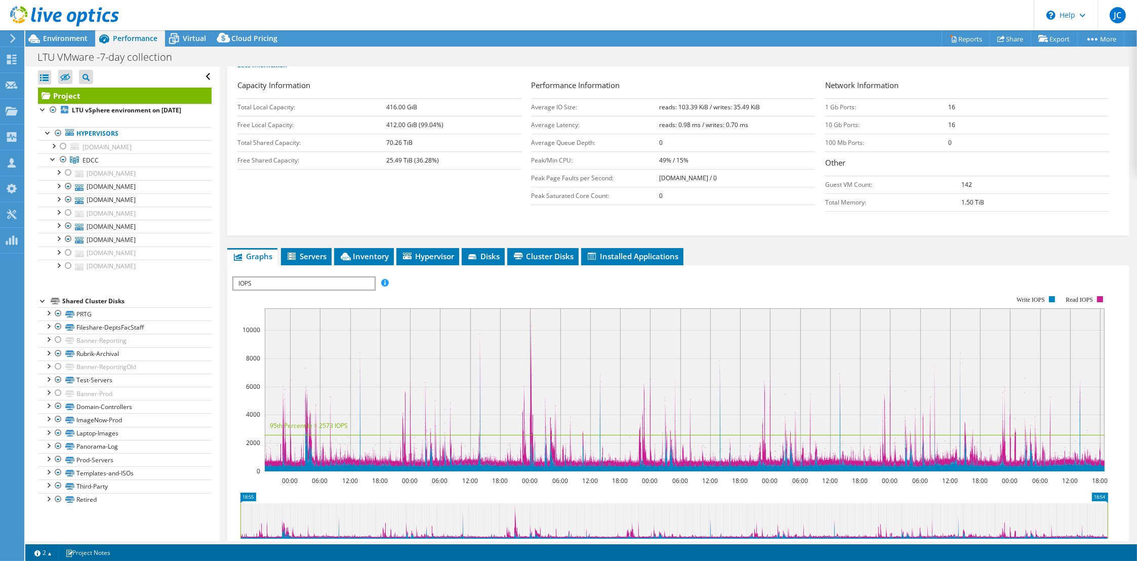
click at [297, 279] on span "IOPS" at bounding box center [303, 283] width 140 height 12
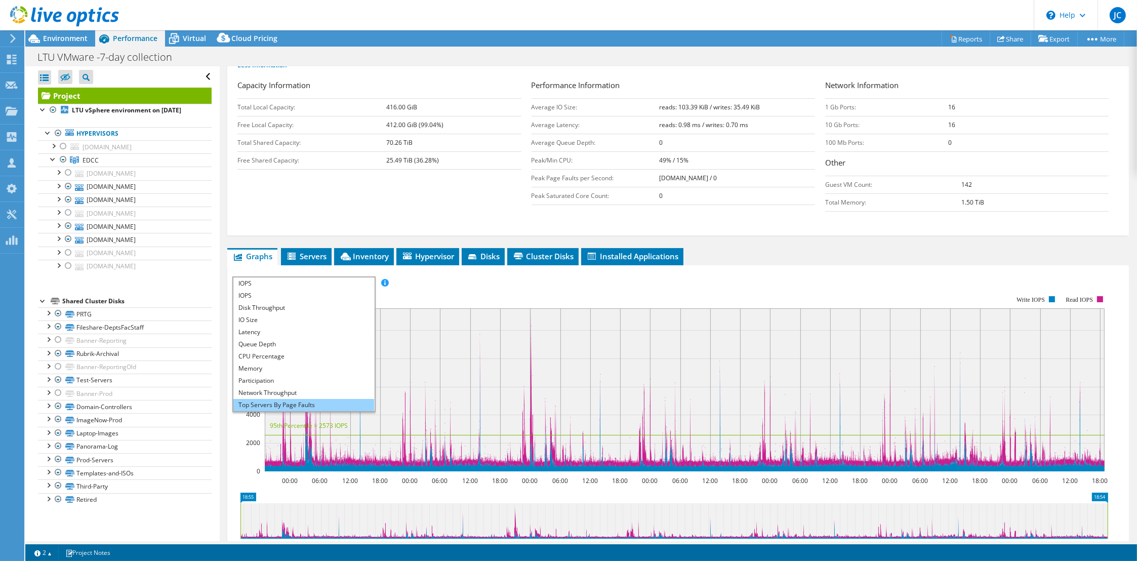
click at [282, 403] on li "Top Servers By Page Faults" at bounding box center [303, 405] width 140 height 12
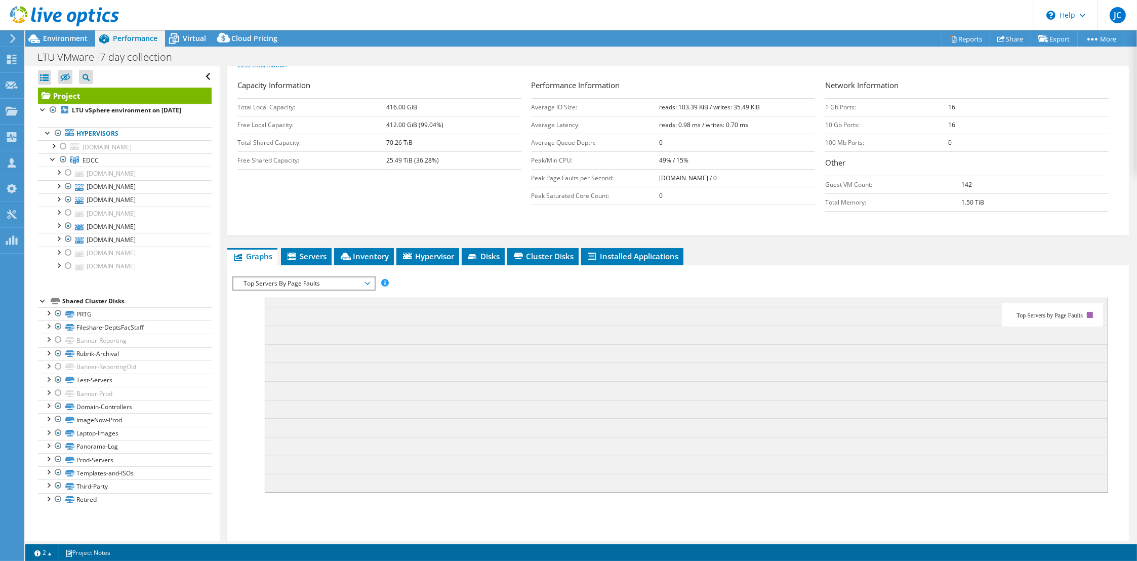
click at [366, 278] on span "Top Servers By Page Faults" at bounding box center [303, 283] width 130 height 12
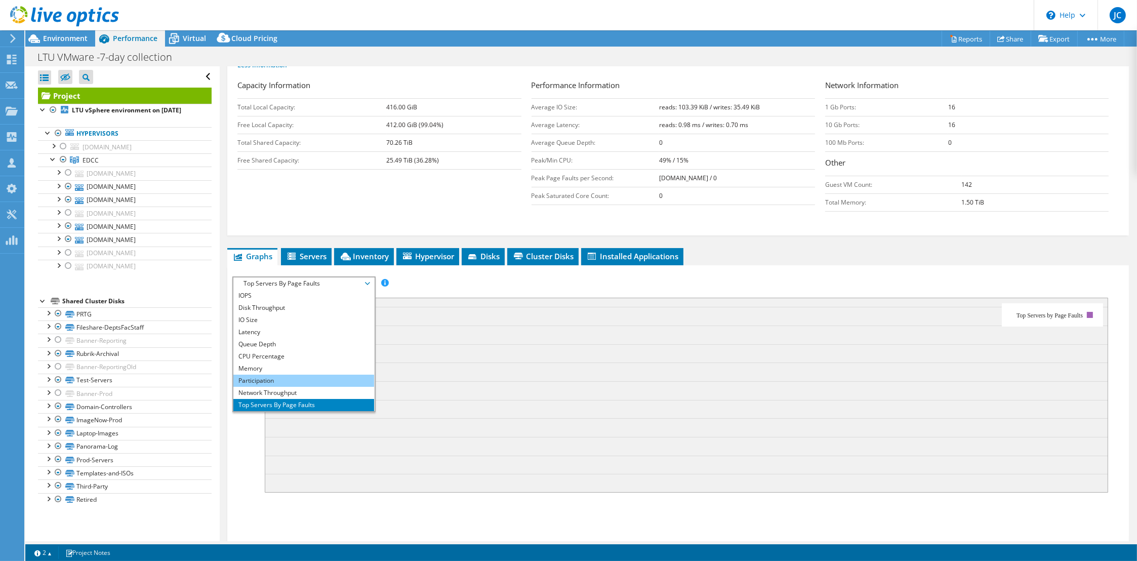
scroll to position [36, 0]
click at [289, 375] on li "Workload Concentration Line" at bounding box center [303, 381] width 140 height 12
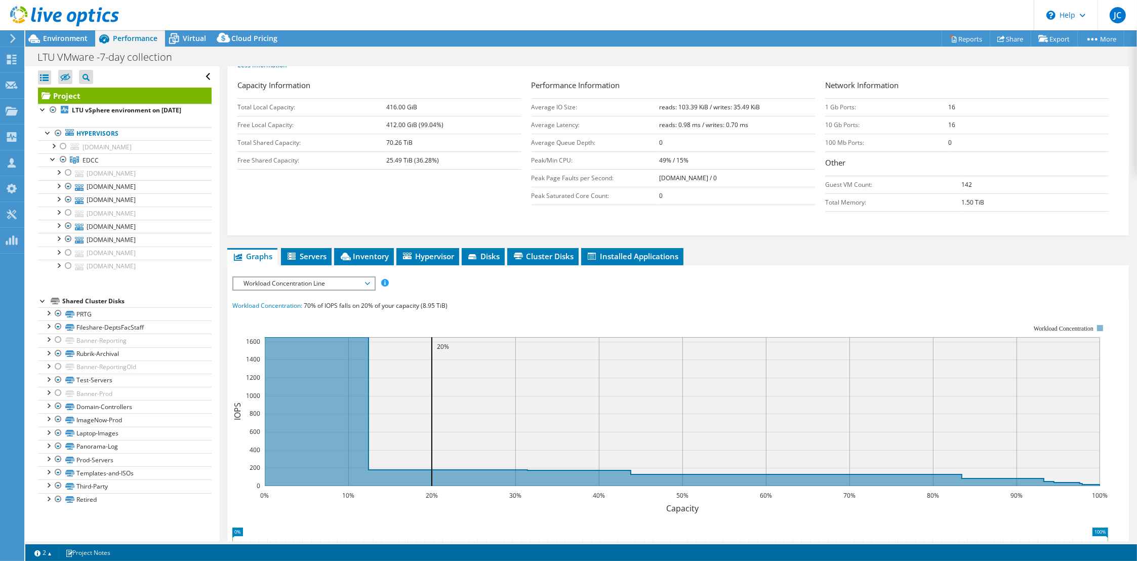
scroll to position [0, 0]
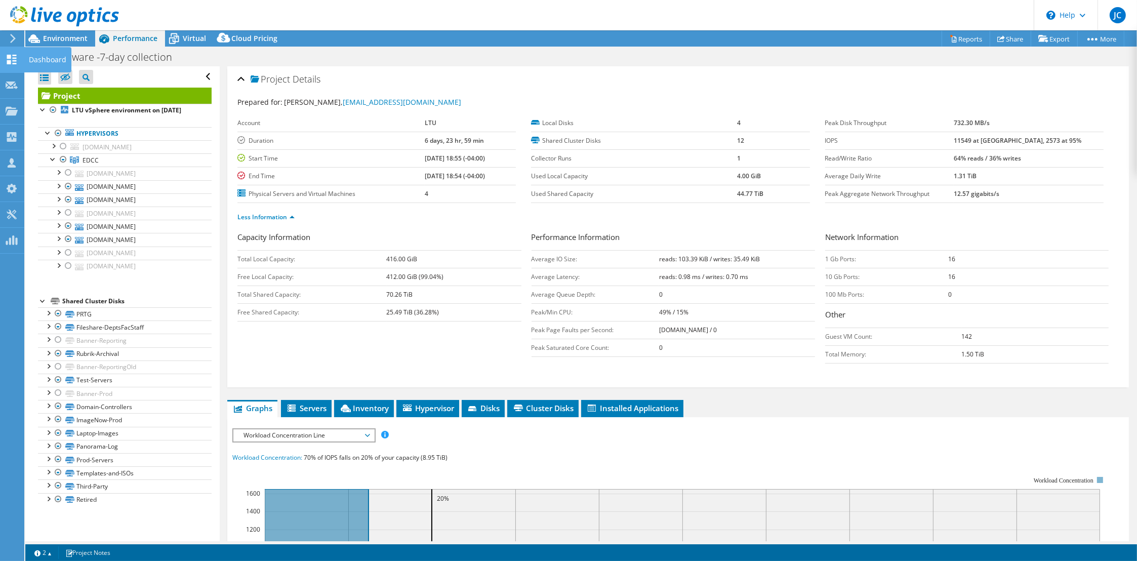
click at [16, 56] on icon at bounding box center [12, 60] width 12 height 10
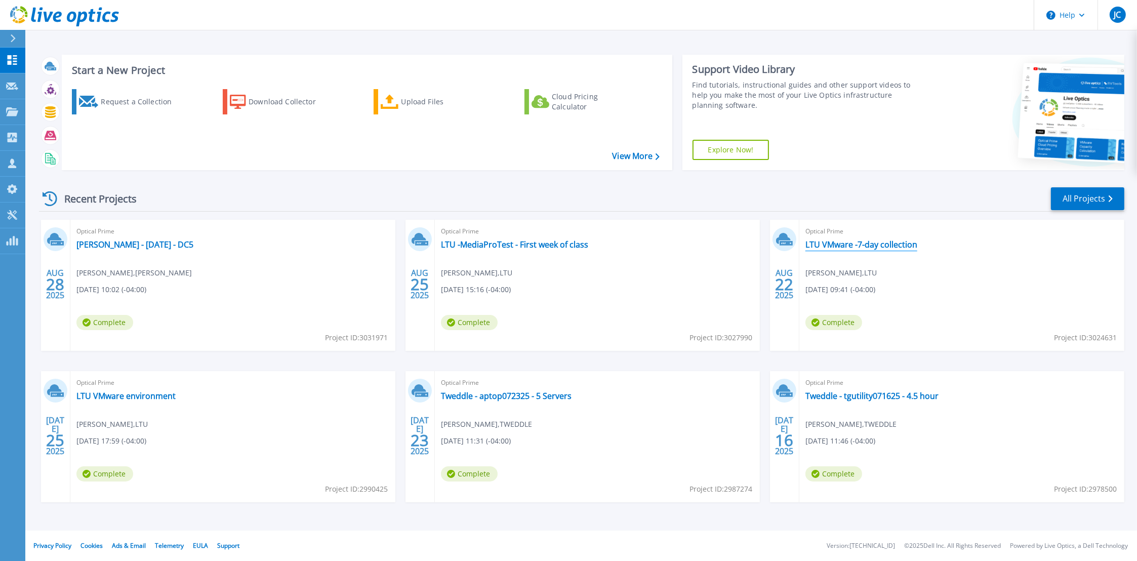
click at [879, 244] on link "LTU VMware -7-day collection" at bounding box center [862, 244] width 112 height 10
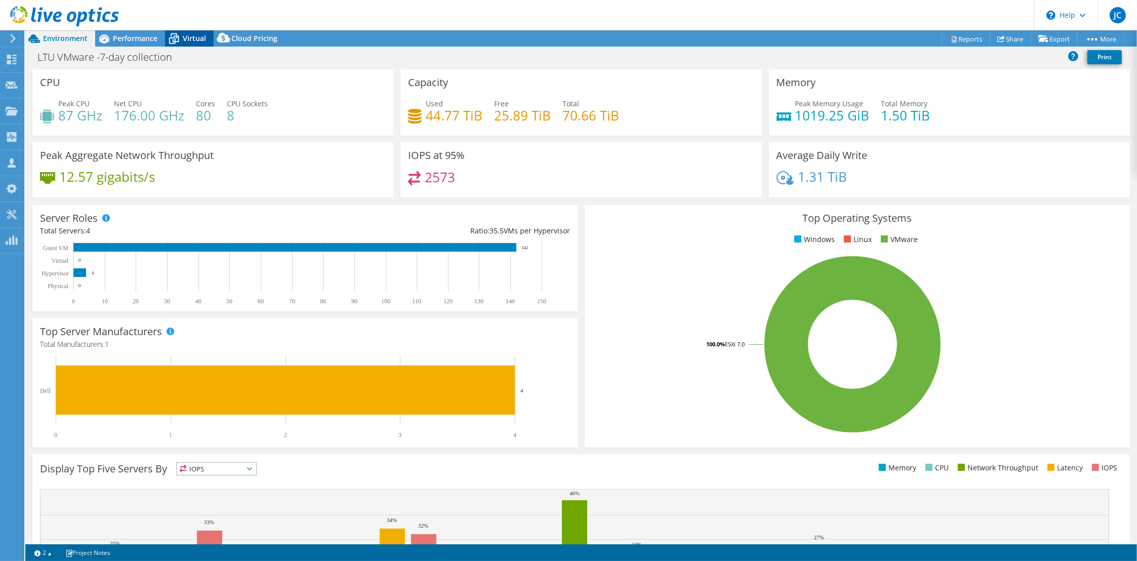
click at [178, 35] on icon at bounding box center [174, 39] width 18 height 18
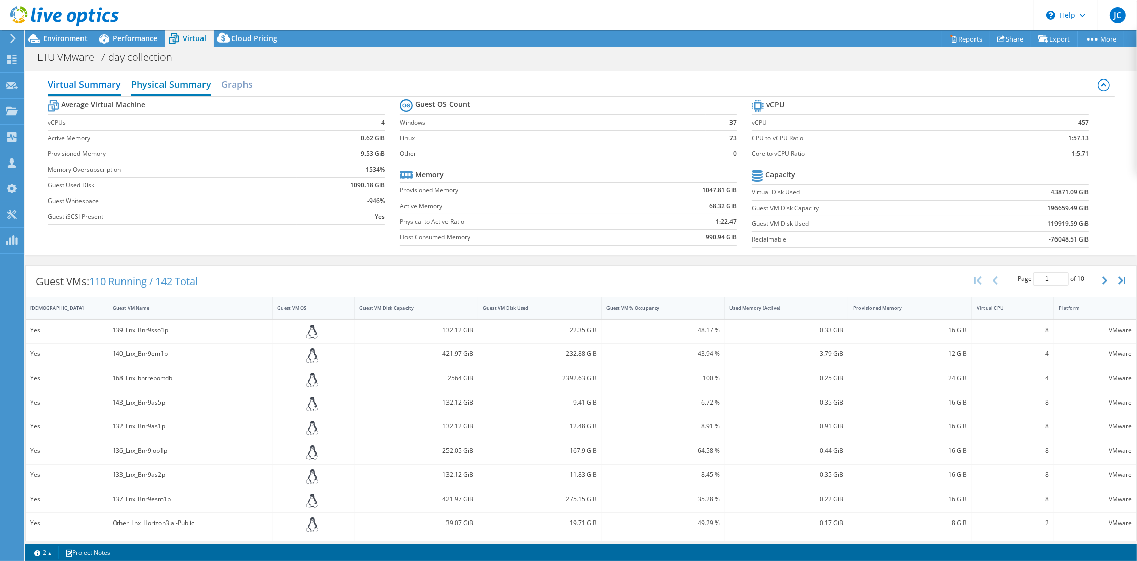
click at [191, 88] on h2 "Physical Summary" at bounding box center [171, 85] width 80 height 22
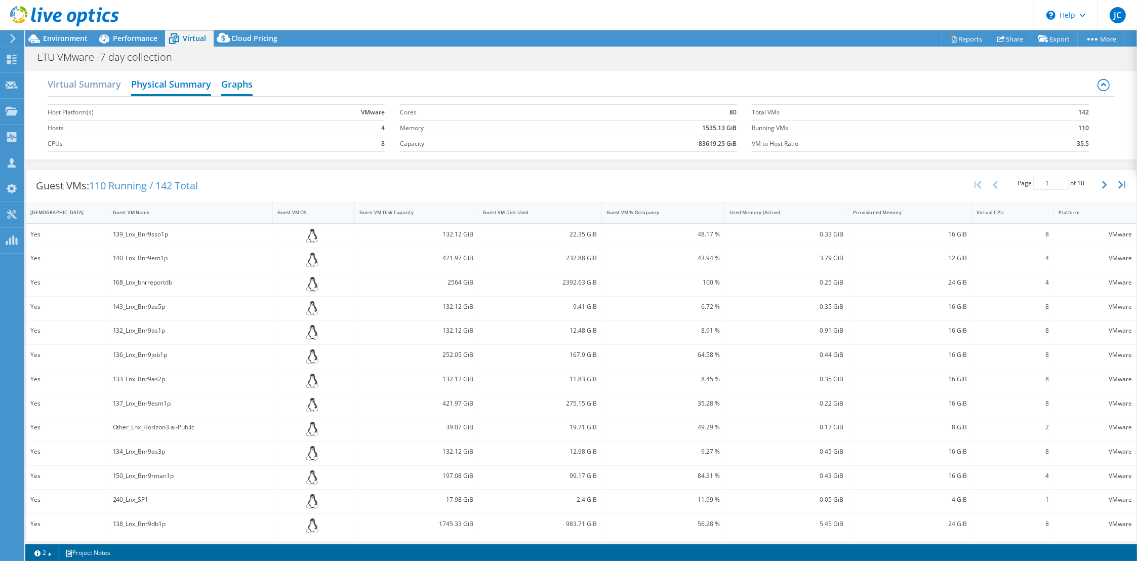
click at [236, 88] on h2 "Graphs" at bounding box center [236, 85] width 31 height 22
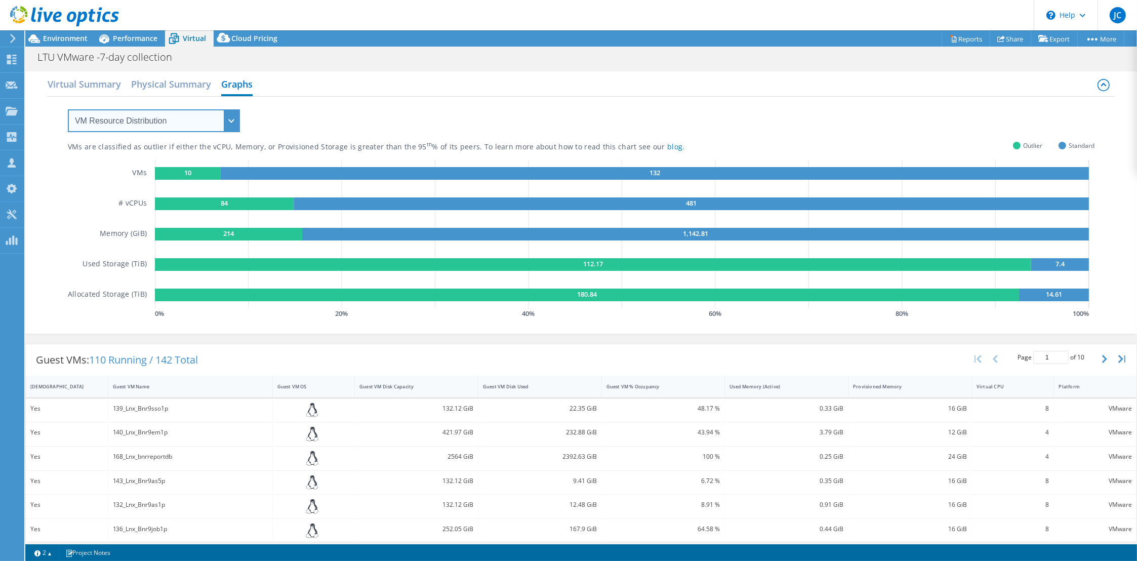
click at [231, 122] on select "VM Resource Distribution Provisioning Contrast Over Provisioning" at bounding box center [154, 120] width 172 height 23
click at [68, 109] on select "VM Resource Distribution Provisioning Contrast Over Provisioning" at bounding box center [154, 120] width 172 height 23
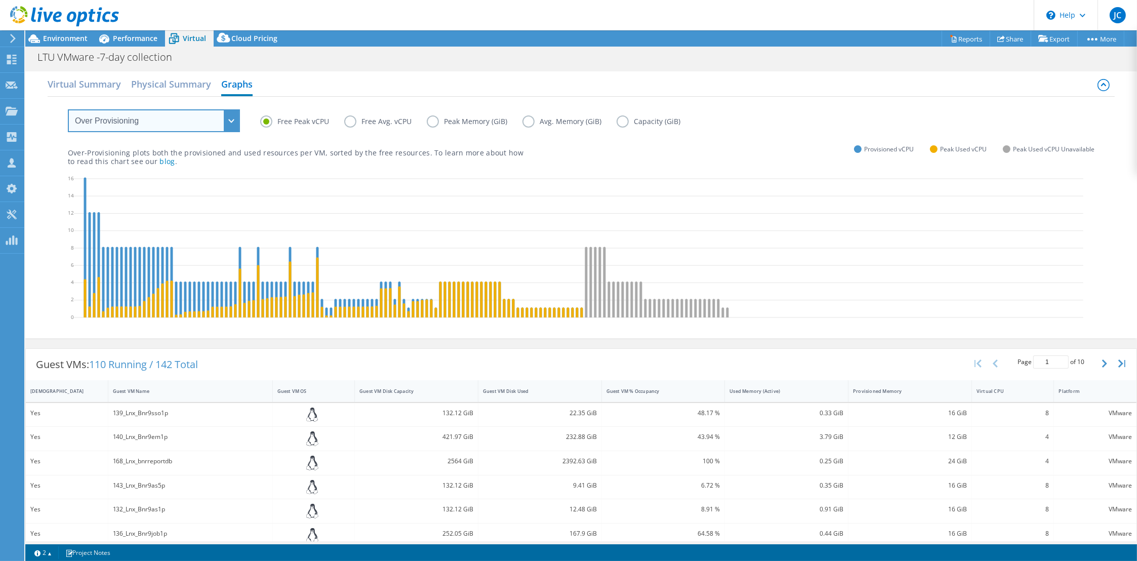
click at [235, 124] on select "VM Resource Distribution Provisioning Contrast Over Provisioning" at bounding box center [154, 120] width 172 height 23
click at [68, 109] on select "VM Resource Distribution Provisioning Contrast Over Provisioning" at bounding box center [154, 120] width 172 height 23
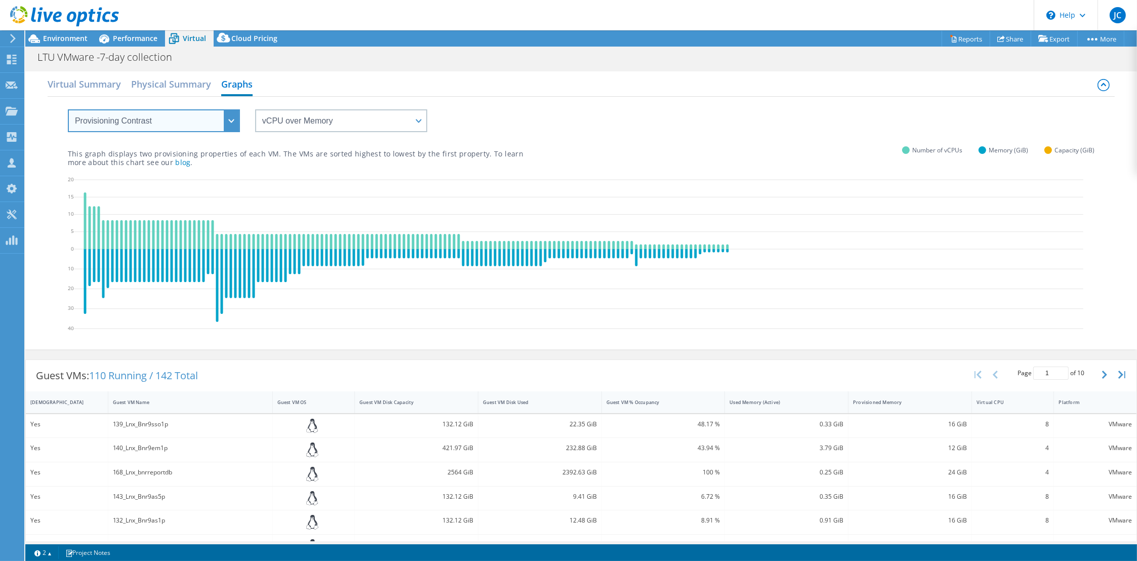
click at [229, 117] on select "VM Resource Distribution Provisioning Contrast Over Provisioning" at bounding box center [154, 120] width 172 height 23
select select "VM Resource Distribution"
click at [68, 109] on select "VM Resource Distribution Provisioning Contrast Over Provisioning" at bounding box center [154, 120] width 172 height 23
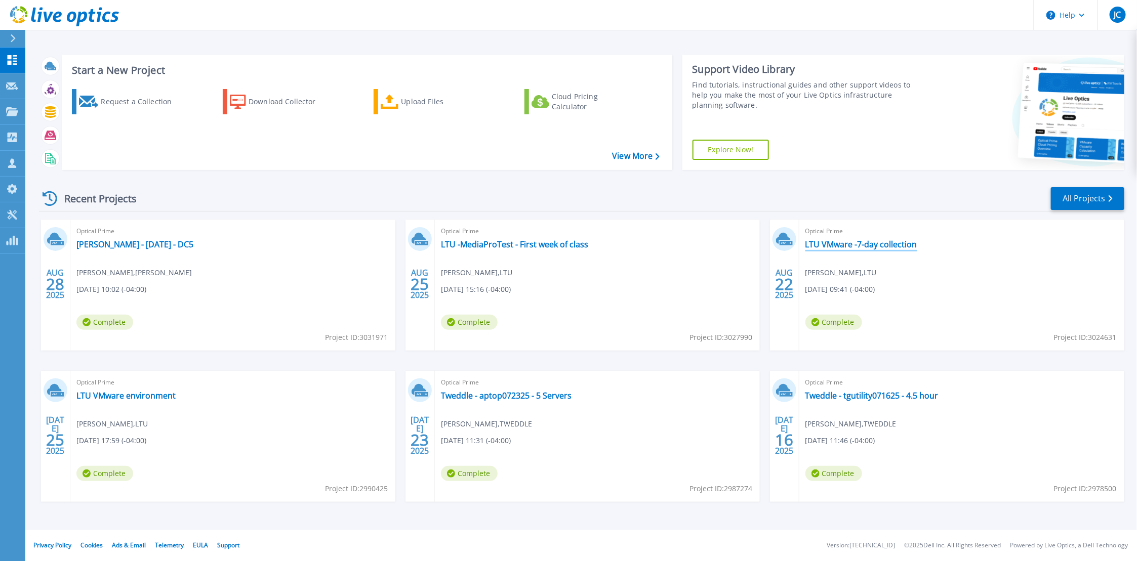
click at [837, 246] on link "LTU VMware -7-day collection" at bounding box center [862, 244] width 112 height 10
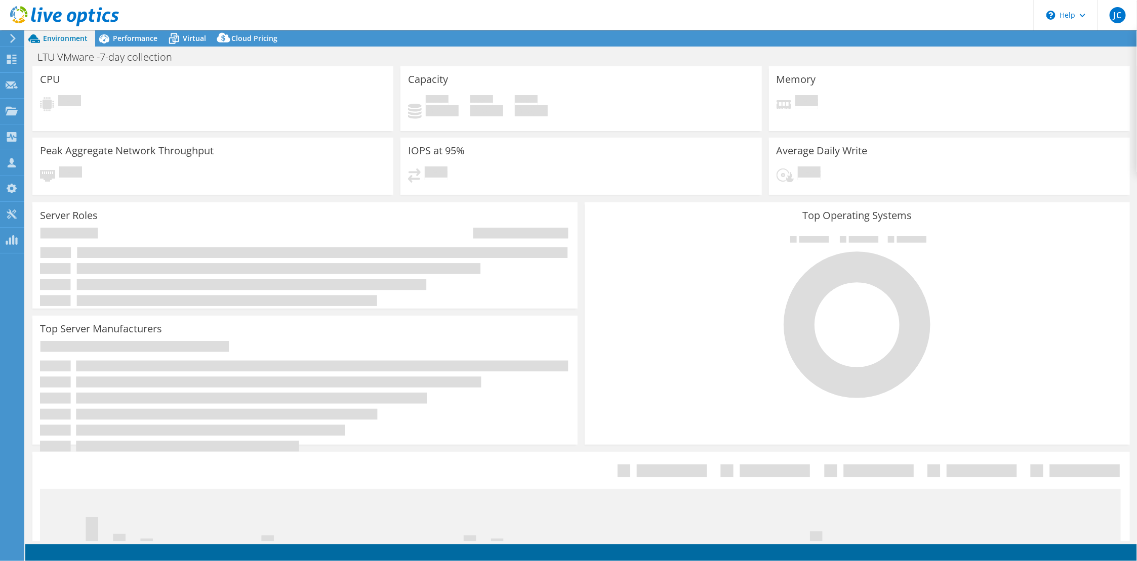
select select "USD"
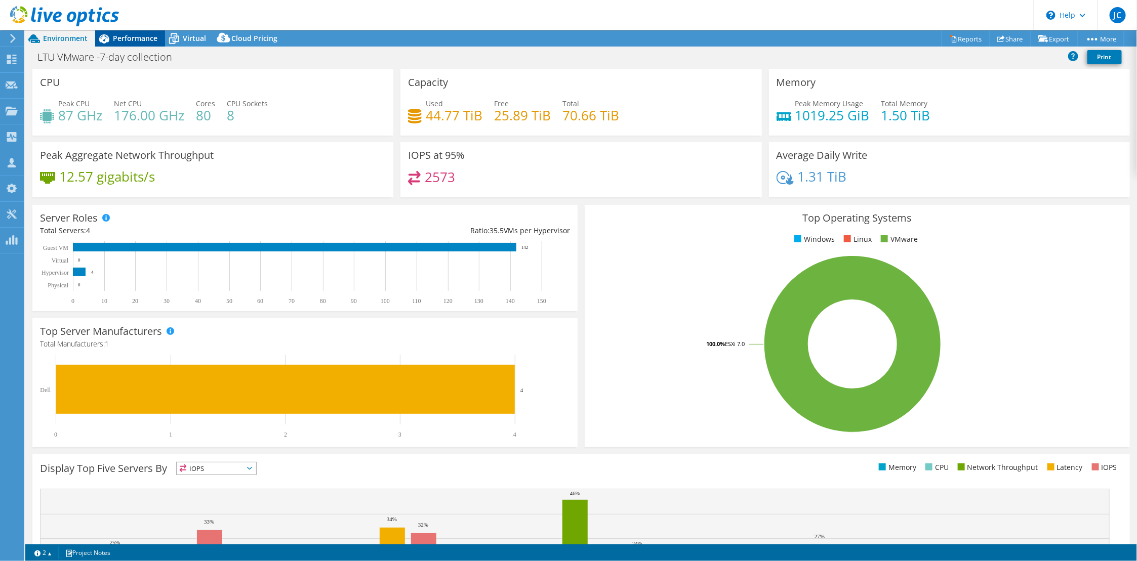
click at [122, 41] on span "Performance" at bounding box center [135, 38] width 45 height 10
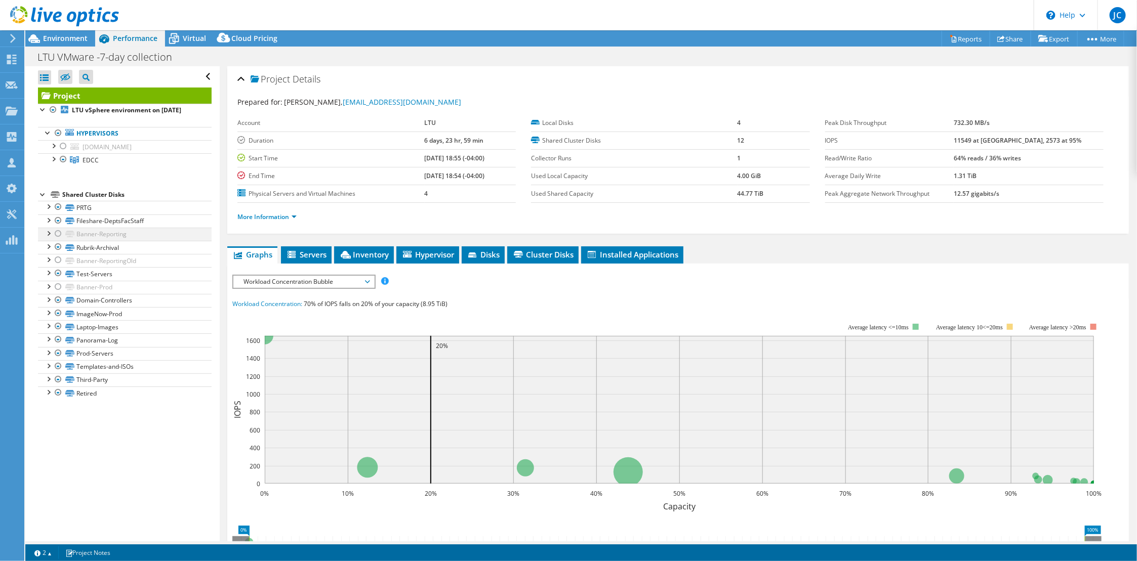
click at [47, 234] on div at bounding box center [48, 233] width 10 height 10
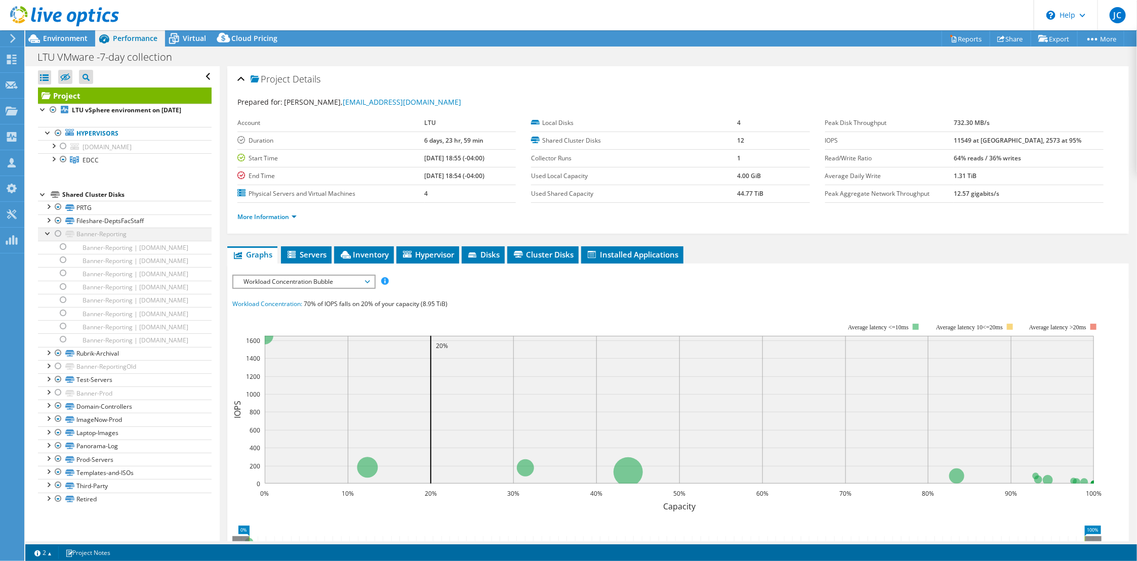
click at [58, 233] on div at bounding box center [58, 234] width 10 height 12
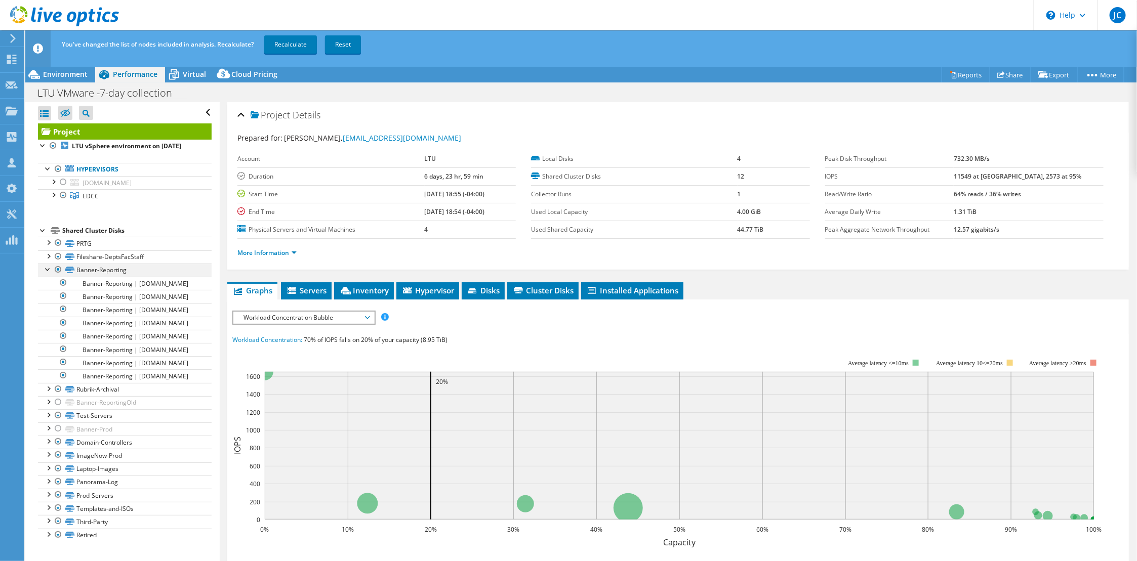
click at [45, 271] on div at bounding box center [48, 269] width 10 height 10
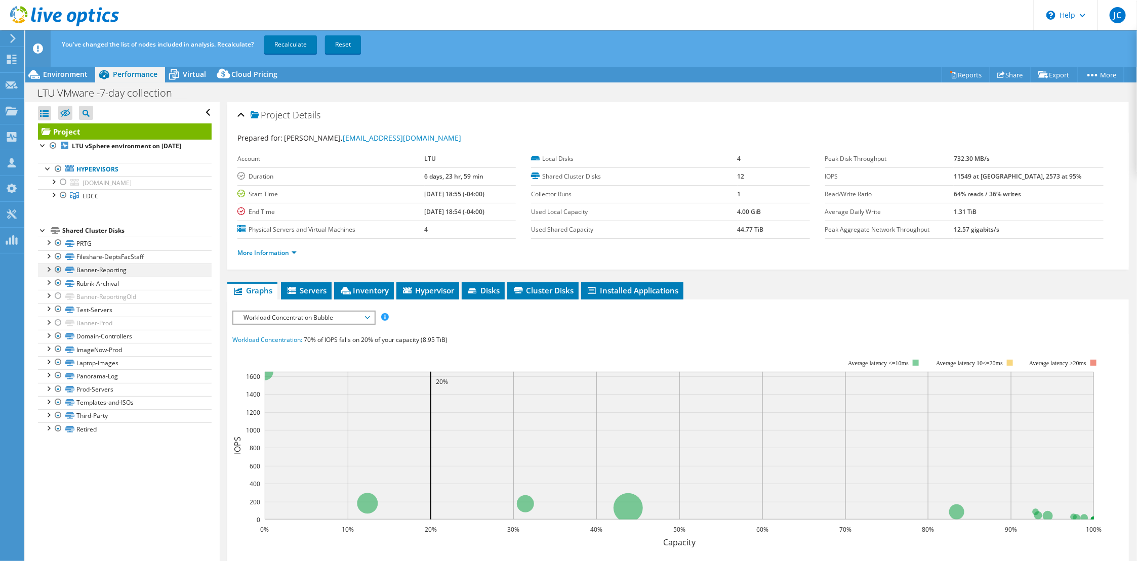
click at [45, 271] on div at bounding box center [48, 269] width 10 height 10
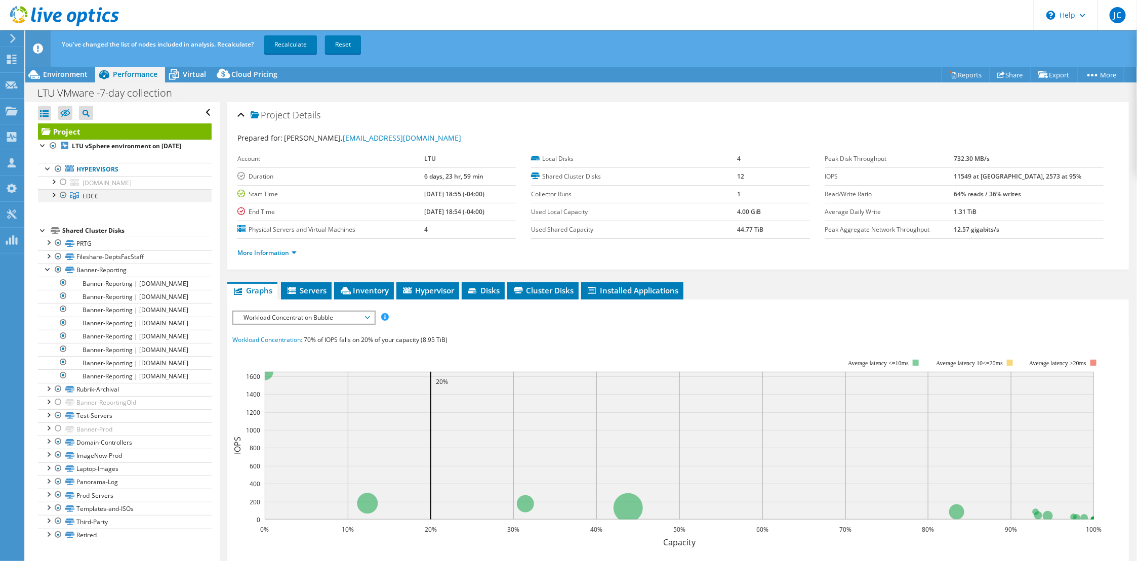
click at [54, 196] on div at bounding box center [53, 194] width 10 height 10
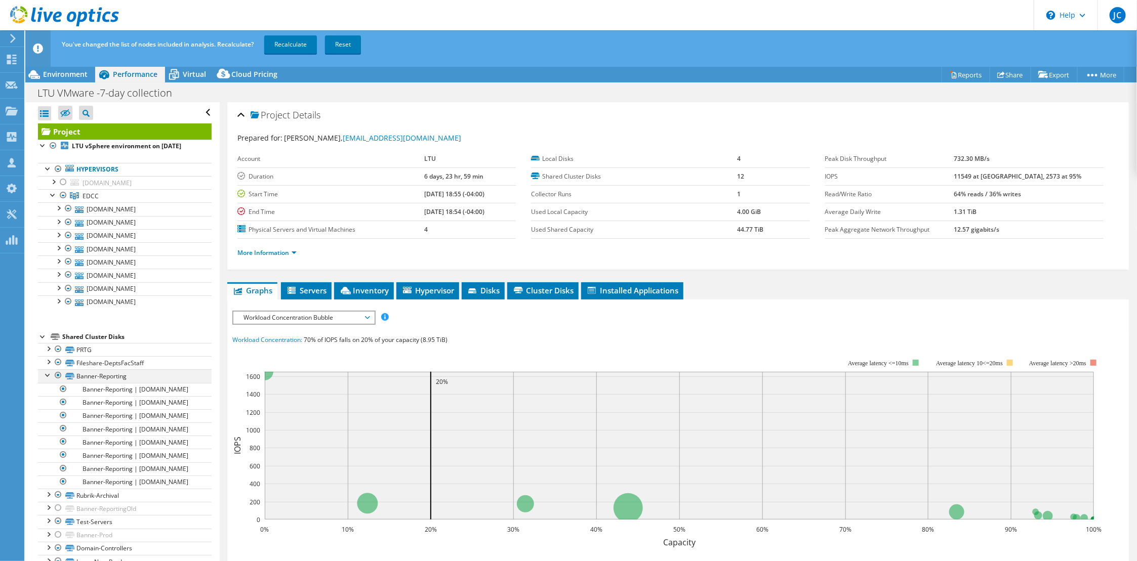
click at [45, 374] on div at bounding box center [48, 375] width 10 height 10
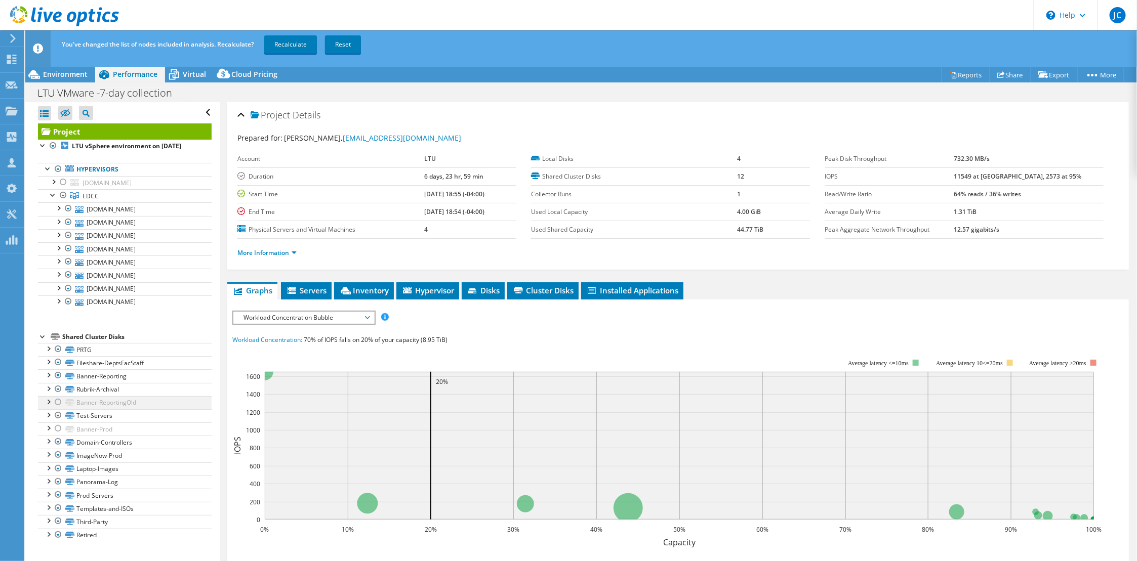
click at [48, 401] on div at bounding box center [48, 401] width 10 height 10
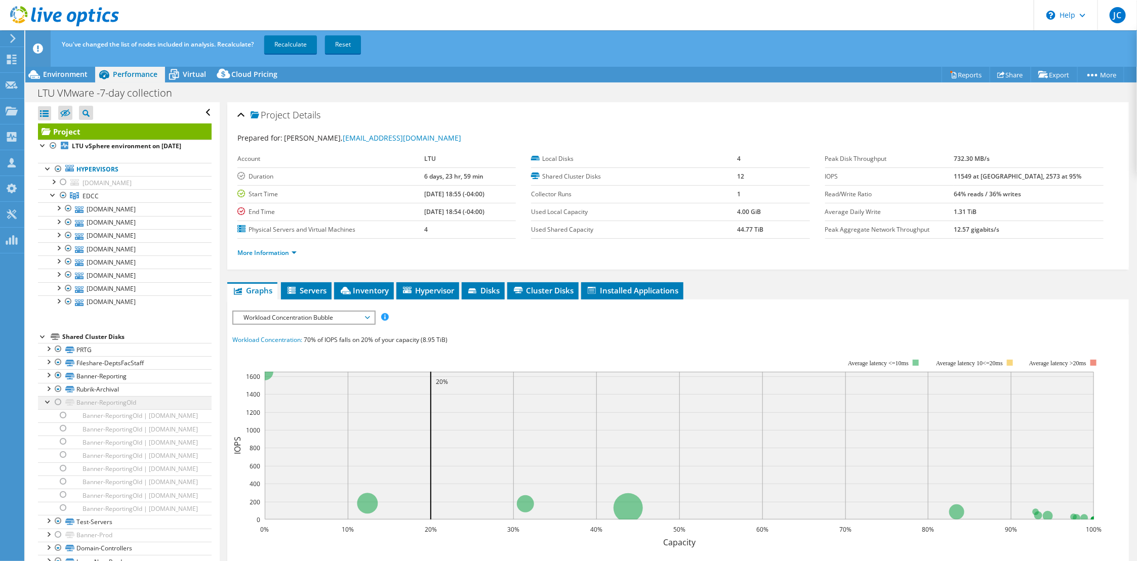
click at [54, 401] on div at bounding box center [58, 402] width 10 height 12
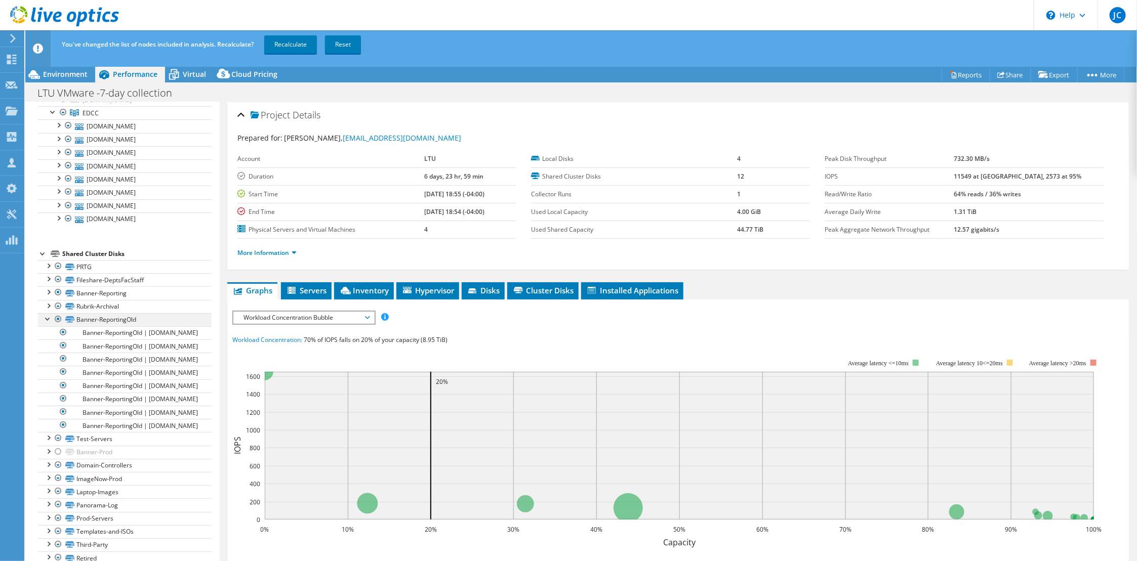
scroll to position [153, 0]
click at [55, 453] on div at bounding box center [58, 452] width 10 height 12
click at [47, 441] on div at bounding box center [48, 437] width 10 height 10
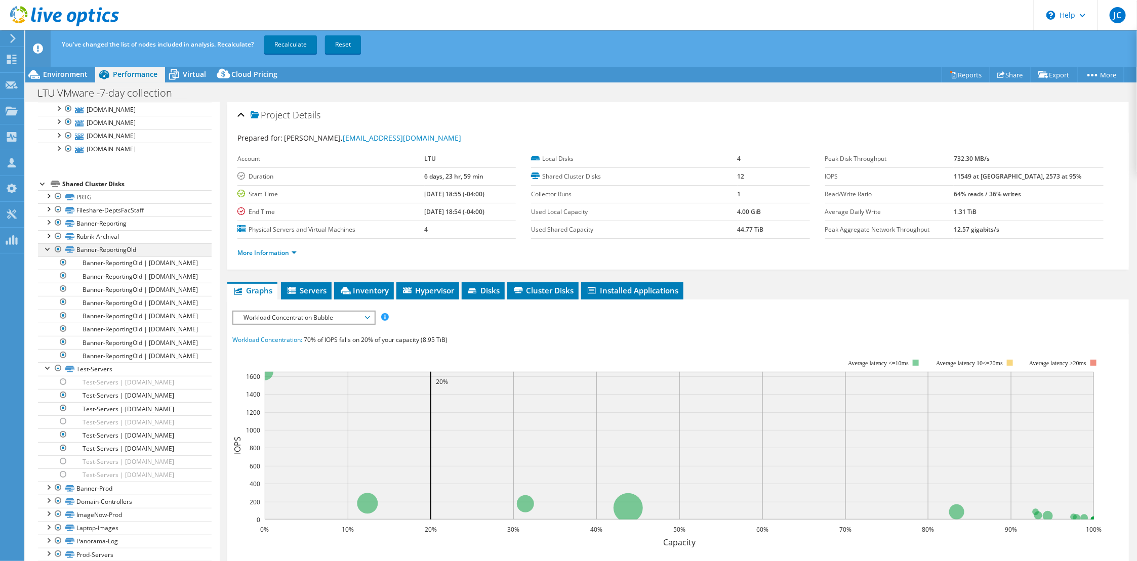
click at [43, 246] on div at bounding box center [48, 249] width 10 height 10
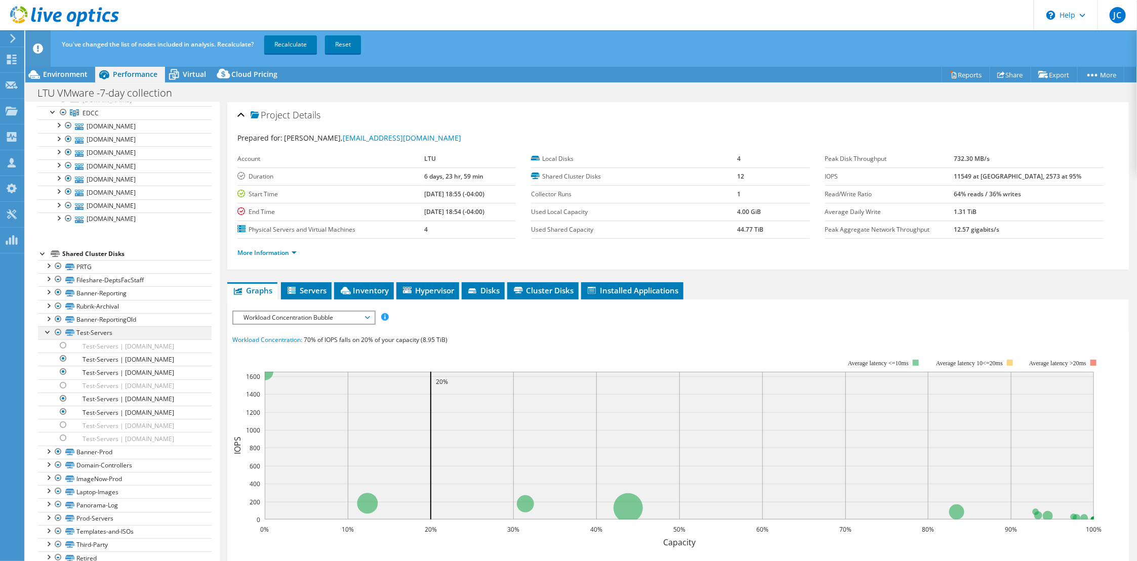
click at [49, 327] on div at bounding box center [48, 332] width 10 height 10
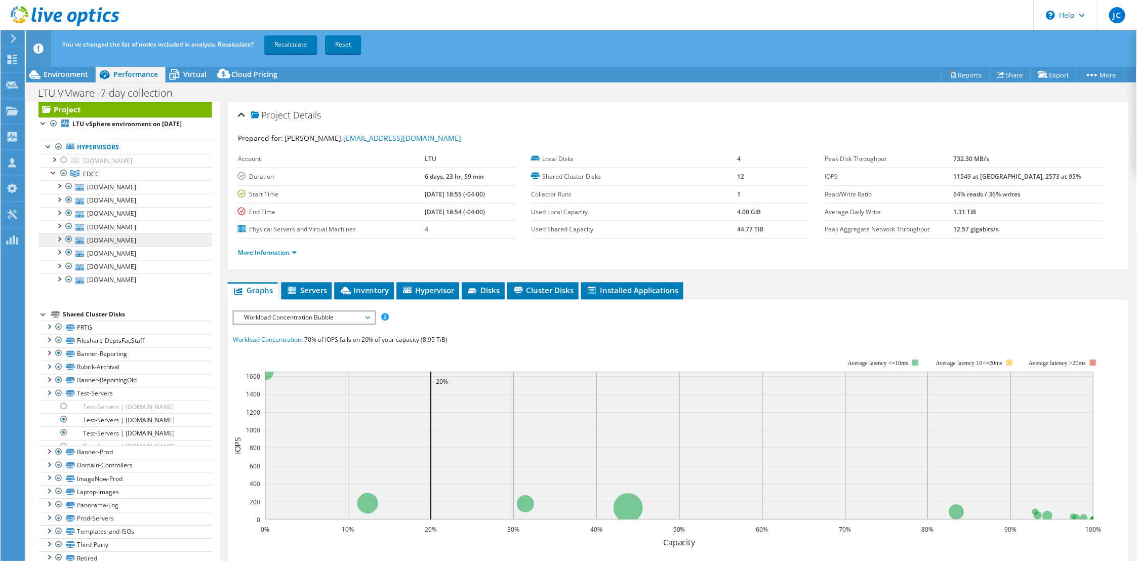
scroll to position [0, 0]
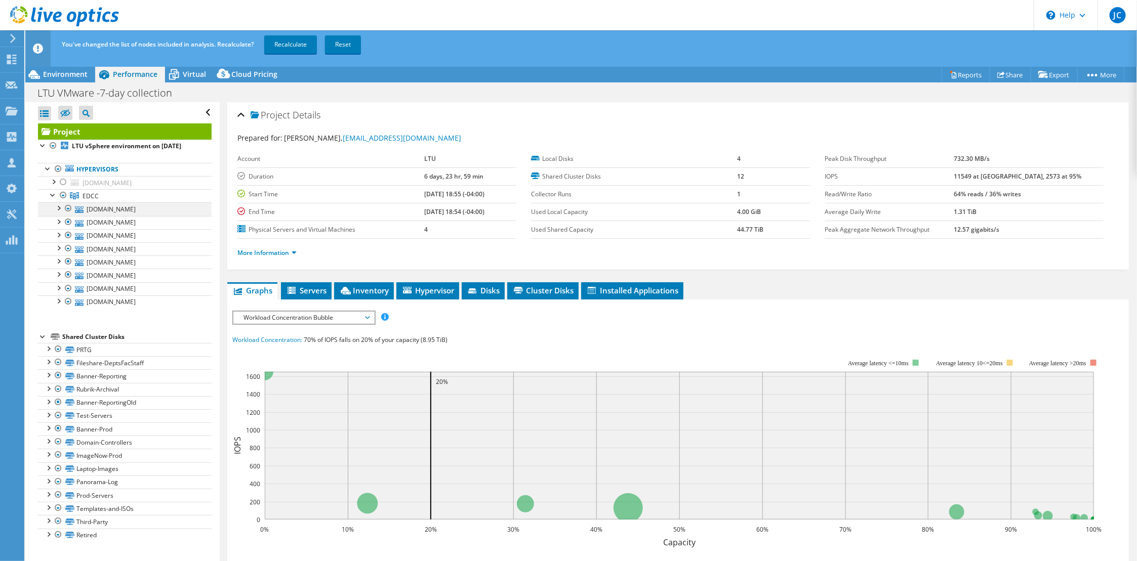
click at [68, 210] on div at bounding box center [68, 209] width 10 height 12
click at [65, 250] on div at bounding box center [68, 249] width 10 height 12
click at [69, 283] on div at bounding box center [68, 289] width 10 height 12
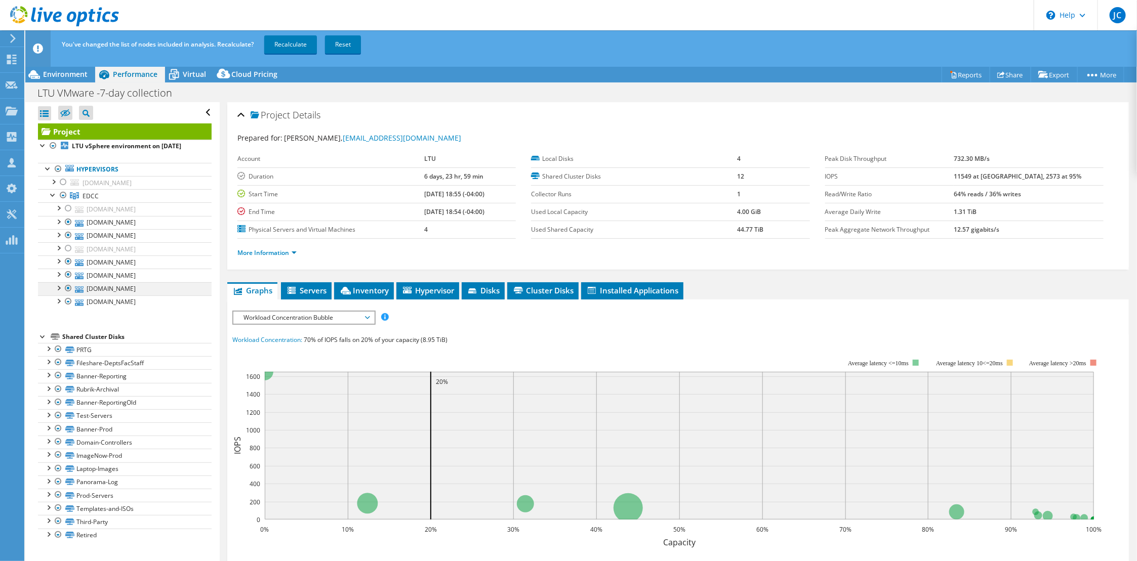
click at [68, 287] on div at bounding box center [68, 289] width 10 height 12
click at [66, 301] on div at bounding box center [68, 302] width 10 height 12
click at [291, 47] on link "Recalculate" at bounding box center [290, 44] width 53 height 18
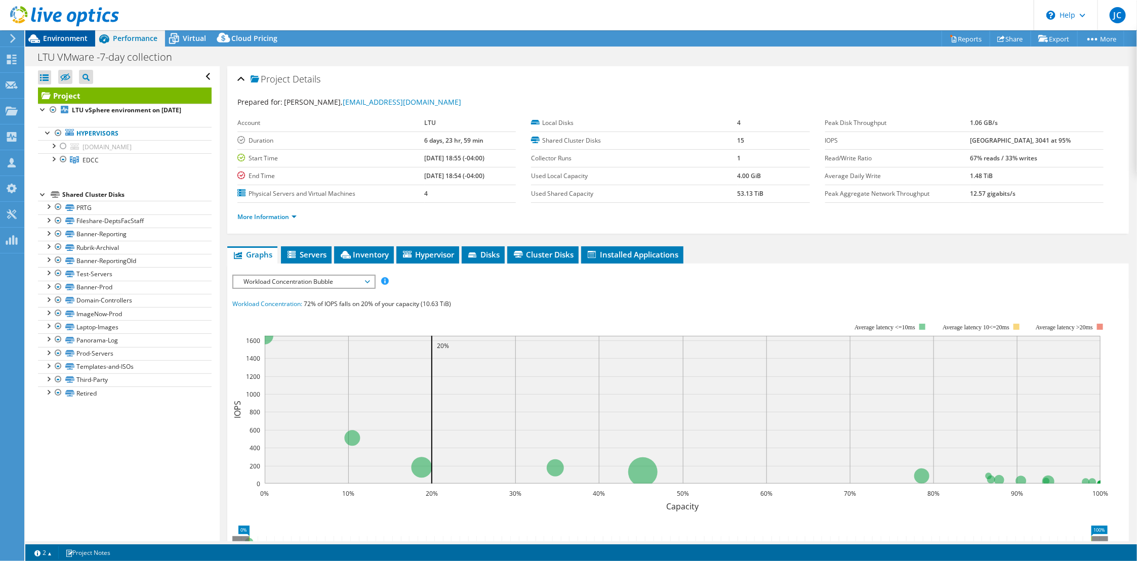
click at [69, 39] on span "Environment" at bounding box center [65, 38] width 45 height 10
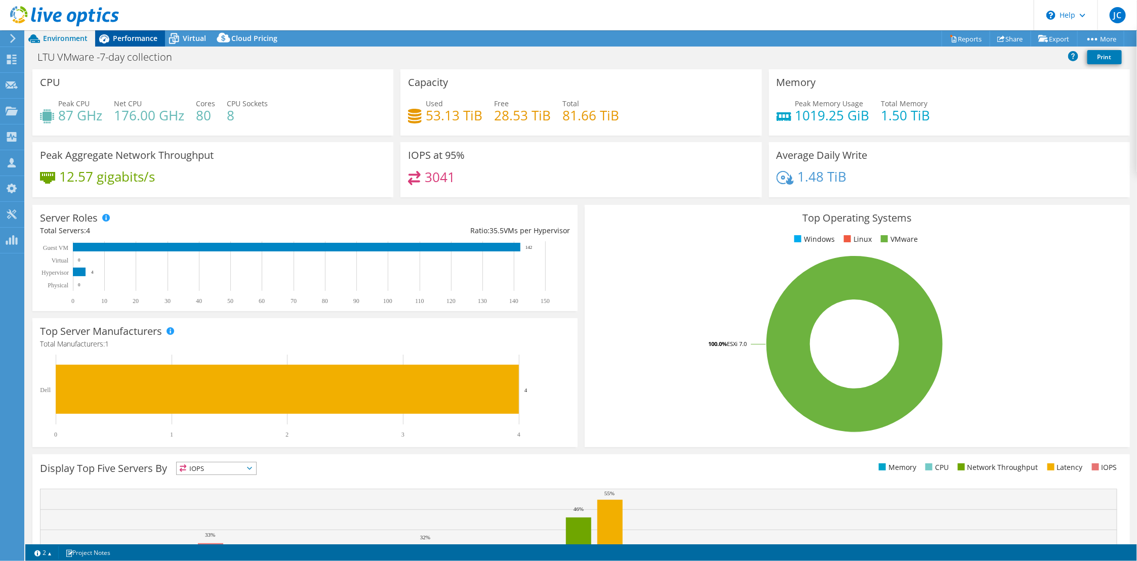
click at [139, 43] on span "Performance" at bounding box center [135, 38] width 45 height 10
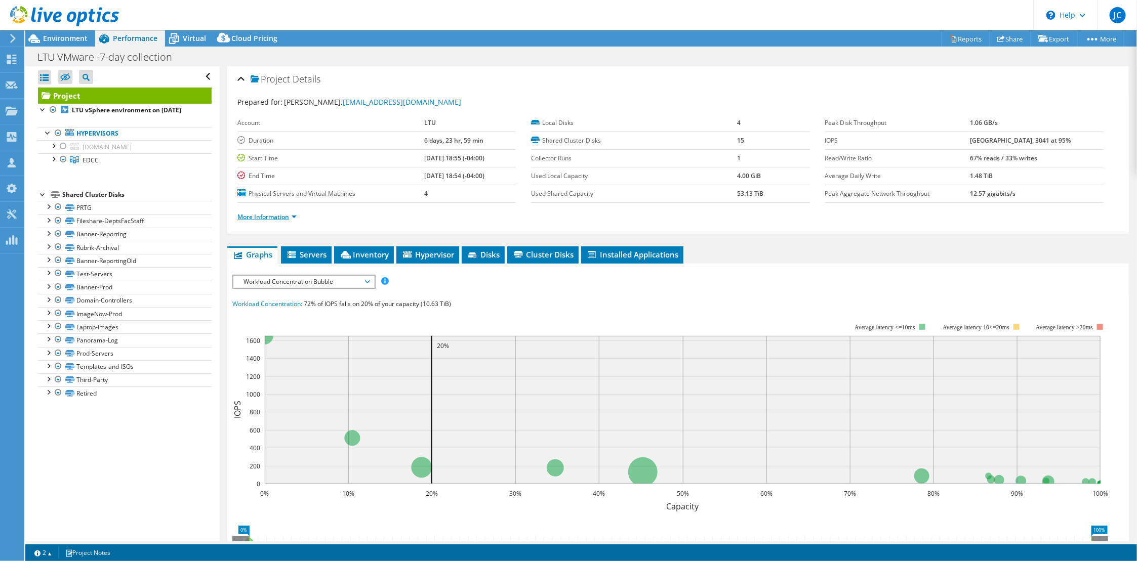
click at [257, 214] on link "More Information" at bounding box center [266, 217] width 59 height 9
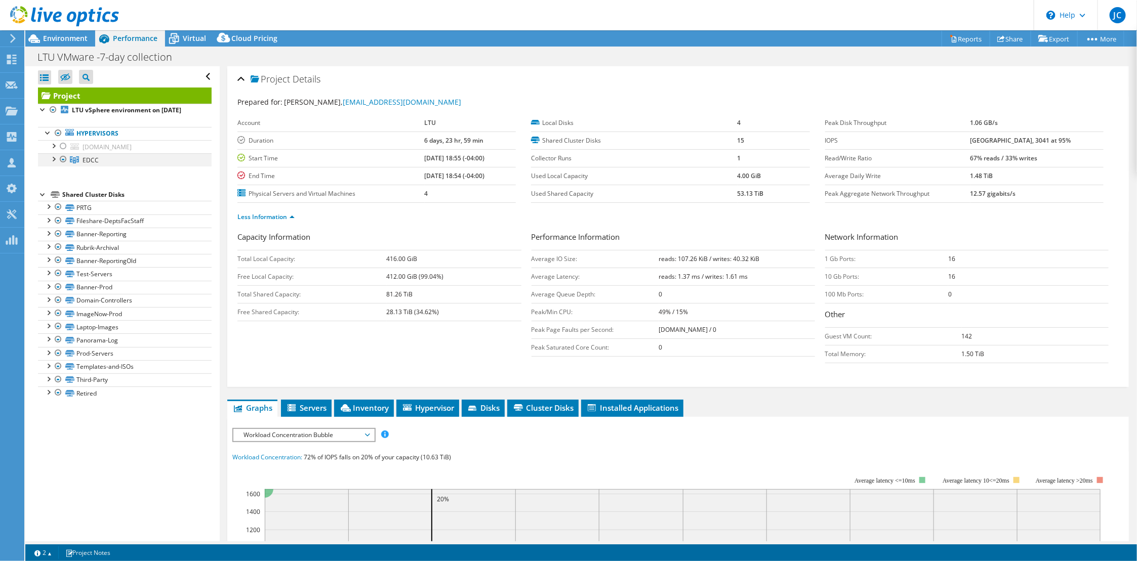
click at [53, 161] on div at bounding box center [53, 158] width 10 height 10
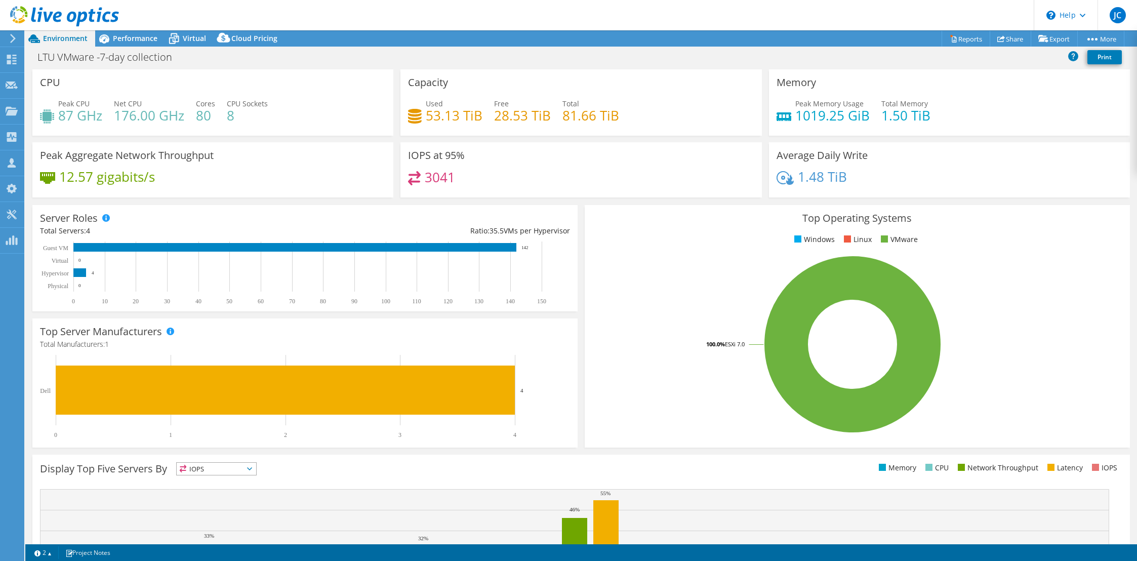
select select "USD"
